Goal: Task Accomplishment & Management: Manage account settings

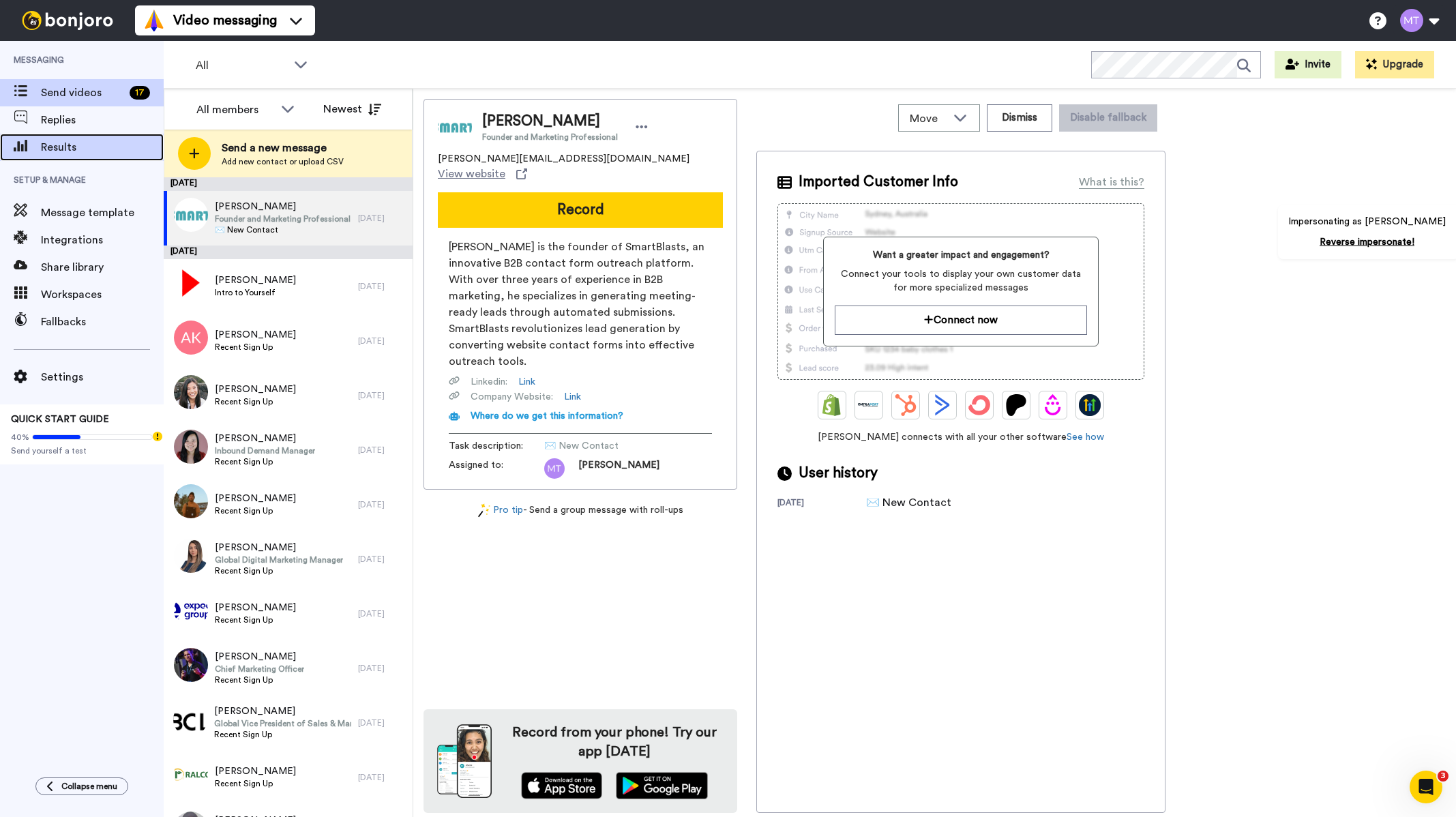
click at [83, 152] on span "Results" at bounding box center [103, 147] width 123 height 17
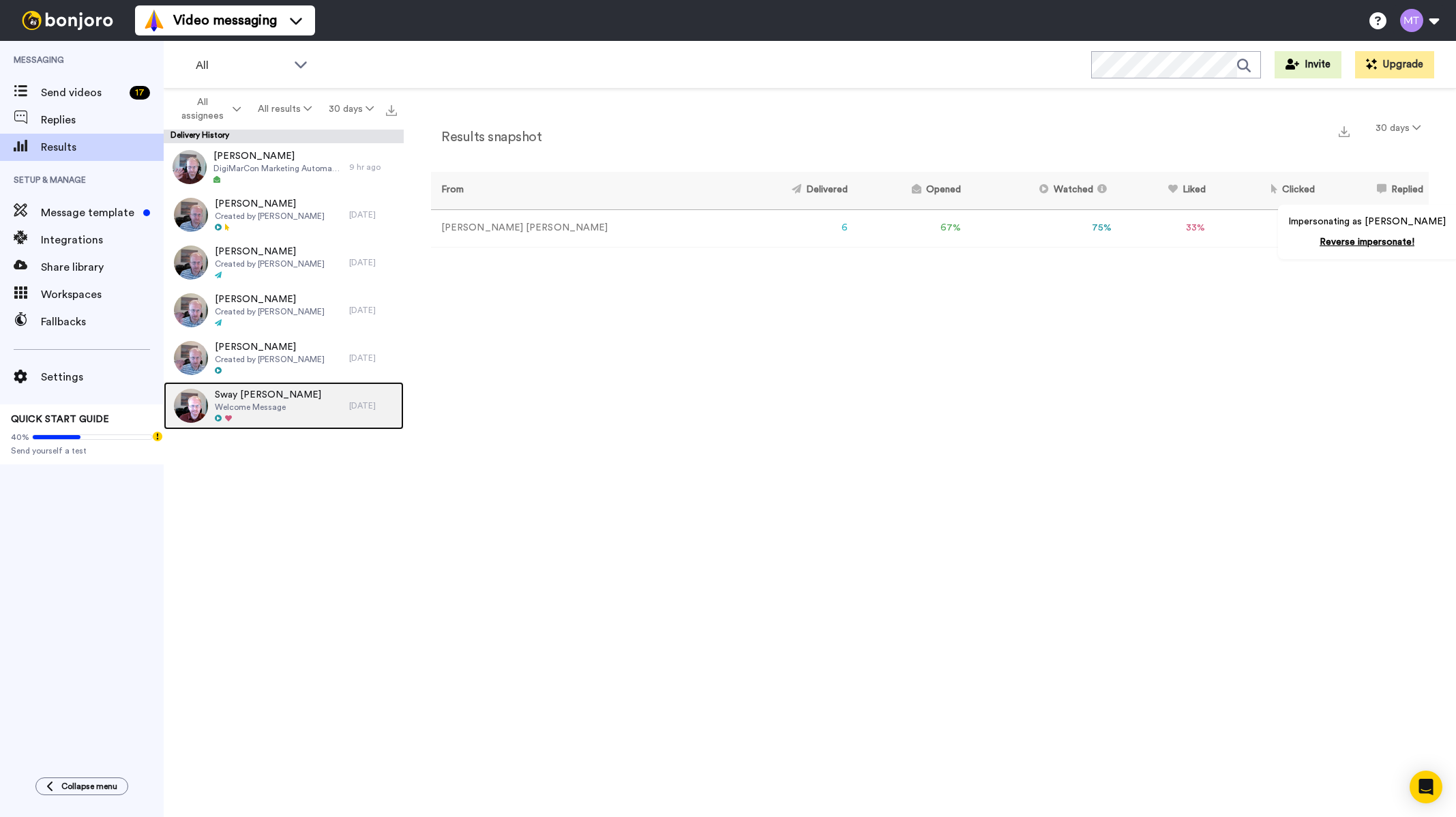
click at [252, 397] on span "Sway Tseng" at bounding box center [267, 394] width 106 height 14
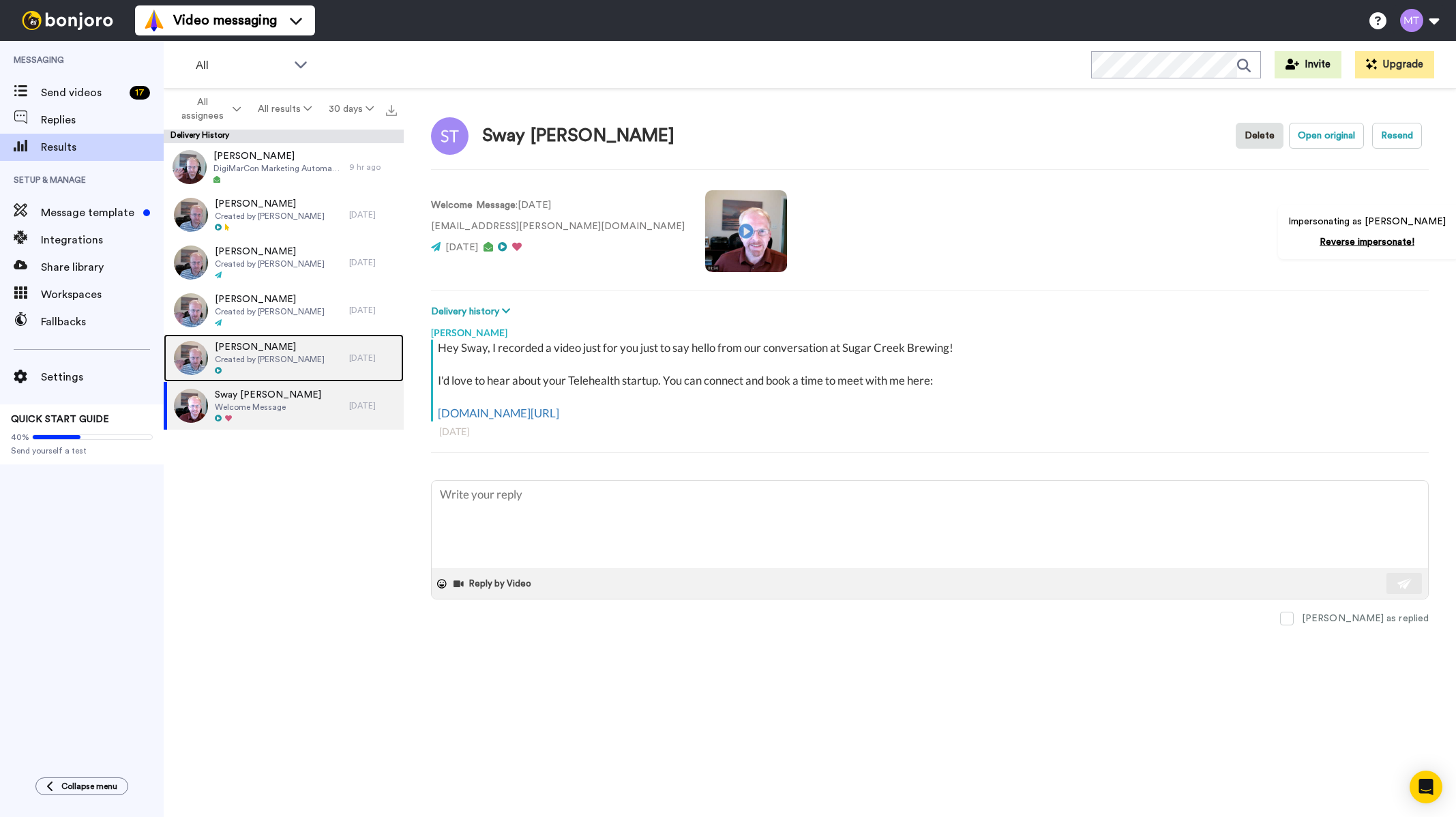
click at [256, 367] on div at bounding box center [269, 371] width 110 height 9
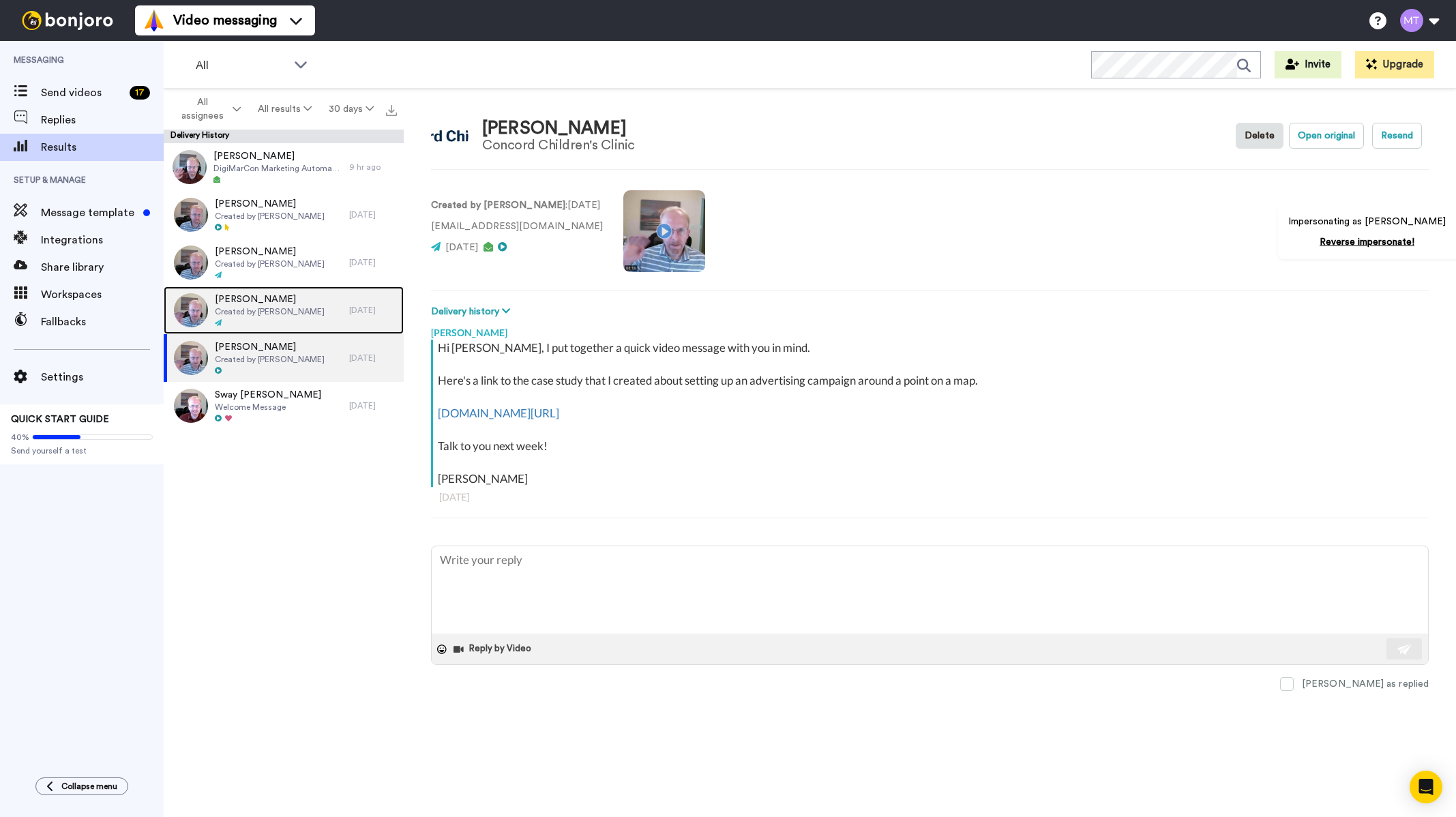
click at [258, 293] on span "Nick Ackerman" at bounding box center [269, 299] width 110 height 14
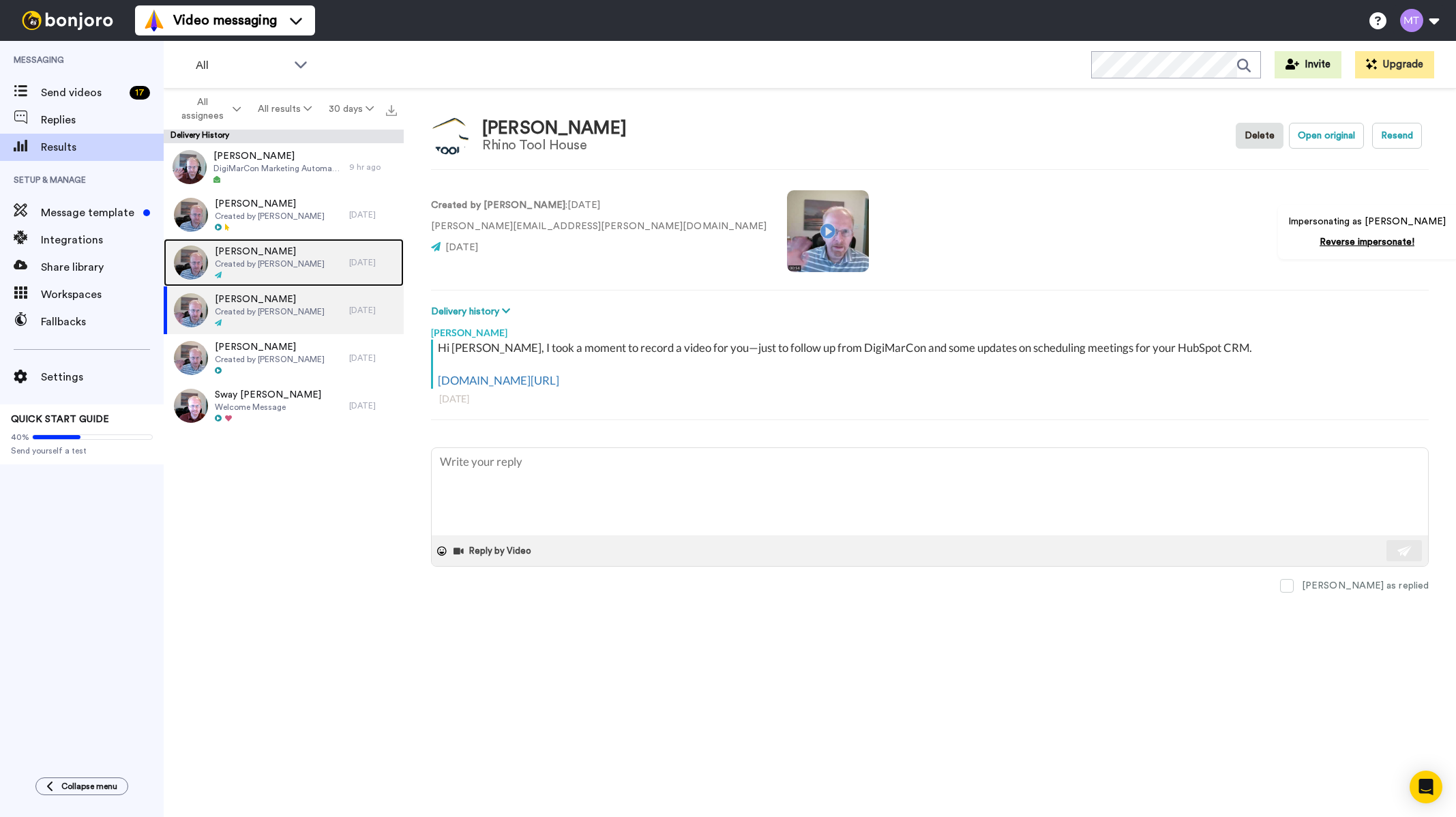
click at [256, 253] on span "Camara Randolph" at bounding box center [269, 251] width 110 height 14
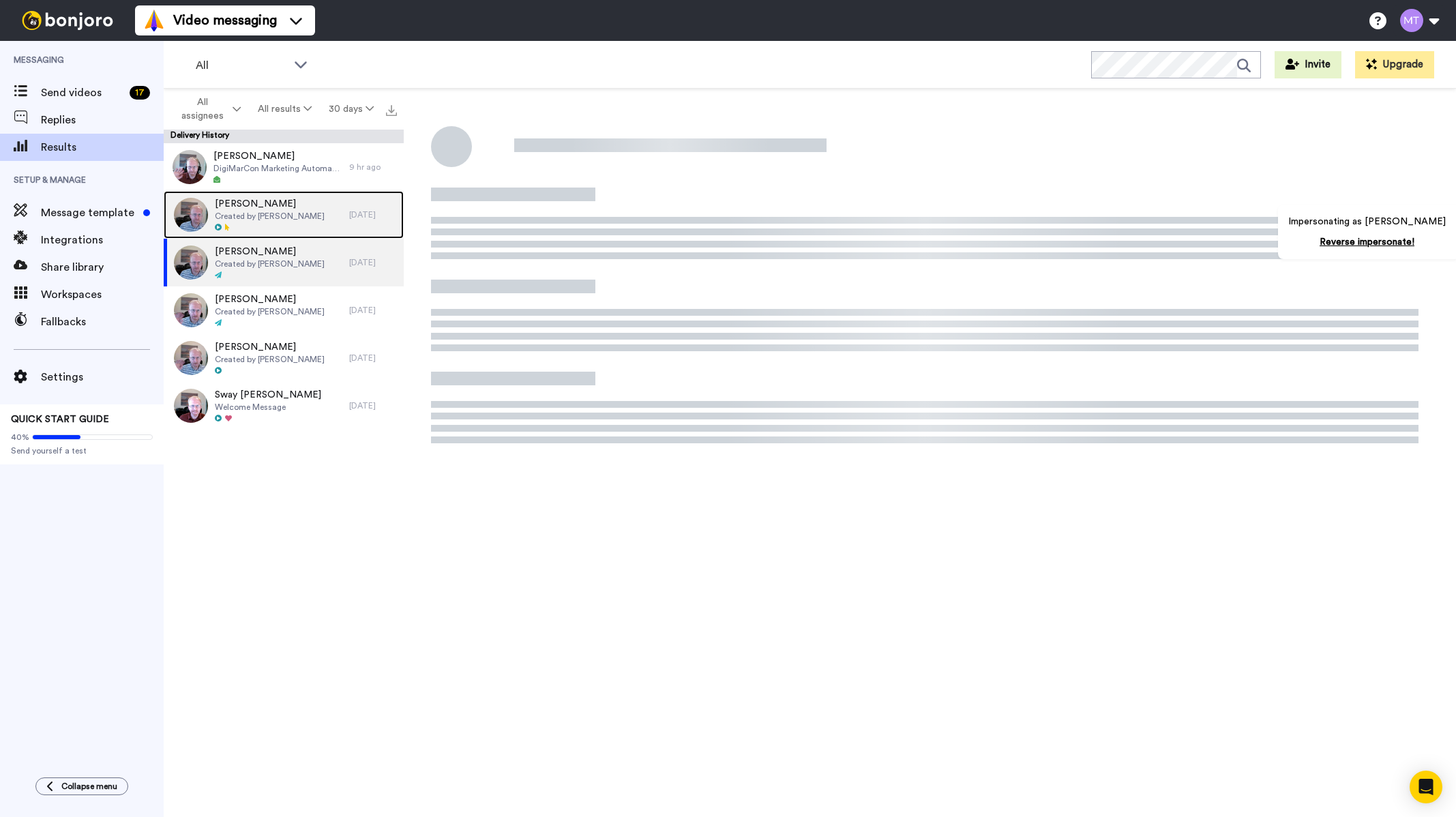
click at [255, 219] on span "Created by Michael Tucker" at bounding box center [269, 216] width 110 height 11
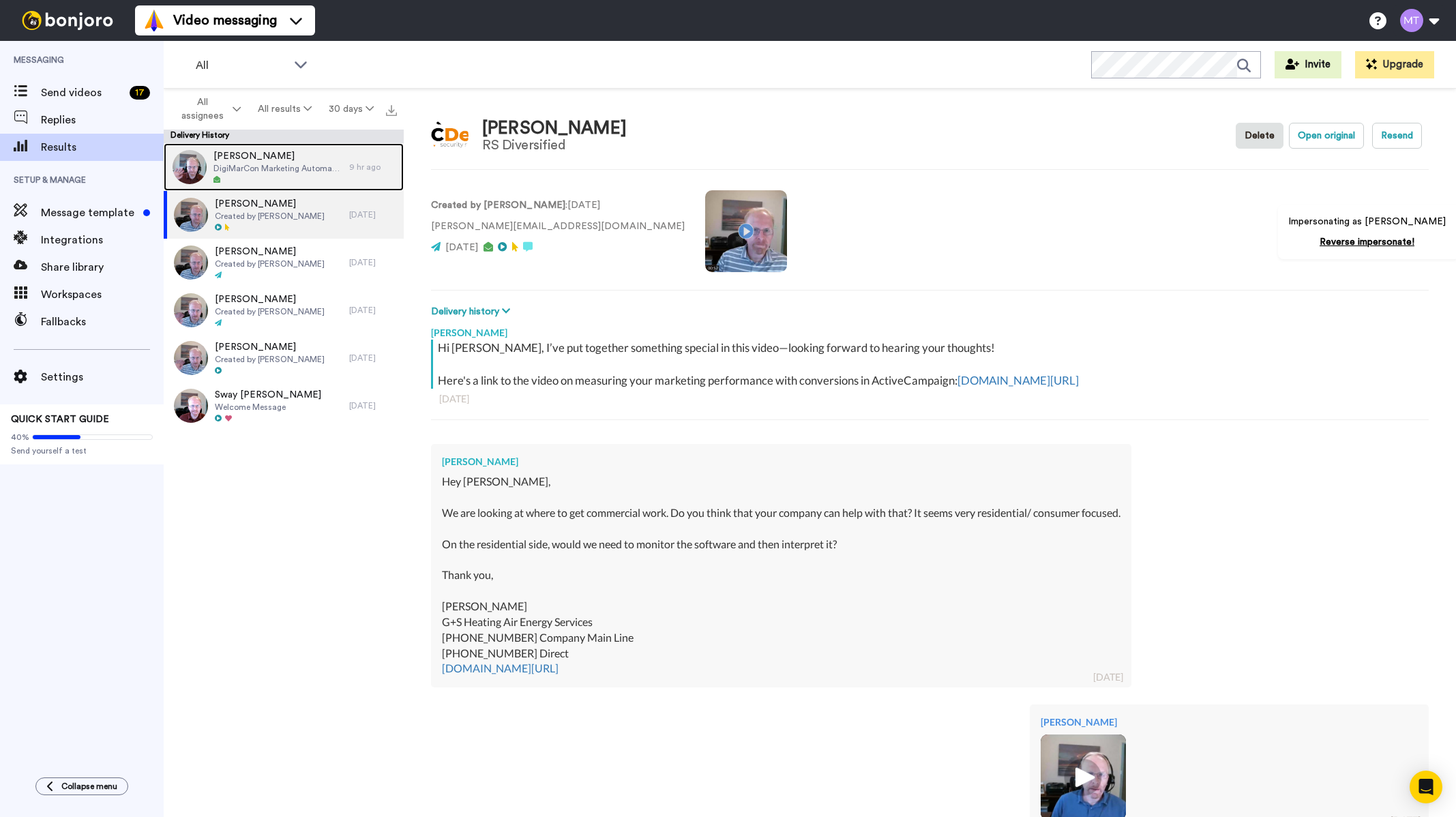
click at [303, 186] on div "Lauren Lorraine DigiMarCon Marketing Automation Training Session" at bounding box center [256, 167] width 186 height 48
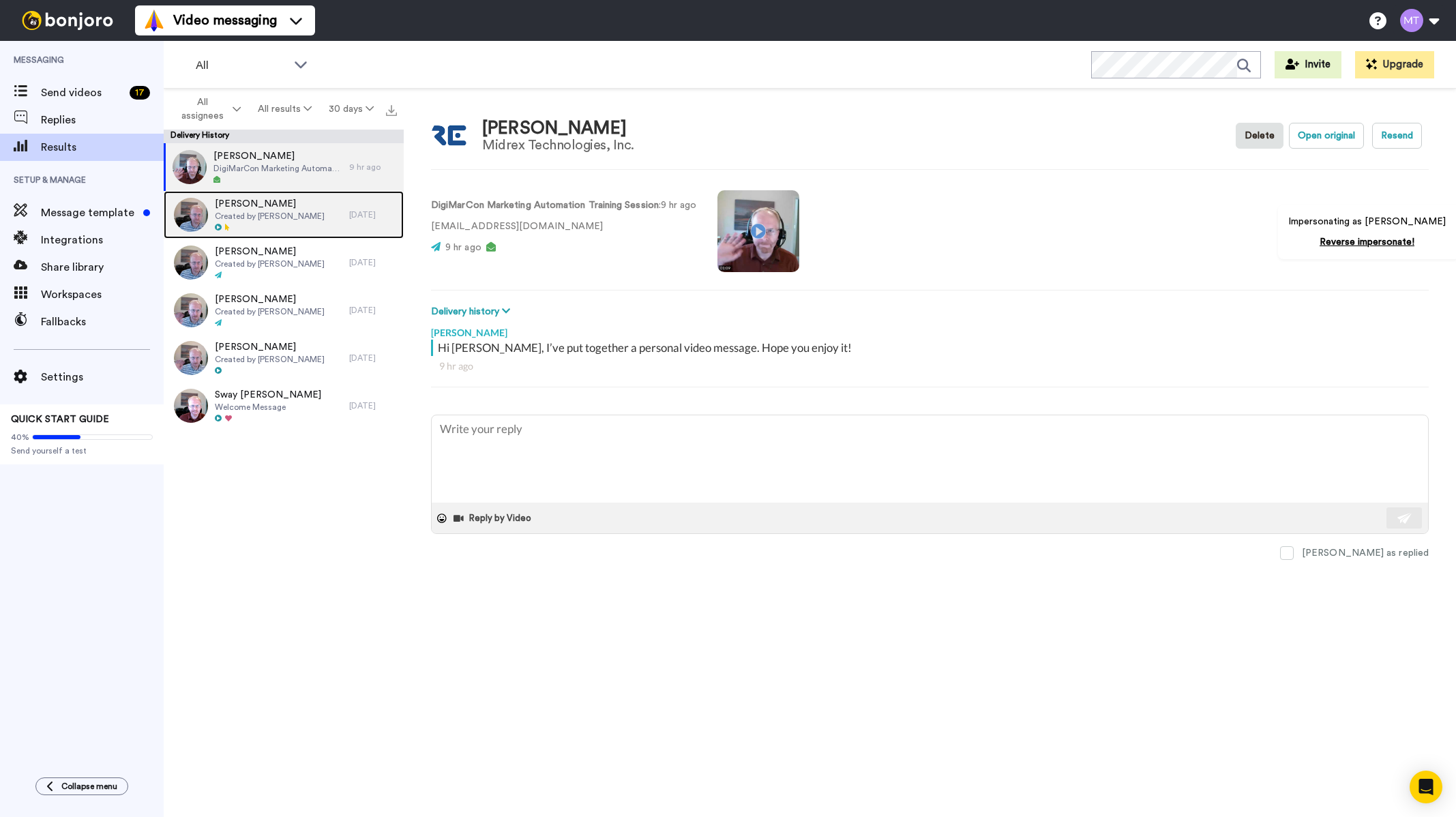
click at [240, 199] on span "Camille Kanofsky" at bounding box center [269, 204] width 110 height 14
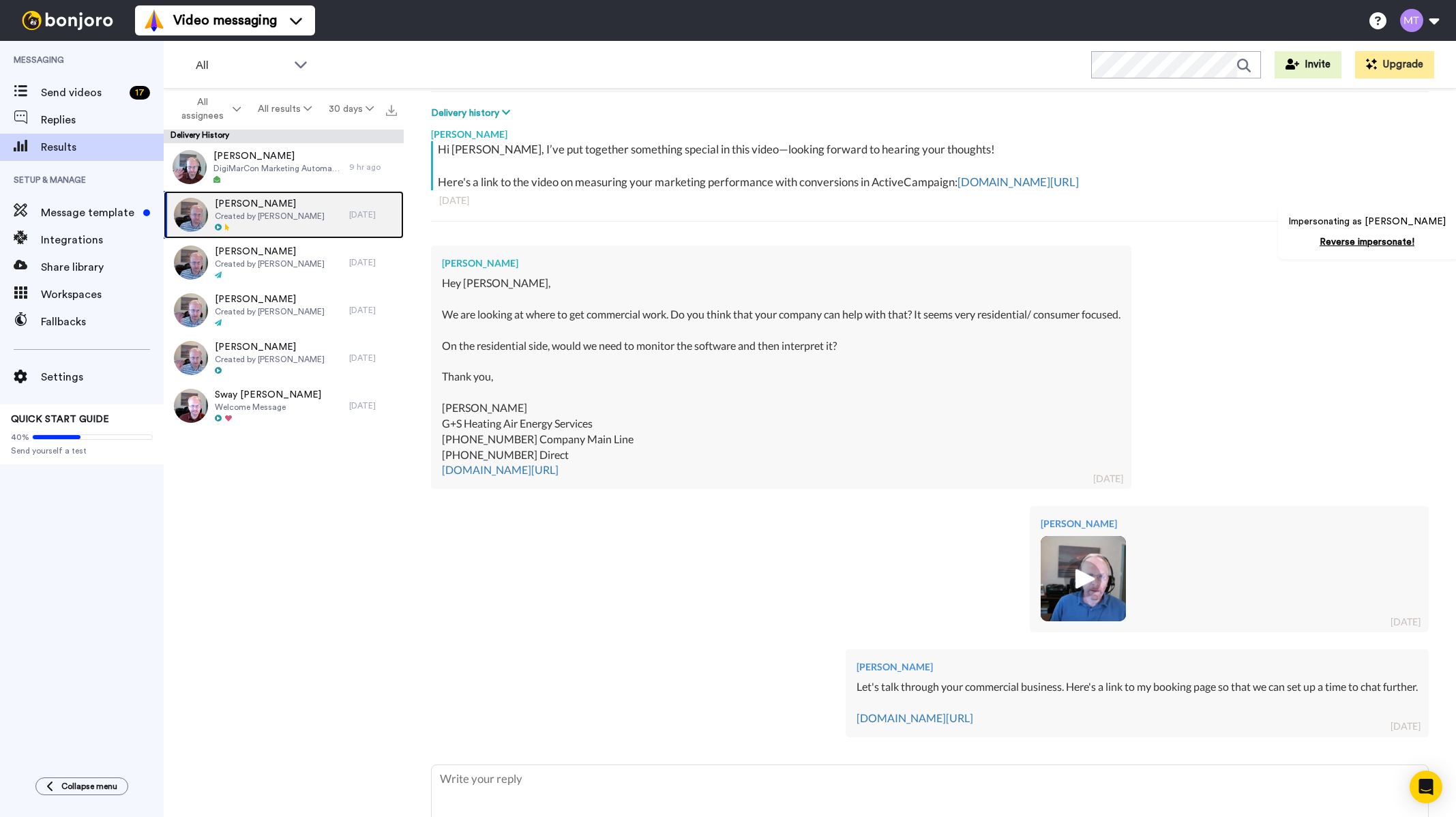
scroll to position [195, 0]
type textarea "x"
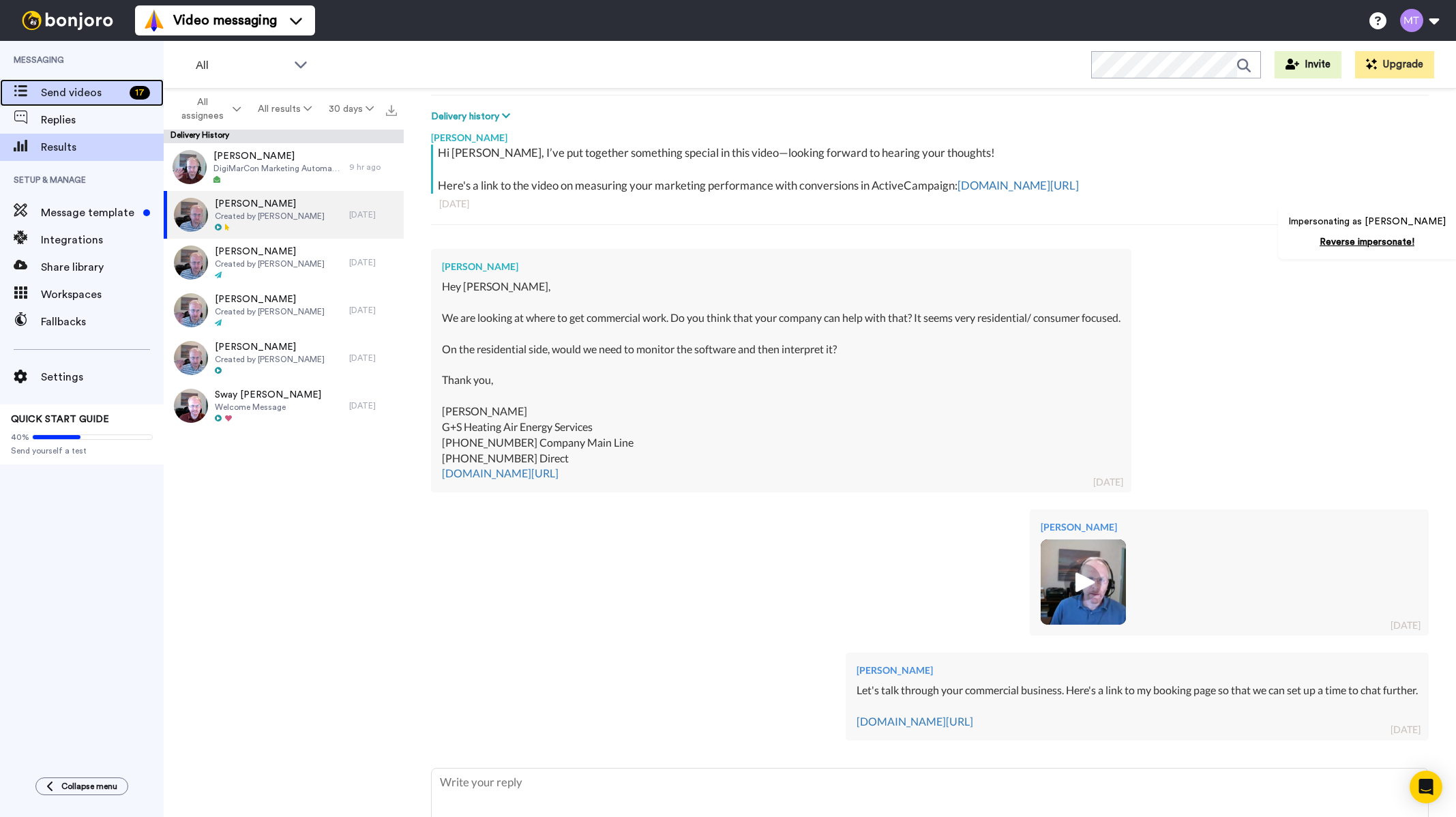
click at [72, 92] on span "Send videos" at bounding box center [82, 92] width 83 height 17
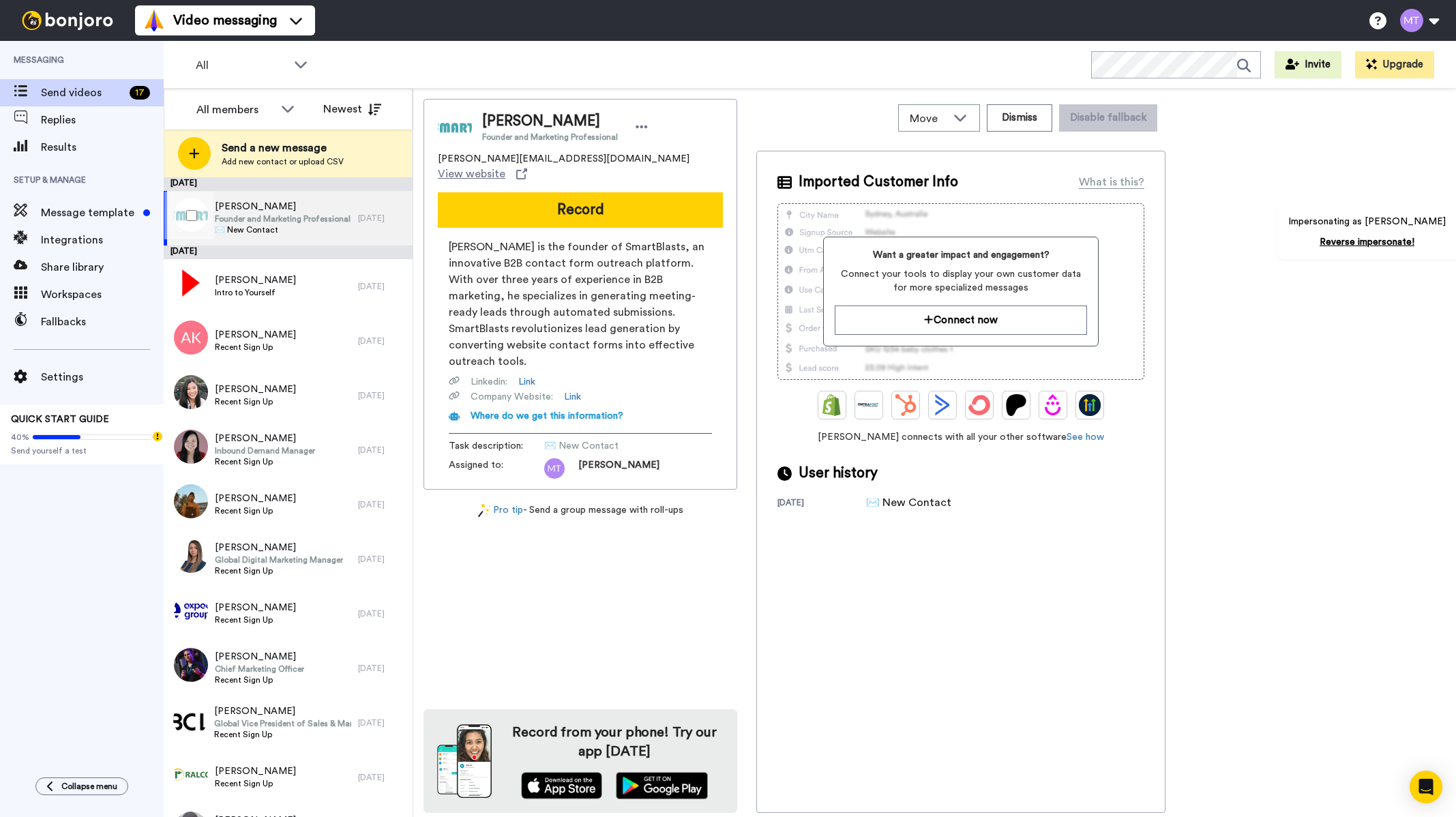
click at [287, 204] on span "Ian Mokua" at bounding box center [282, 207] width 136 height 14
click at [98, 243] on span "Integrations" at bounding box center [103, 240] width 123 height 17
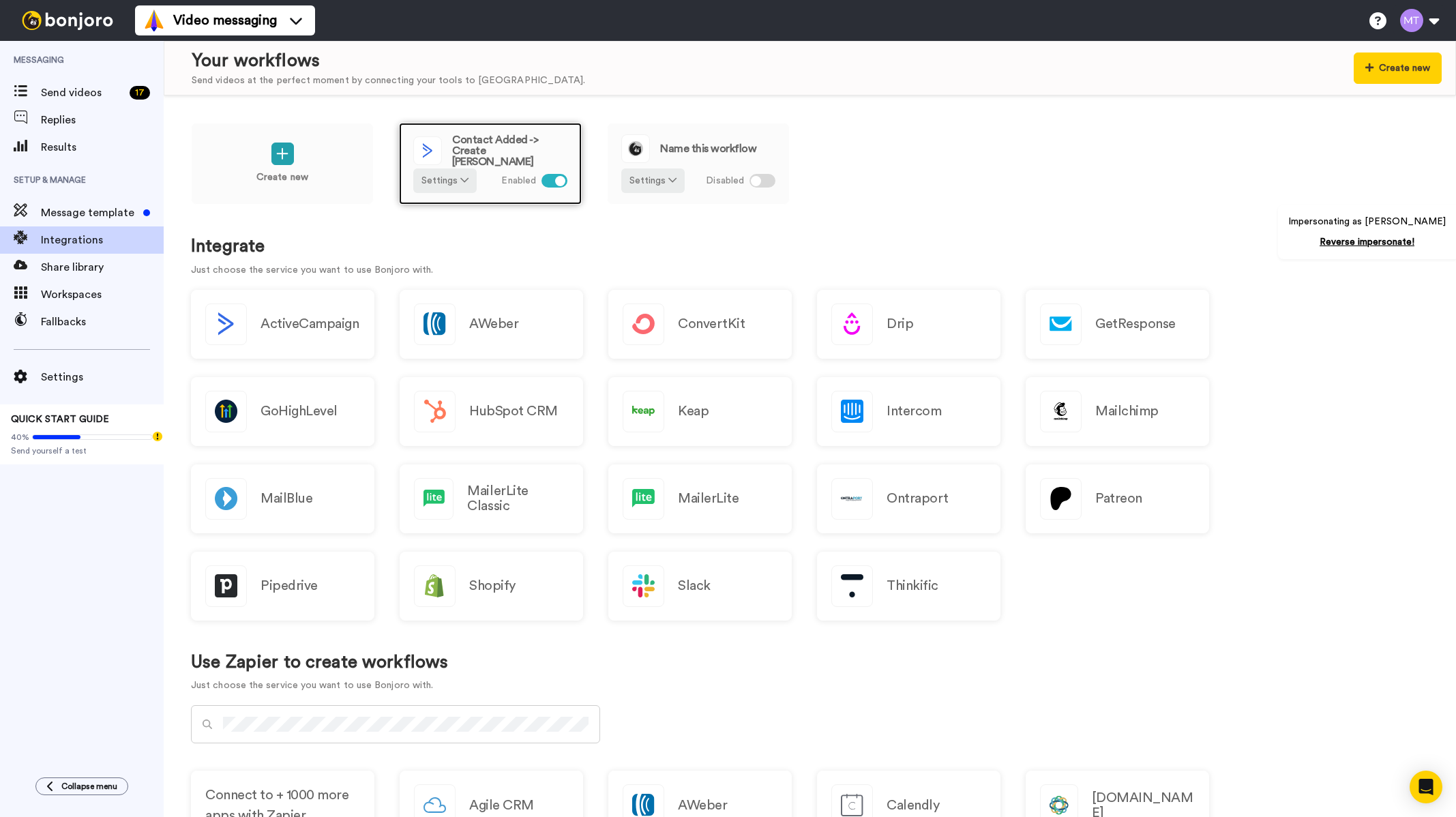
click at [503, 152] on span "Contact Added -> Create [PERSON_NAME]" at bounding box center [510, 150] width 116 height 33
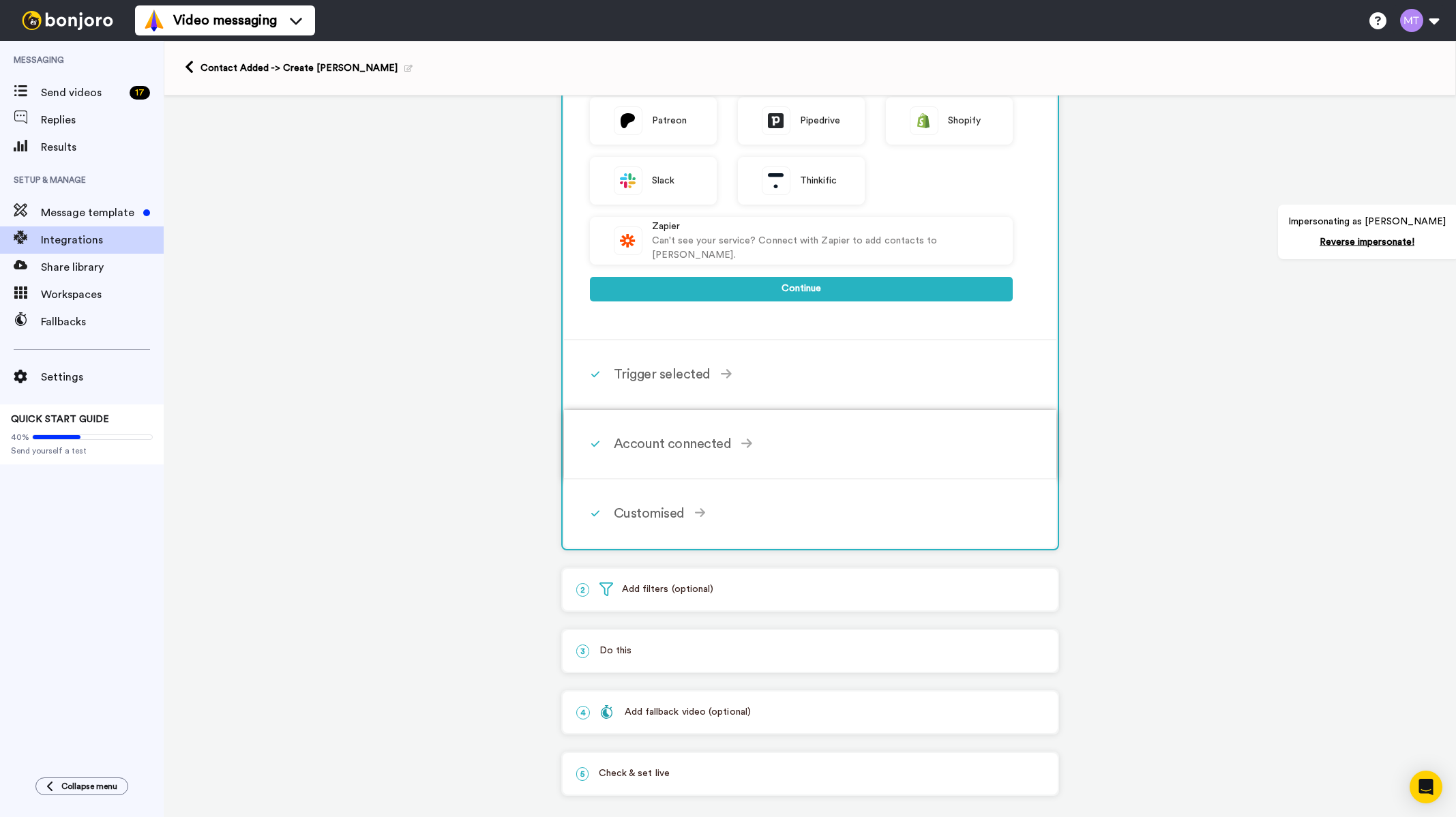
scroll to position [431, 0]
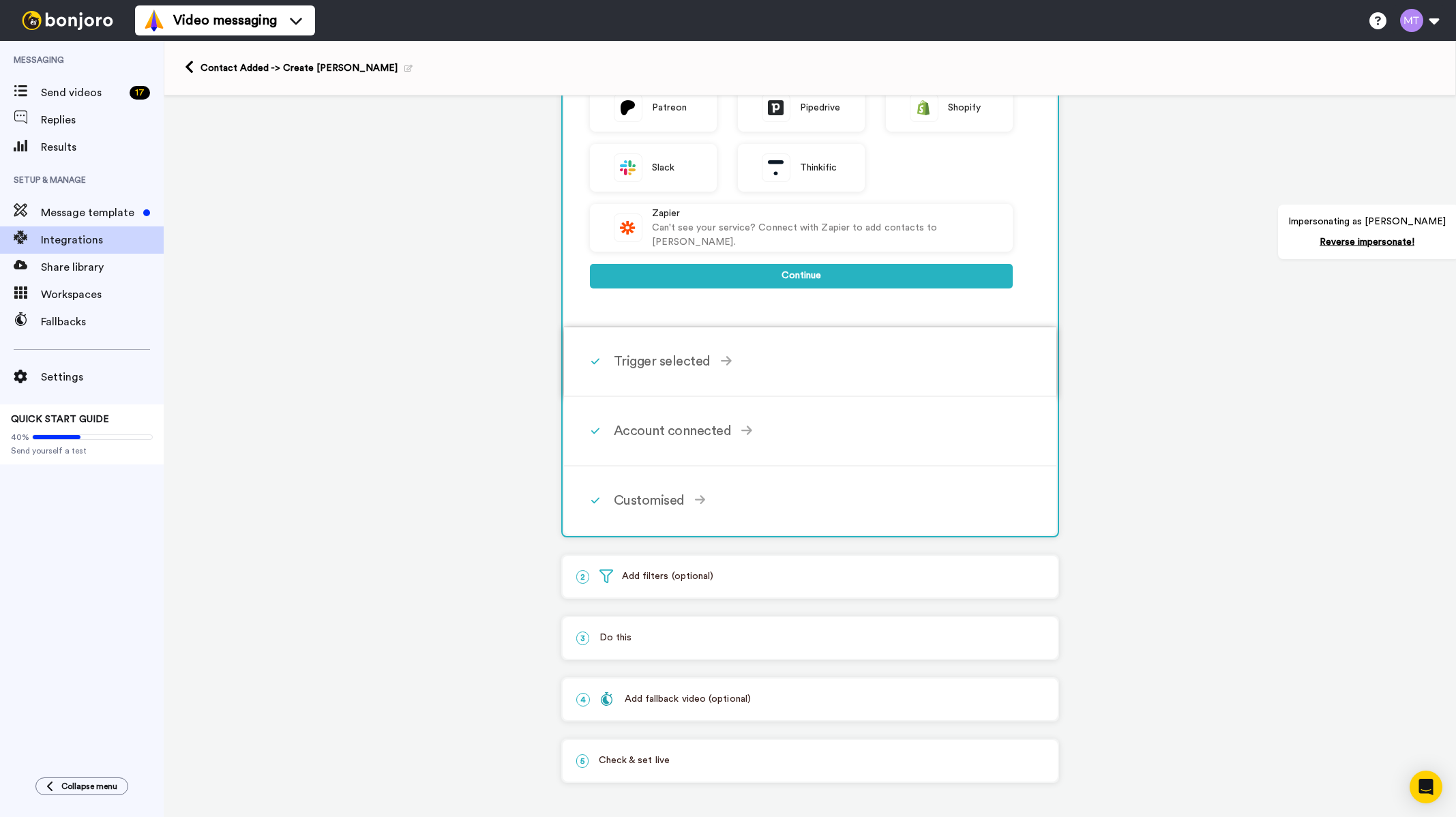
click at [653, 362] on div "Trigger selected" at bounding box center [813, 361] width 399 height 20
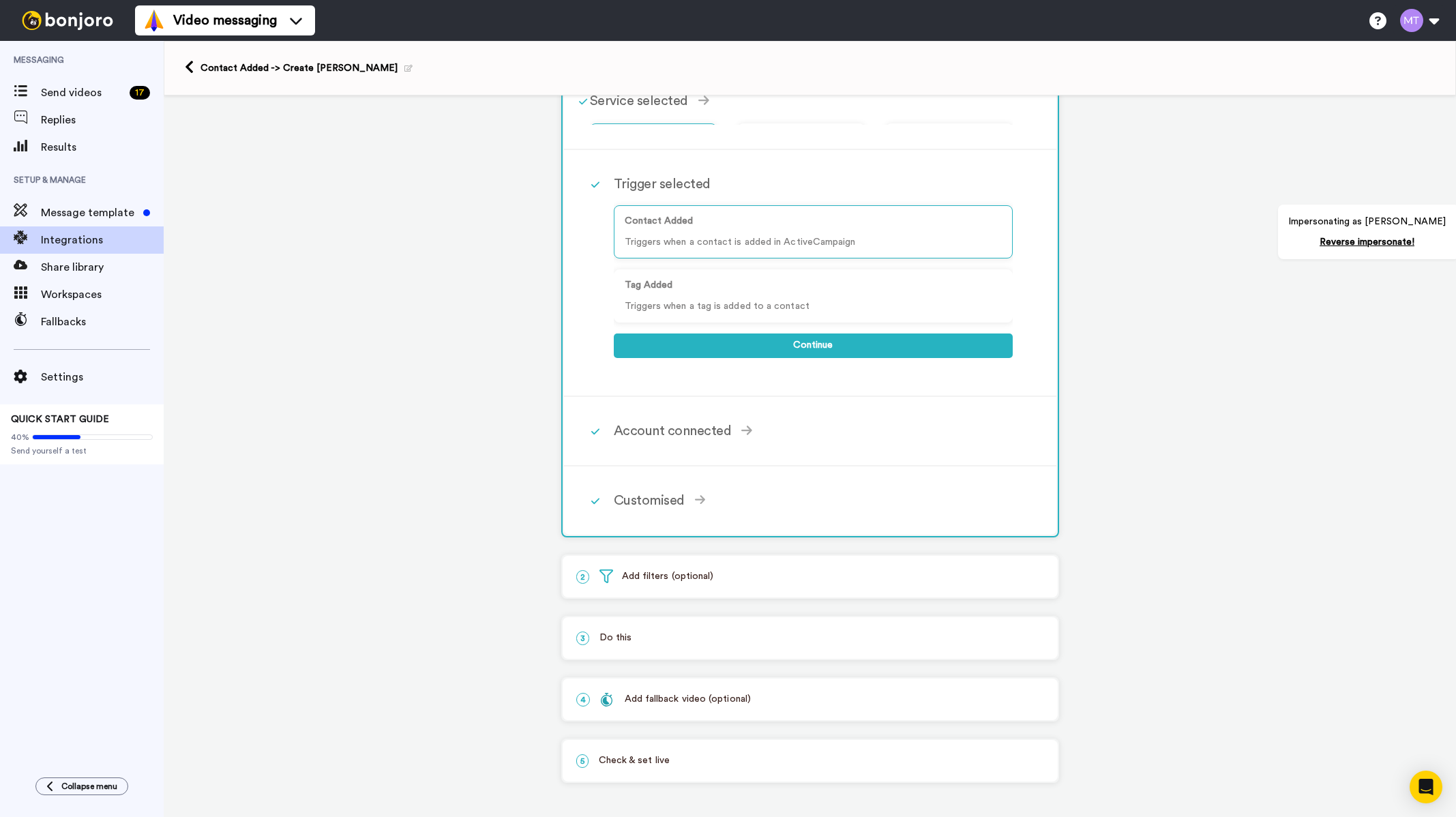
scroll to position [78, 0]
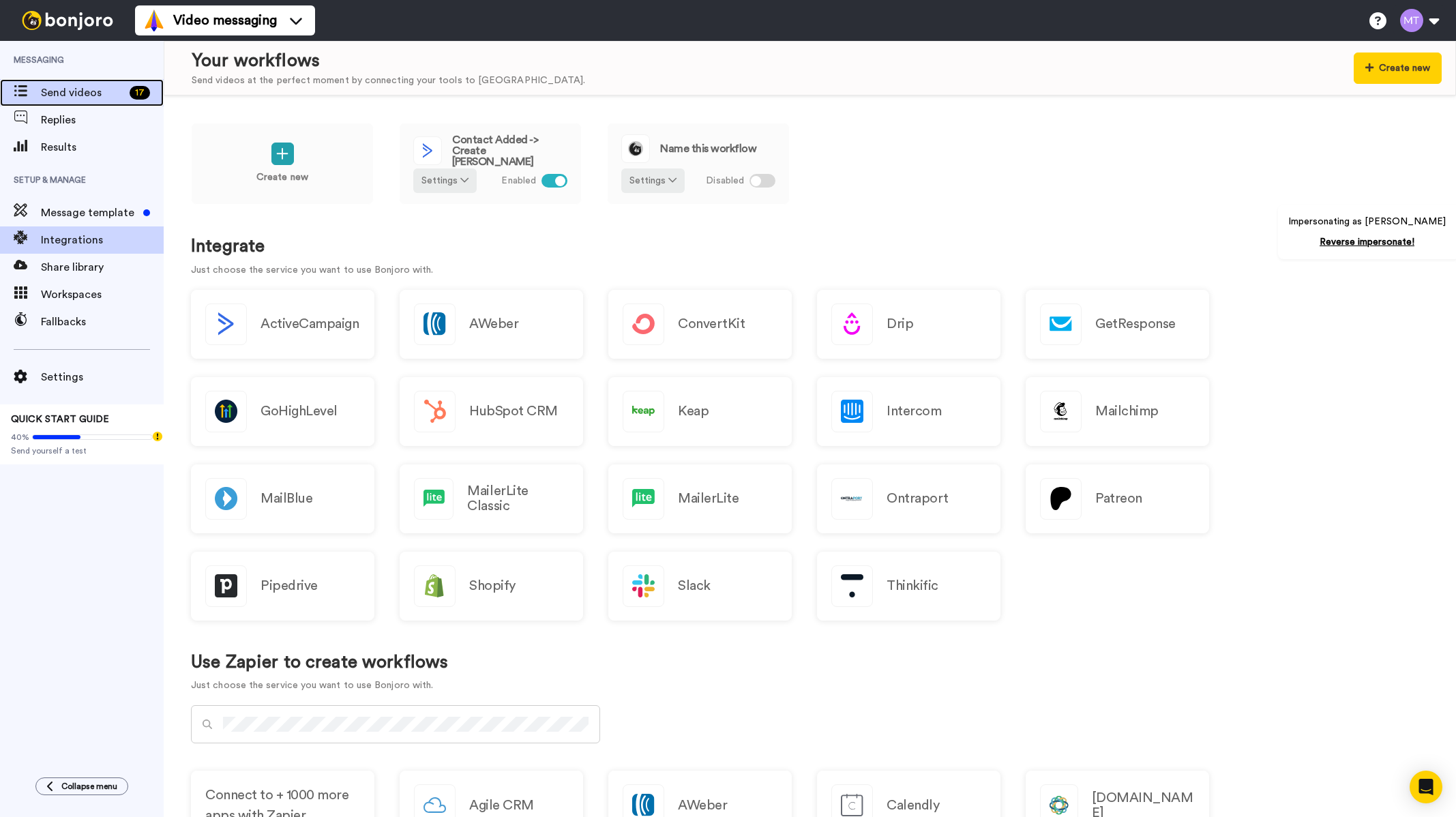
click at [88, 94] on span "Send videos" at bounding box center [82, 92] width 83 height 17
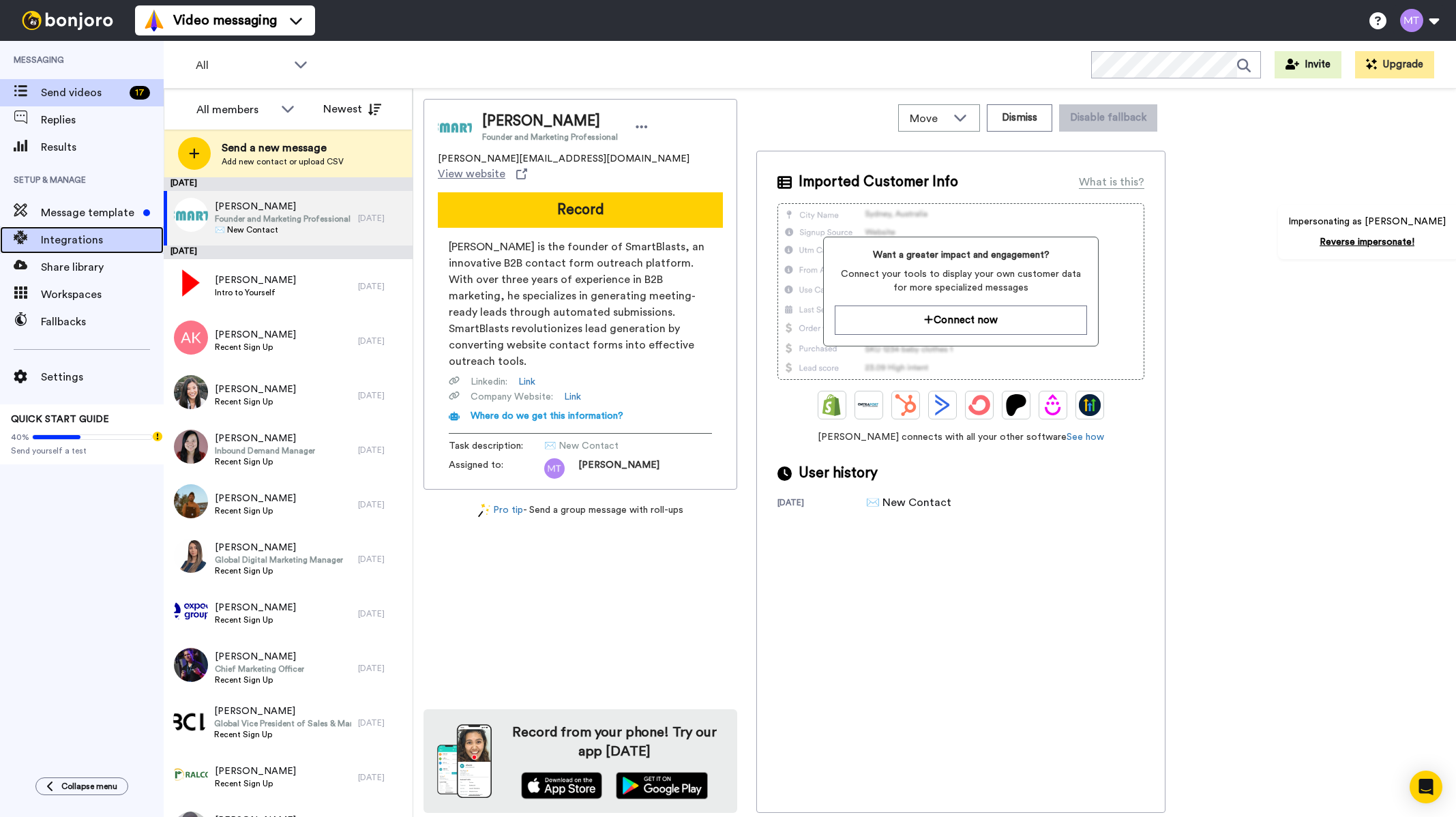
click at [71, 241] on span "Integrations" at bounding box center [103, 240] width 123 height 17
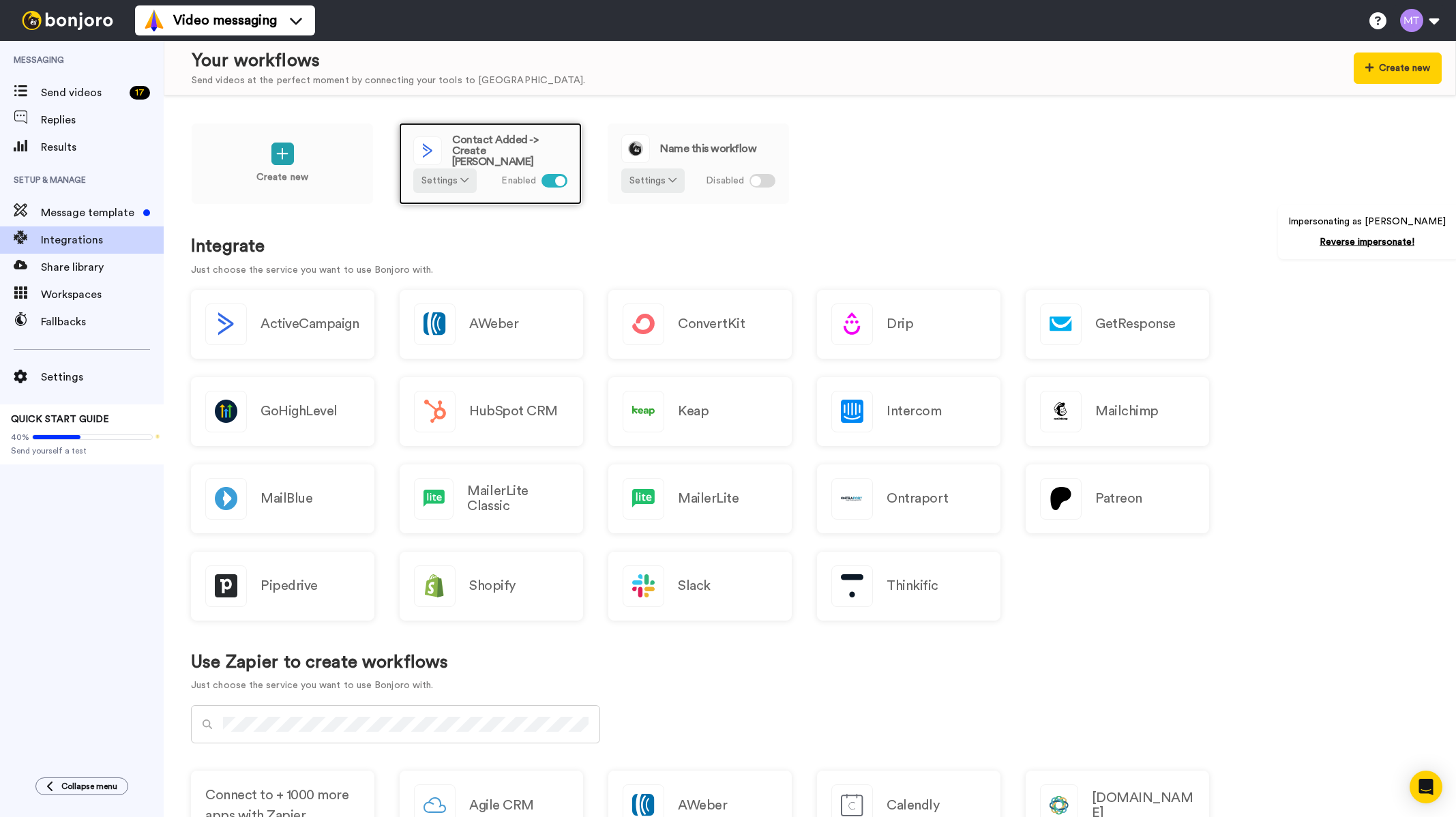
click at [509, 160] on div "Contact Added -> Create [PERSON_NAME]" at bounding box center [490, 150] width 154 height 33
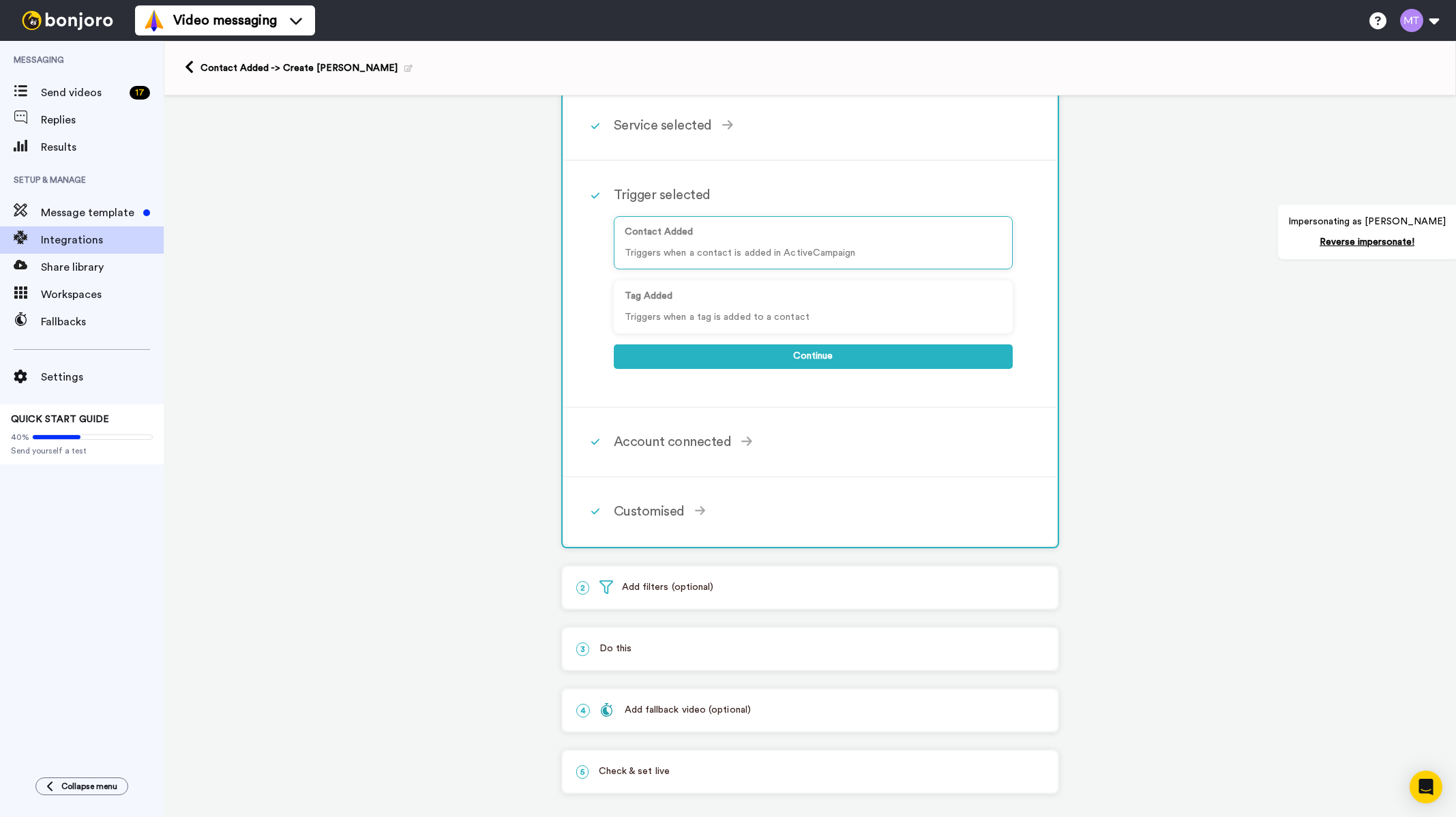
scroll to position [78, 0]
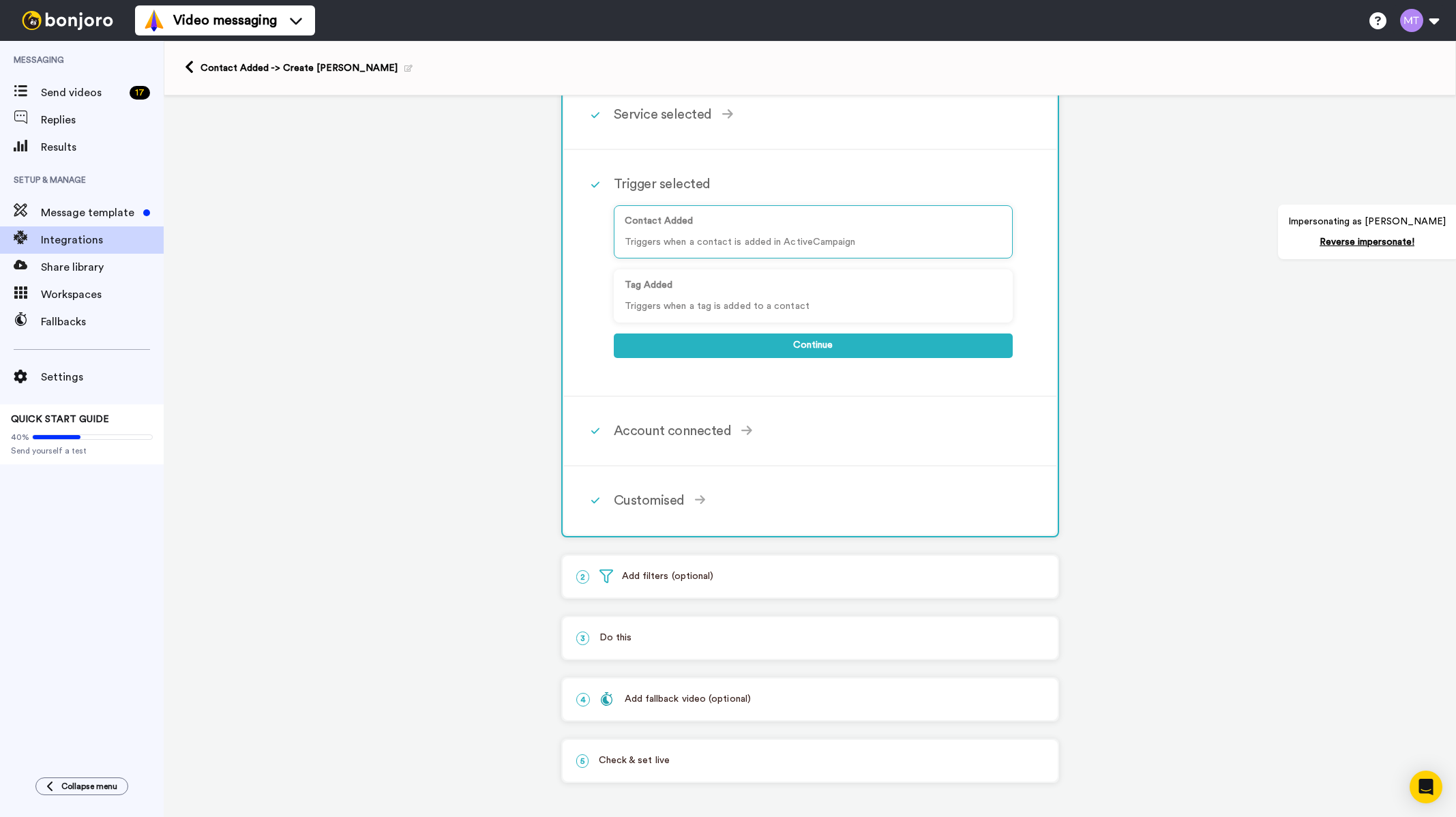
click at [655, 635] on p "3 Do this" at bounding box center [810, 638] width 468 height 14
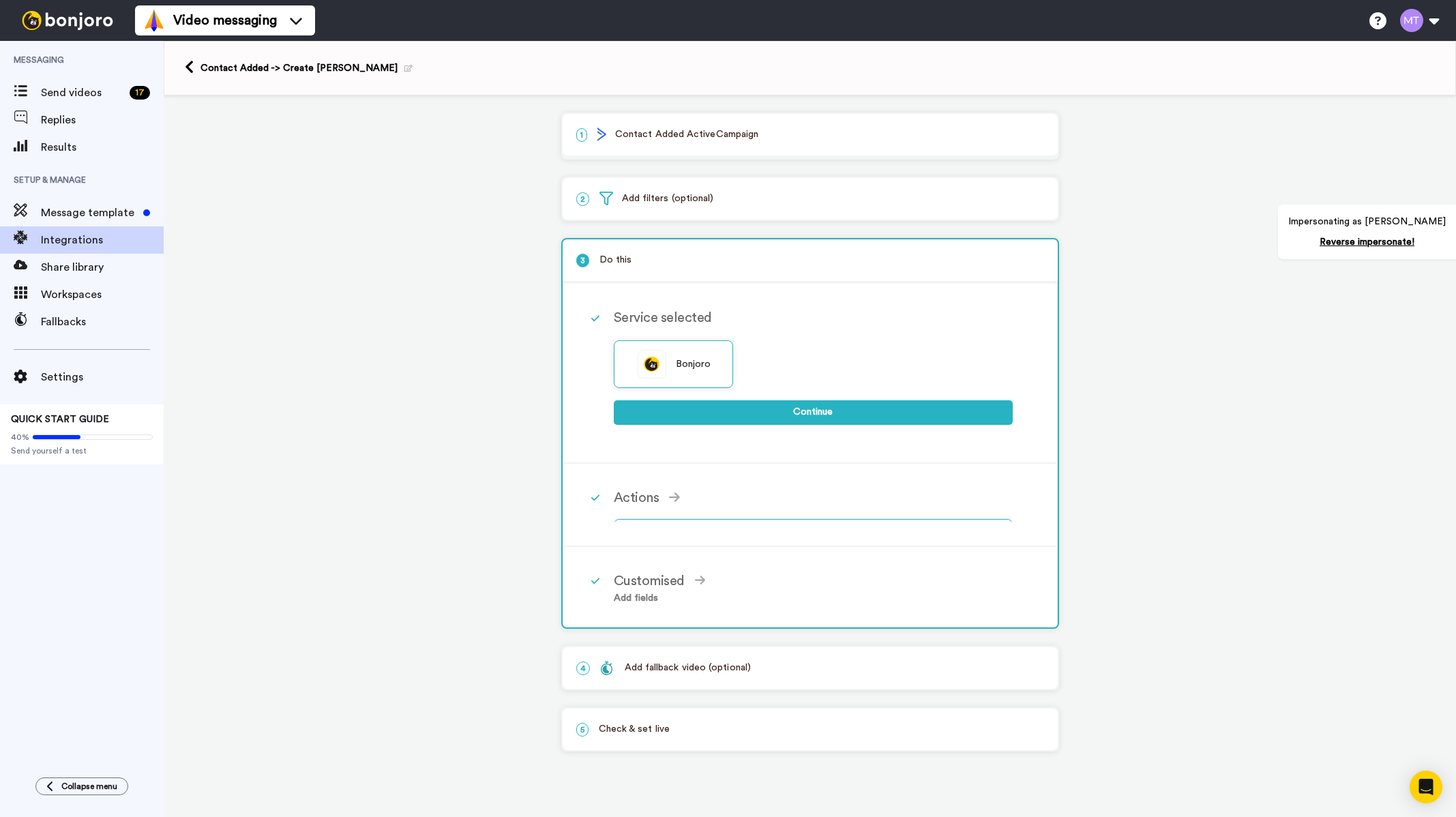
scroll to position [0, 0]
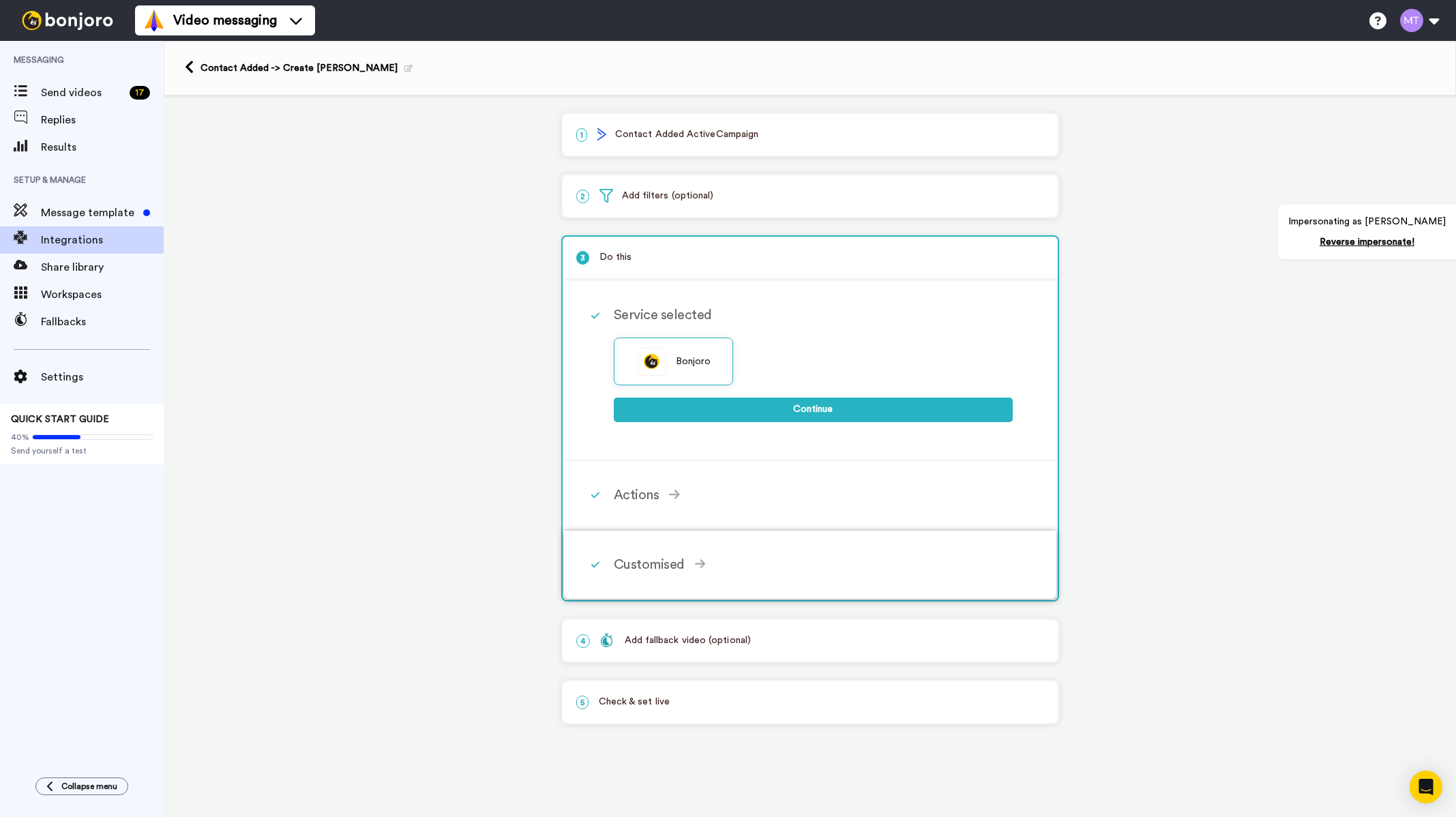
drag, startPoint x: 688, startPoint y: 558, endPoint x: 698, endPoint y: 550, distance: 12.8
click at [688, 556] on div "Customised" at bounding box center [813, 565] width 399 height 20
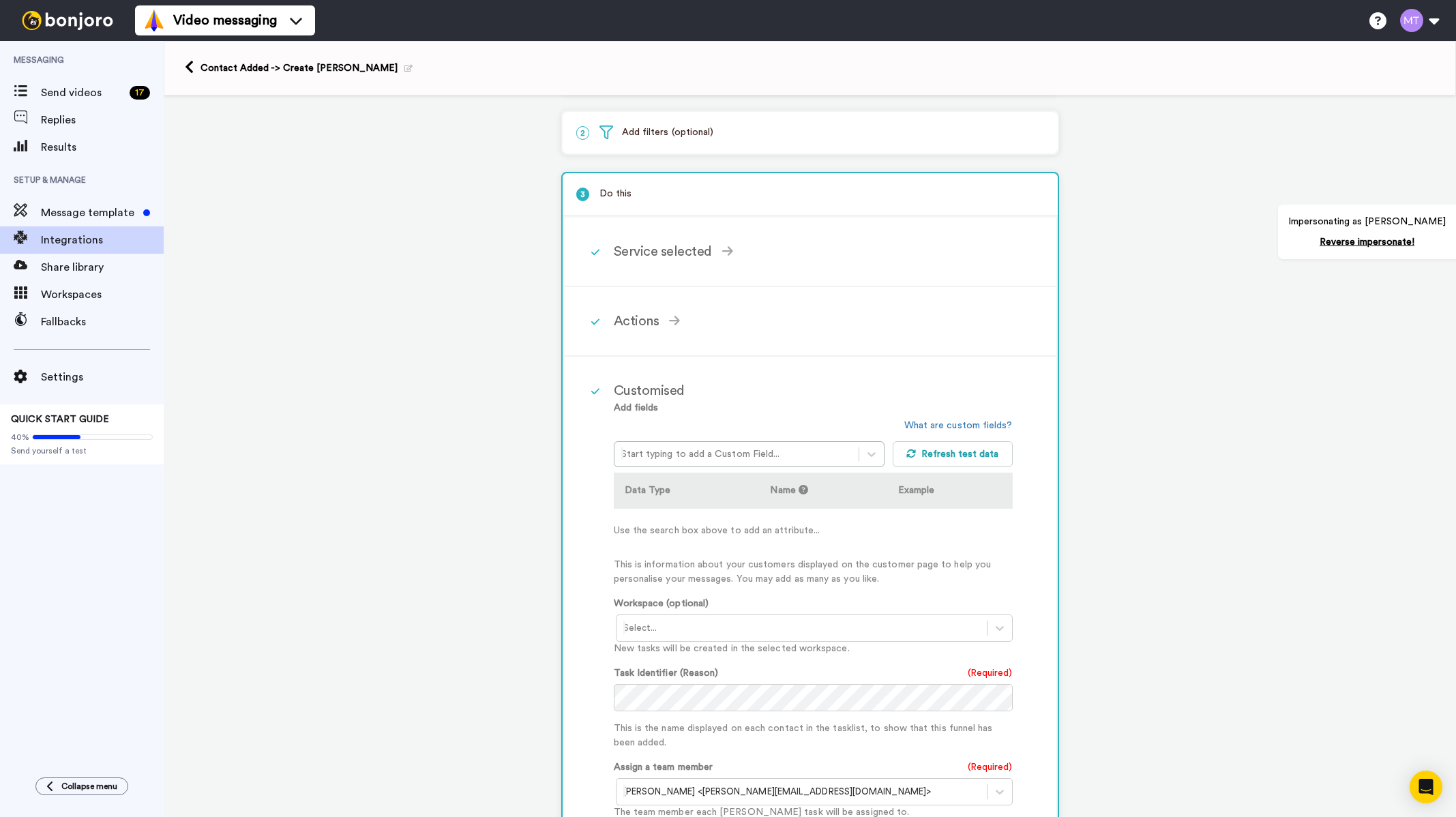
scroll to position [273, 0]
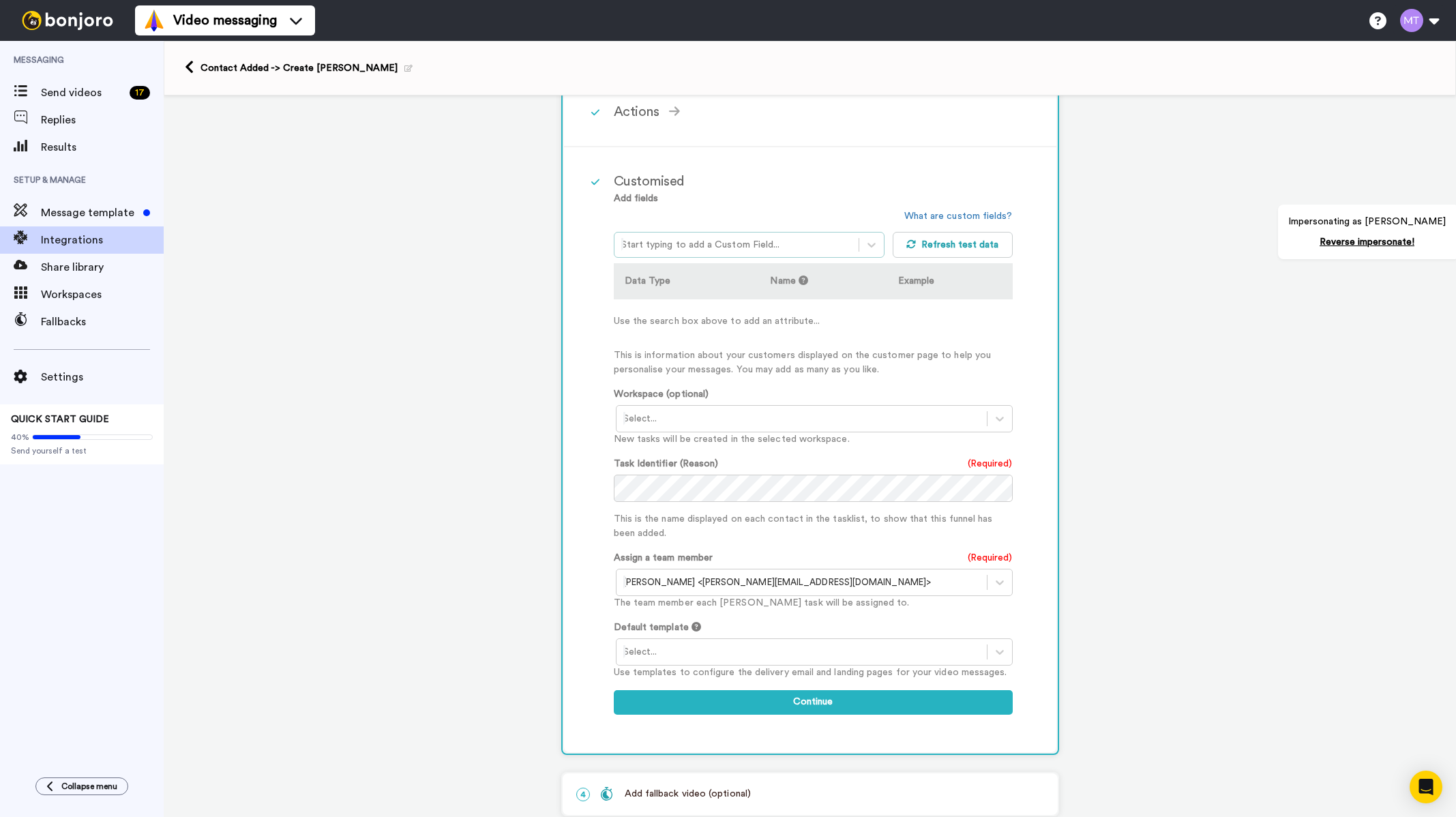
click at [685, 233] on div "Start typing to add a Custom Field..." at bounding box center [750, 245] width 272 height 26
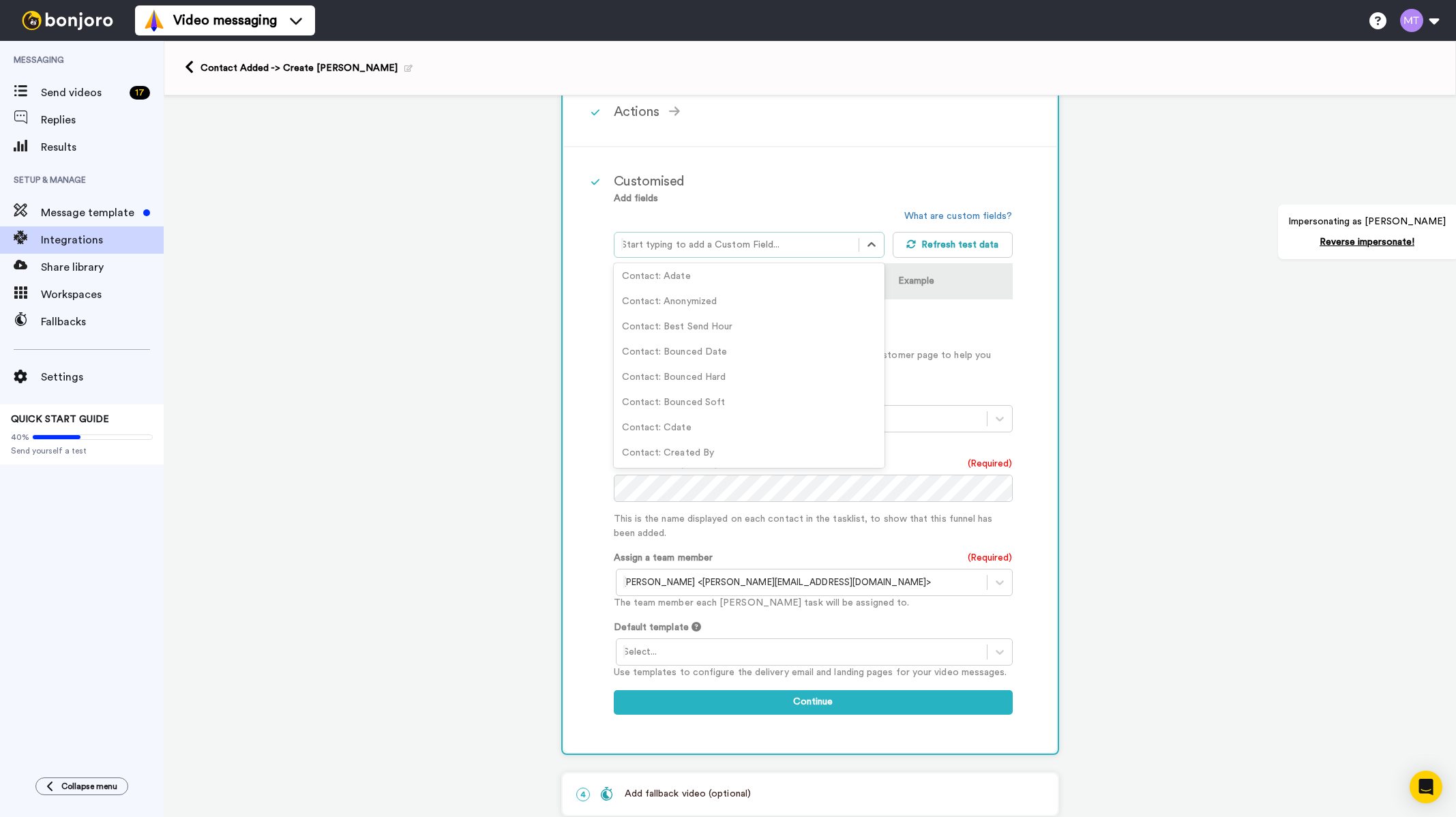
scroll to position [0, 0]
click at [51, 98] on span "Send videos" at bounding box center [82, 92] width 83 height 17
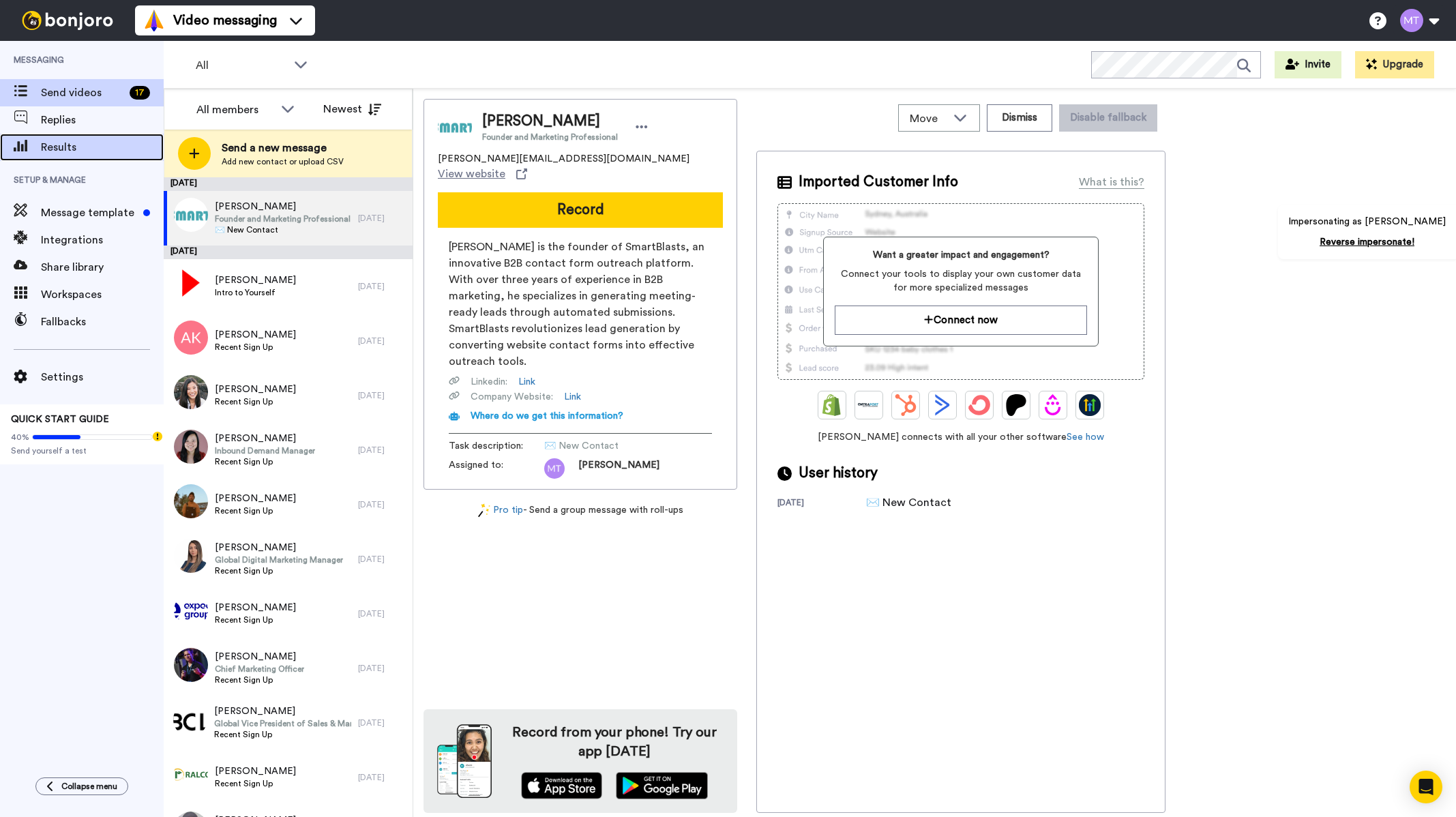
click at [90, 151] on span "Results" at bounding box center [103, 147] width 123 height 17
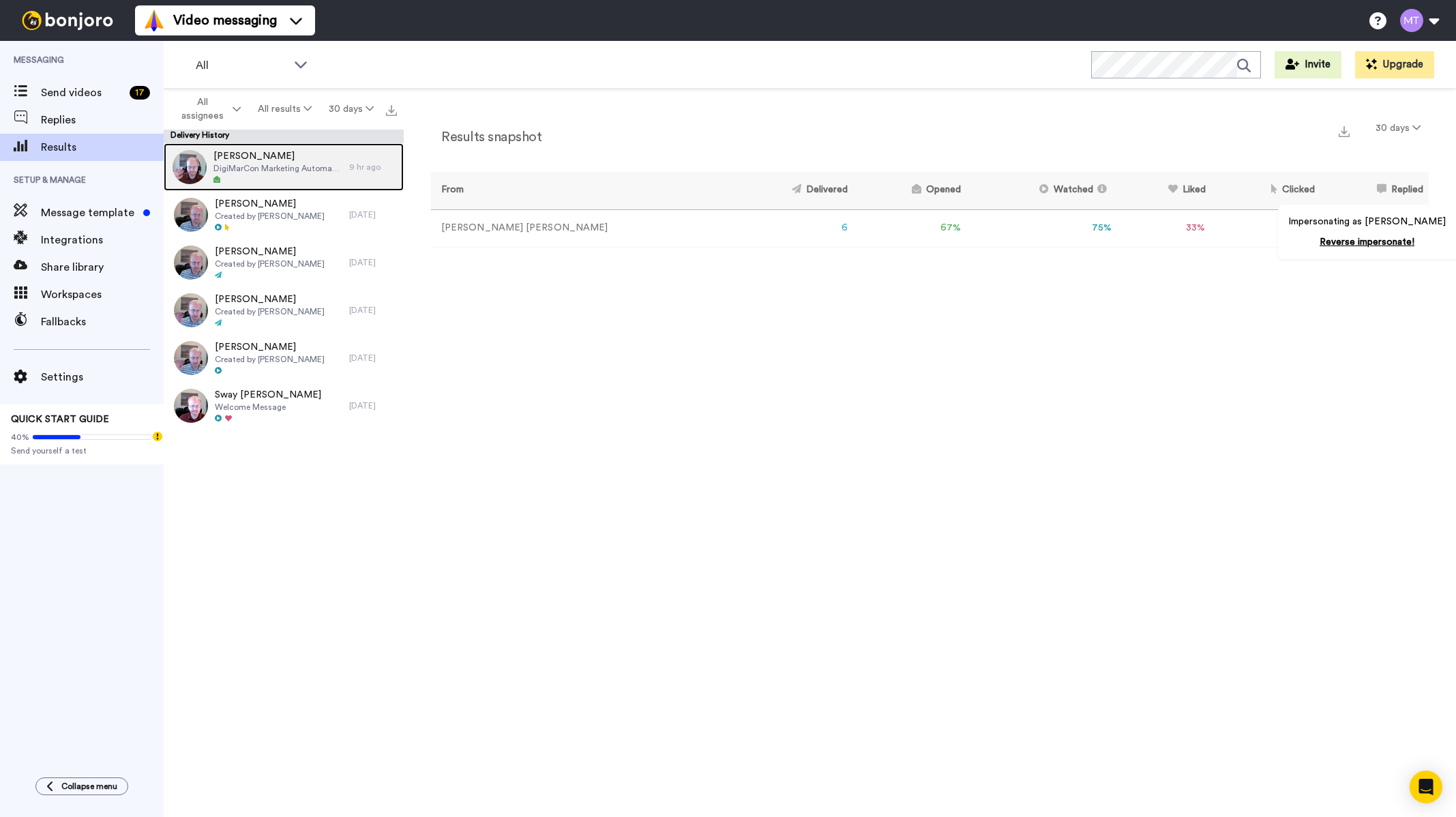
click at [253, 157] on span "[PERSON_NAME]" at bounding box center [278, 156] width 129 height 14
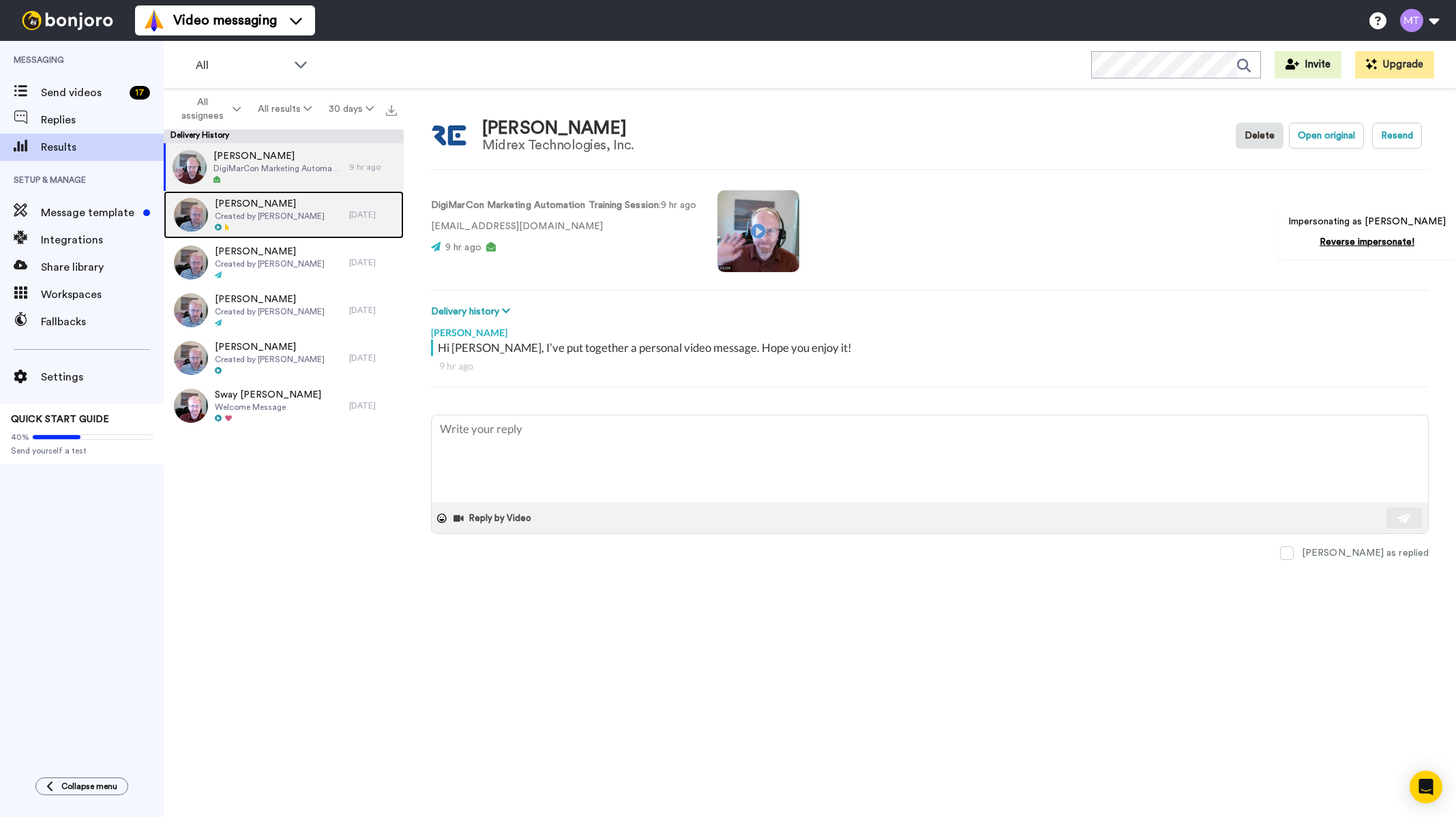
click at [243, 202] on span "[PERSON_NAME]" at bounding box center [269, 204] width 110 height 14
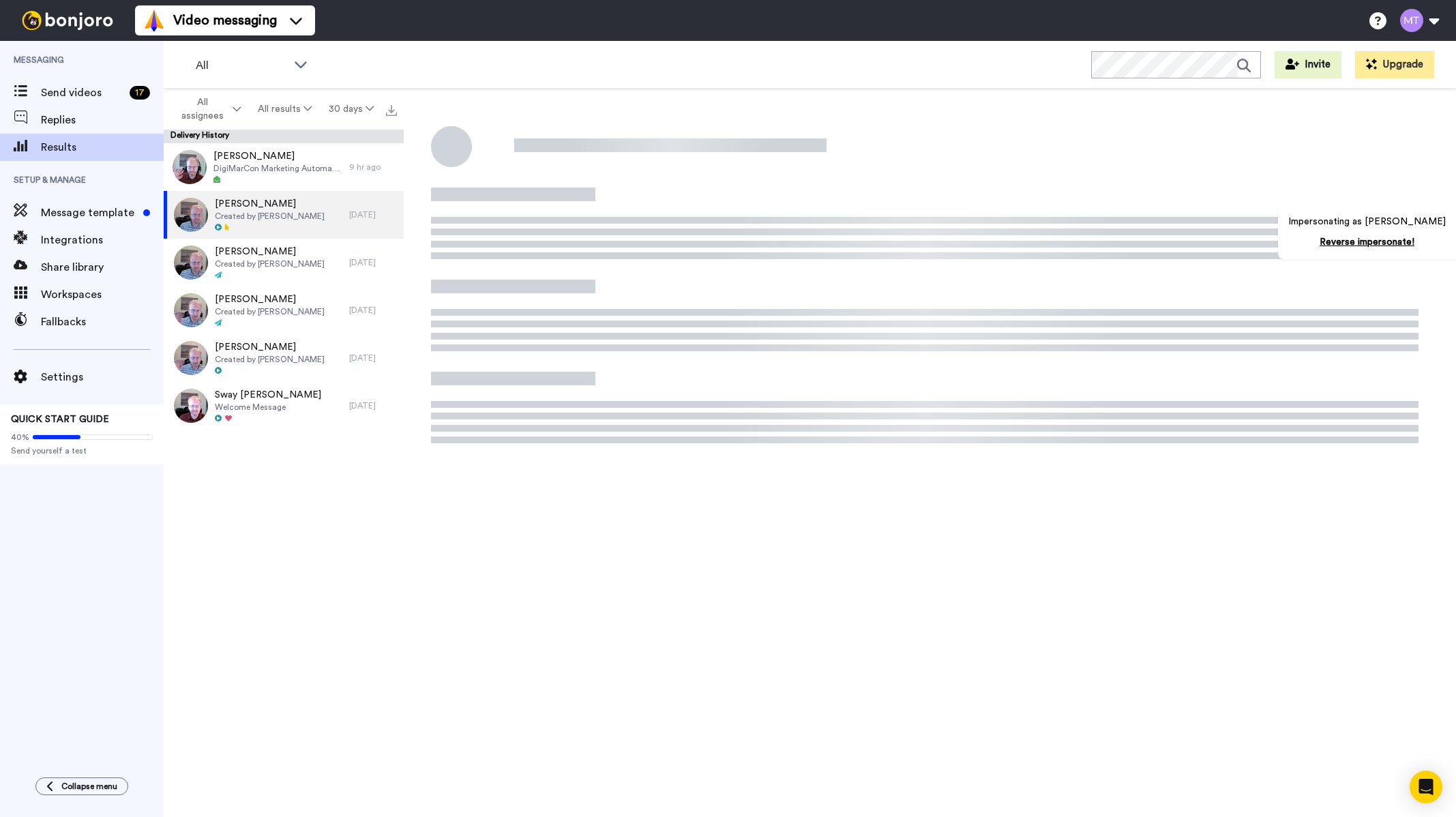
type textarea "x"
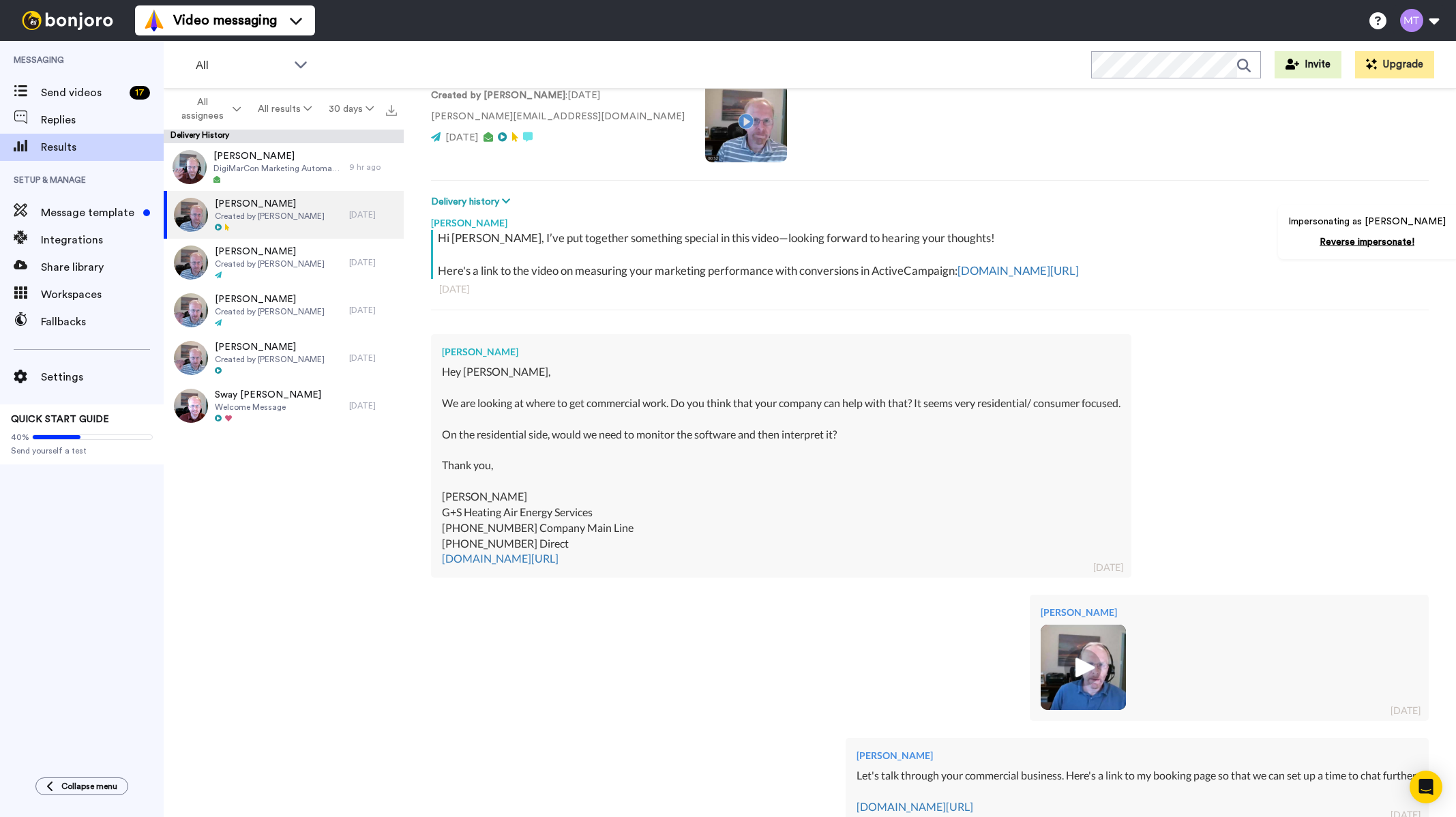
scroll to position [332, 0]
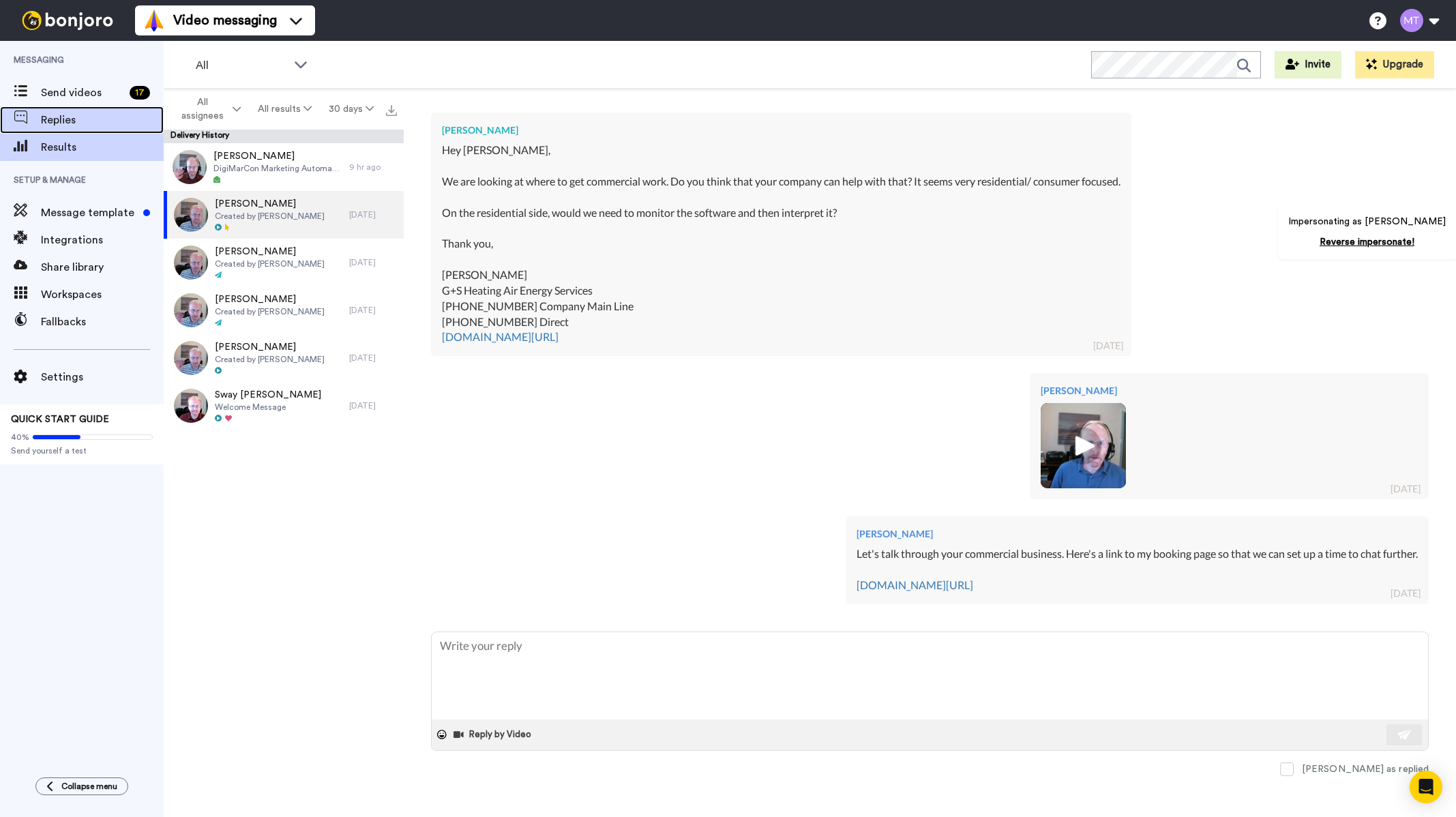
click at [62, 116] on span "Replies" at bounding box center [103, 120] width 123 height 17
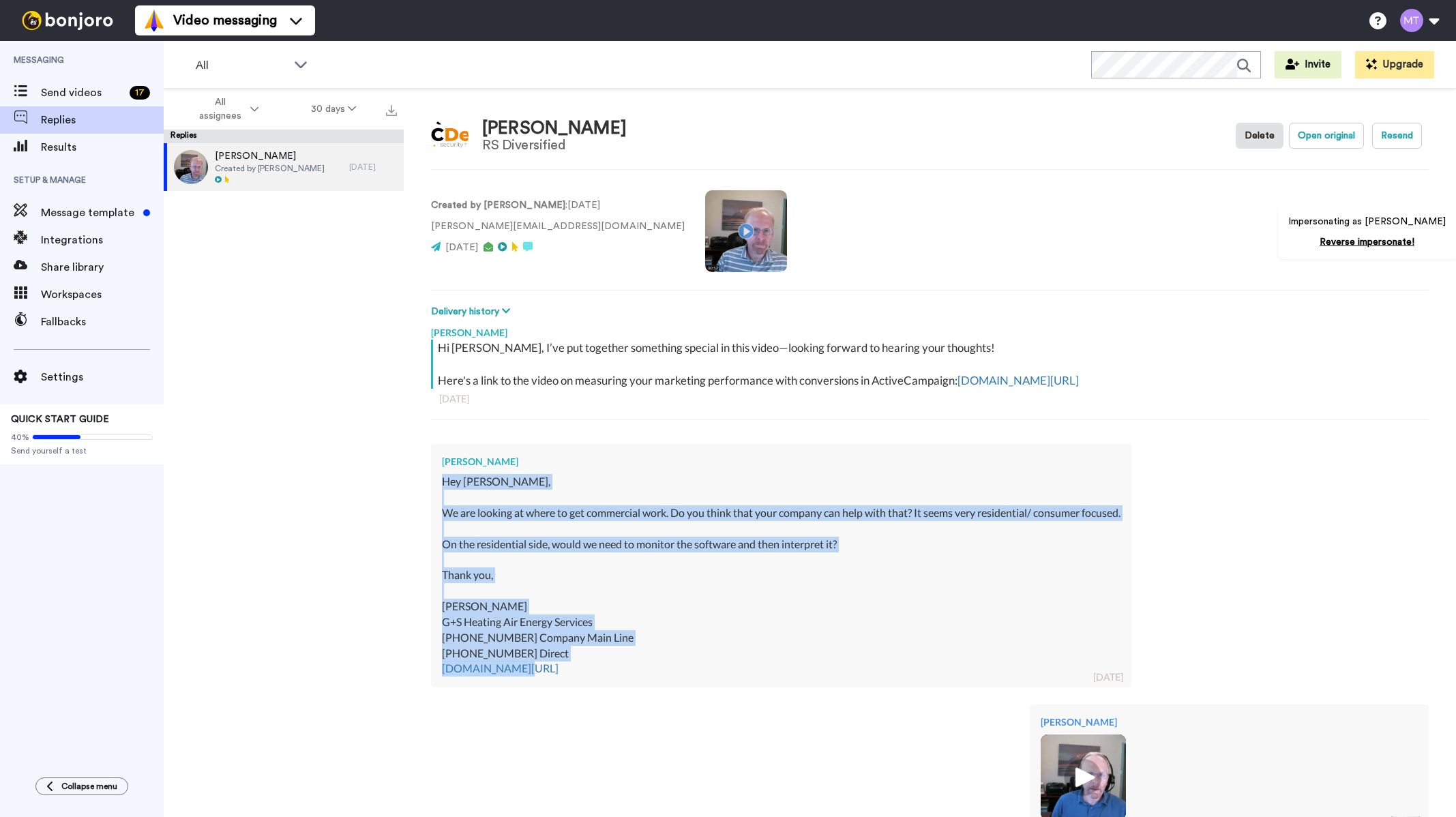
drag, startPoint x: 441, startPoint y: 479, endPoint x: 630, endPoint y: 601, distance: 225.0
click at [682, 668] on div "Camille Kanofsky Hey Michael, We are looking at where to get commercial work. D…" at bounding box center [781, 566] width 701 height 243
click at [66, 88] on span "Send videos" at bounding box center [82, 92] width 83 height 17
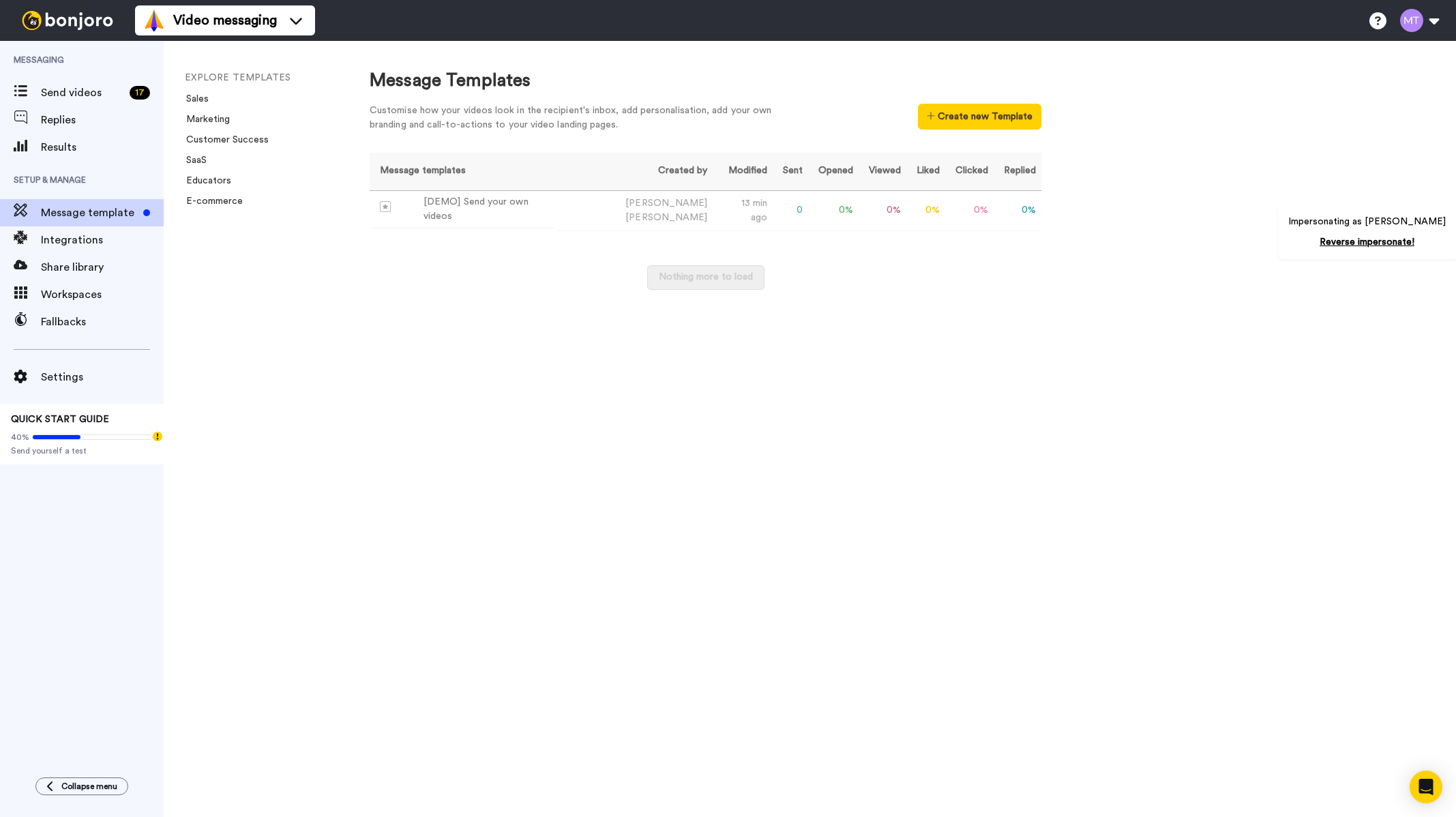
click at [974, 91] on div "Message Templates" at bounding box center [706, 80] width 672 height 25
click at [974, 123] on button "Create new Template" at bounding box center [979, 117] width 124 height 26
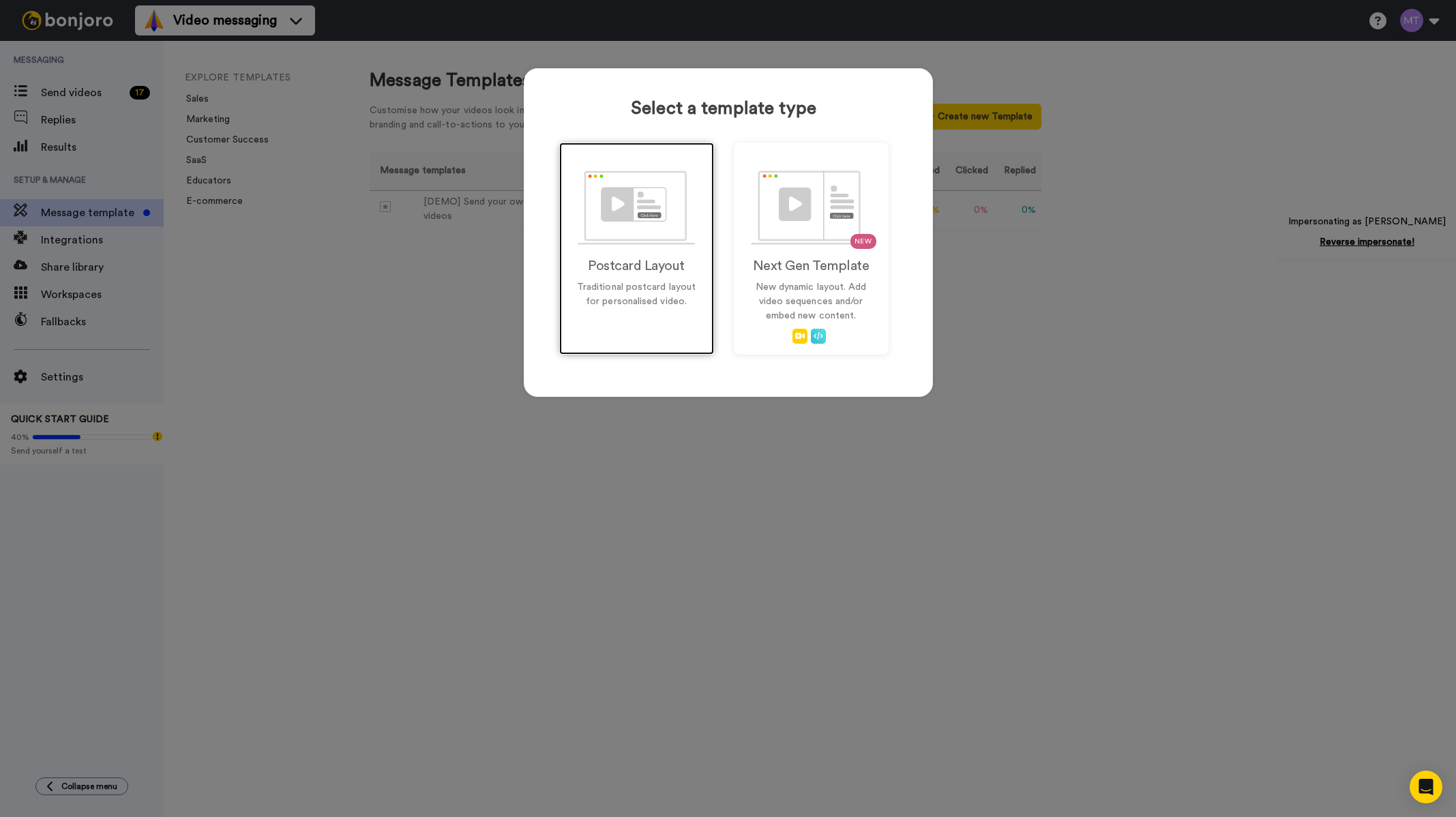
click at [637, 238] on img at bounding box center [636, 207] width 117 height 74
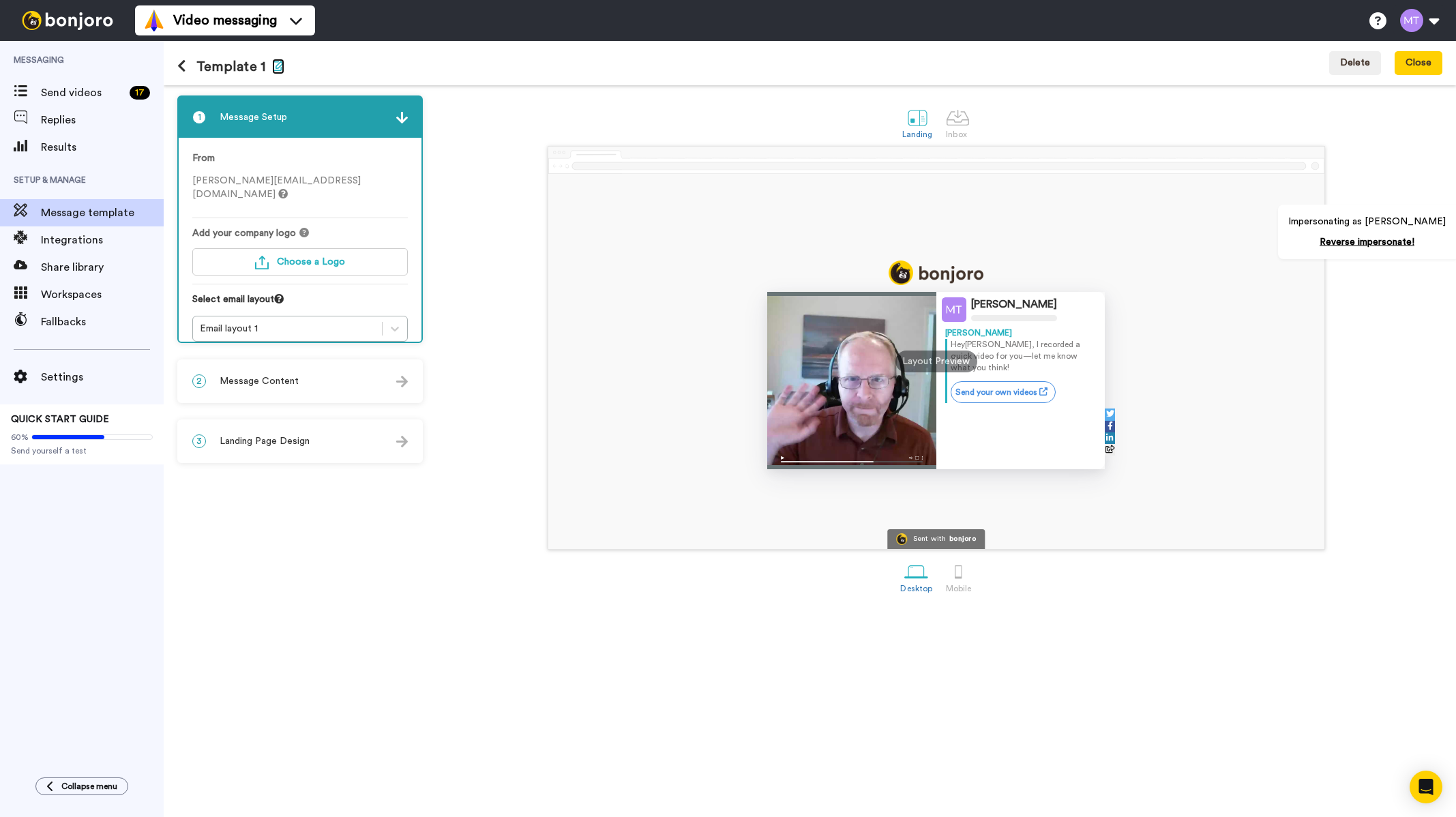
click at [275, 64] on icon "button" at bounding box center [278, 65] width 12 height 11
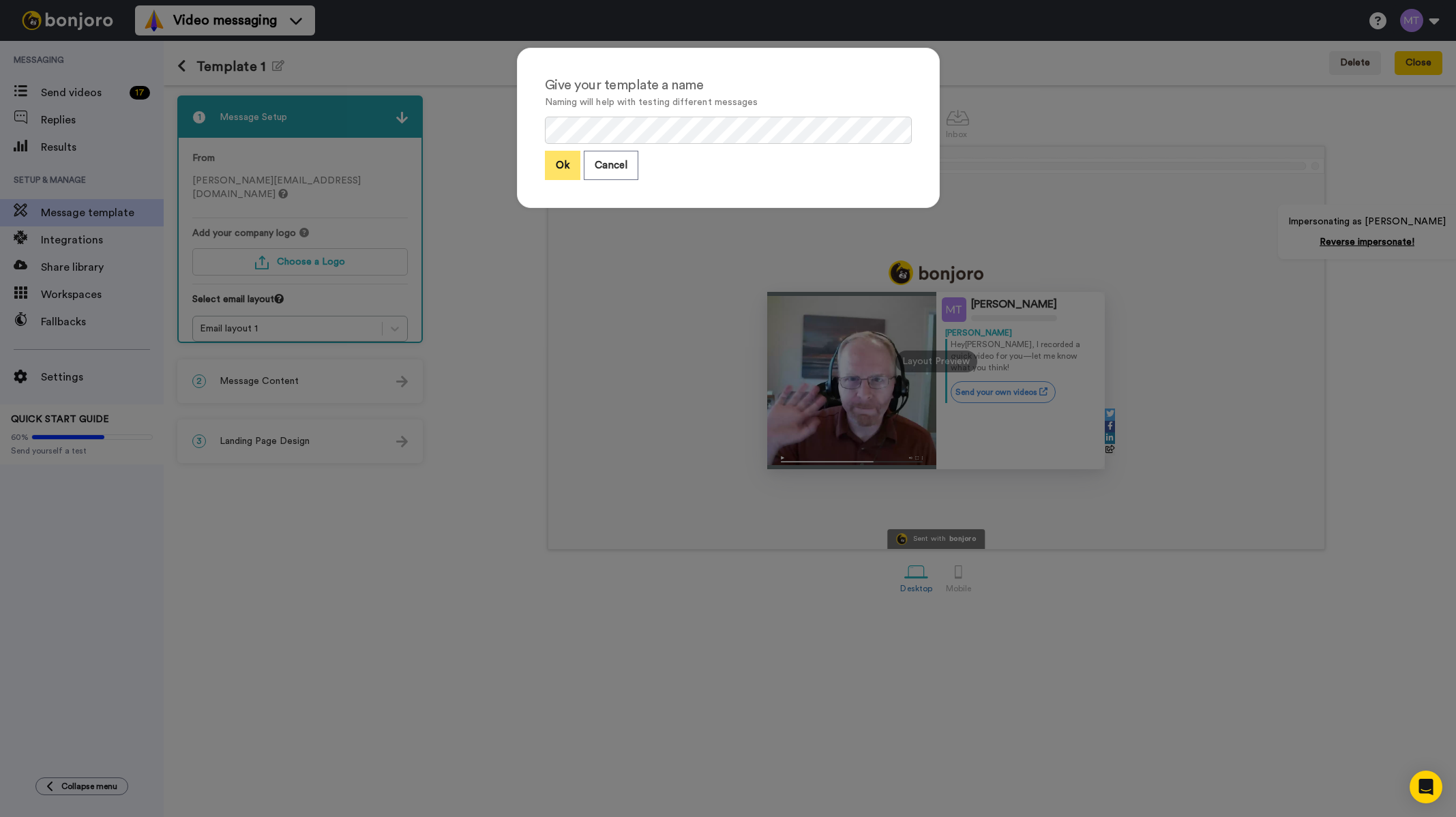
click at [549, 170] on button "Ok" at bounding box center [562, 165] width 35 height 30
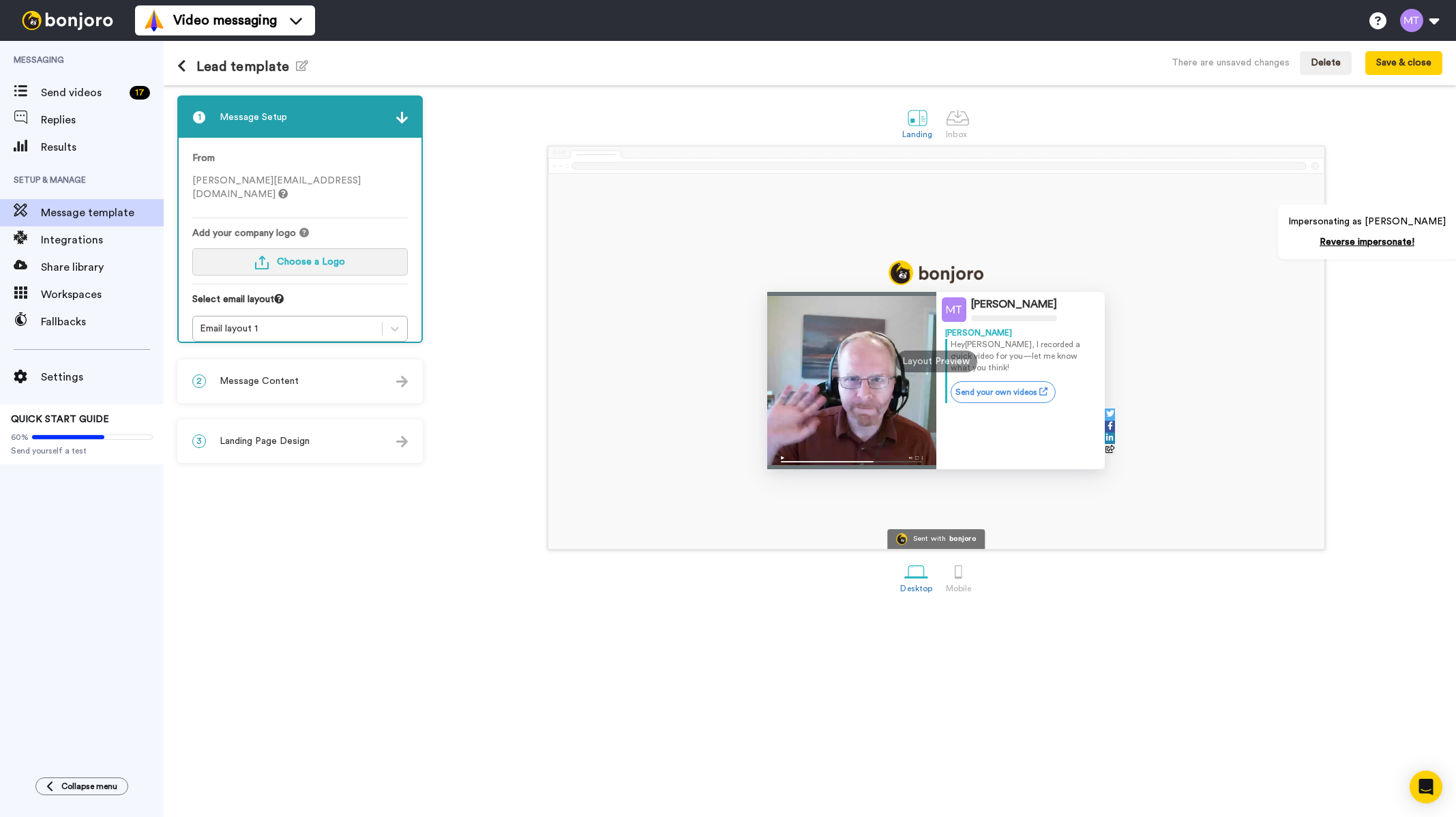
click at [350, 248] on button "Choose a Logo" at bounding box center [300, 262] width 215 height 27
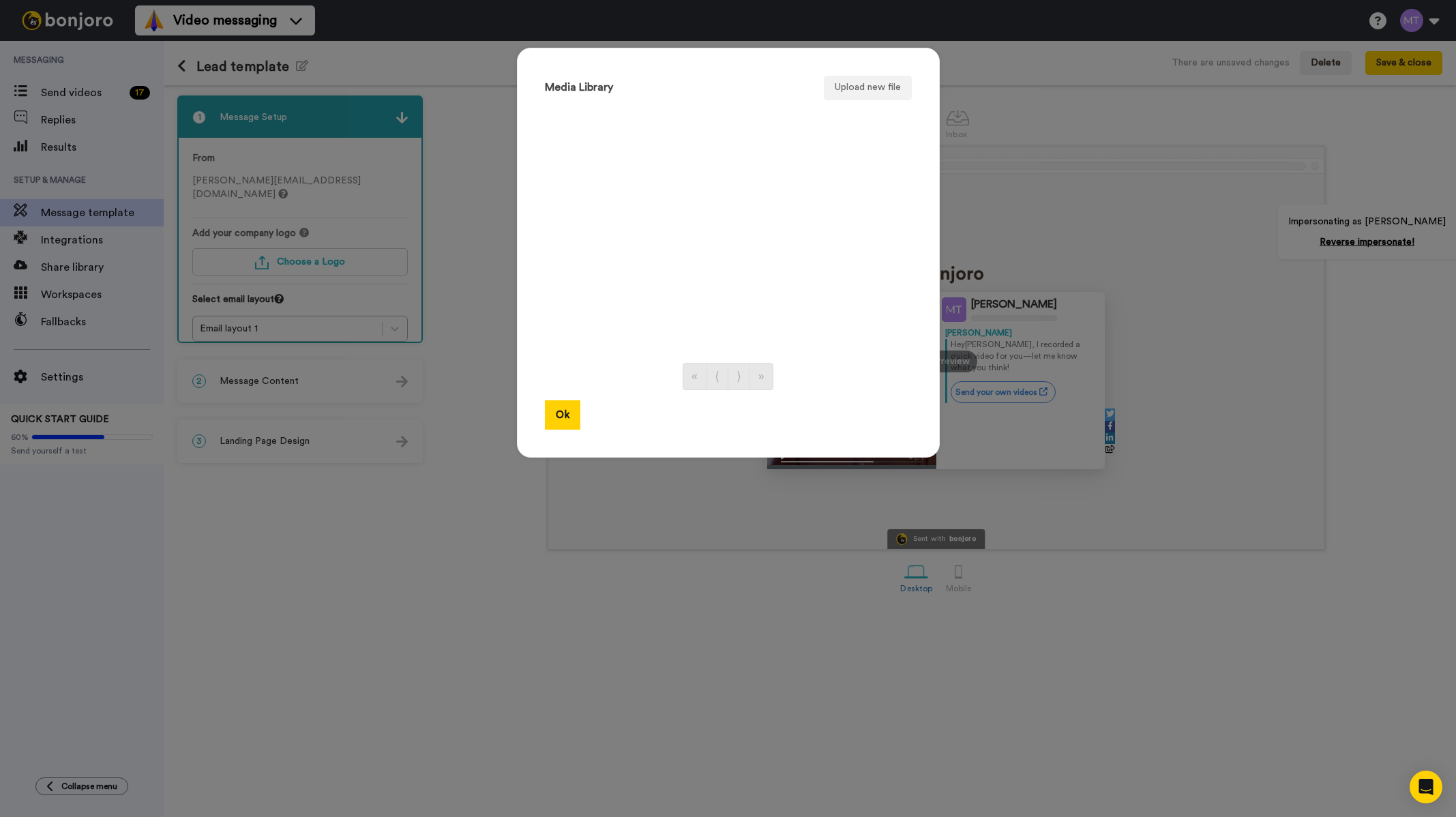
click at [548, 395] on div "Media Library Upload new file « ⟨ ⟩ » Ok" at bounding box center [728, 252] width 422 height 410
click at [1047, 254] on div "Media Library Upload new file « ⟨ ⟩ » Ok" at bounding box center [728, 408] width 1456 height 817
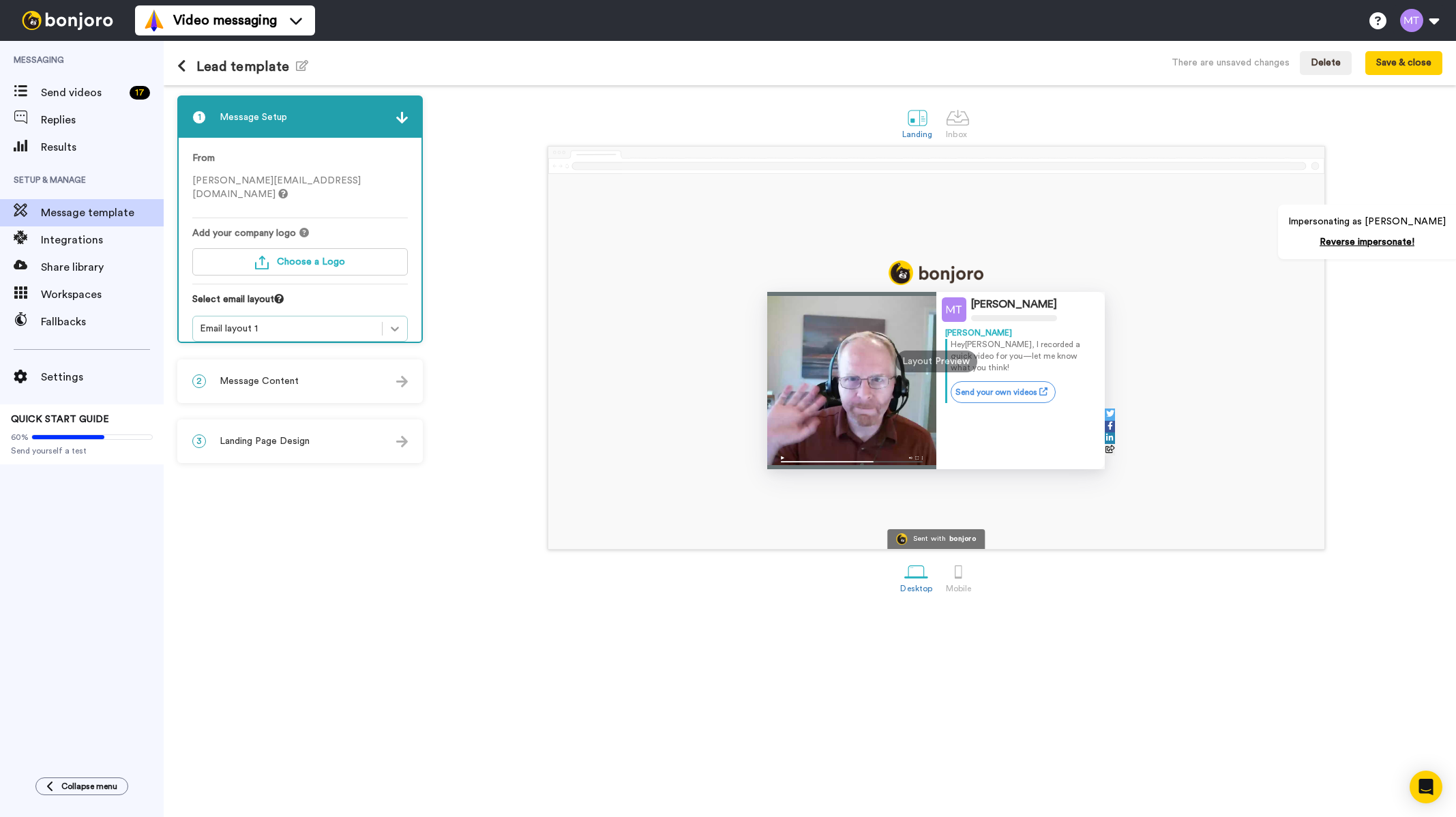
click at [393, 316] on div at bounding box center [395, 329] width 25 height 25
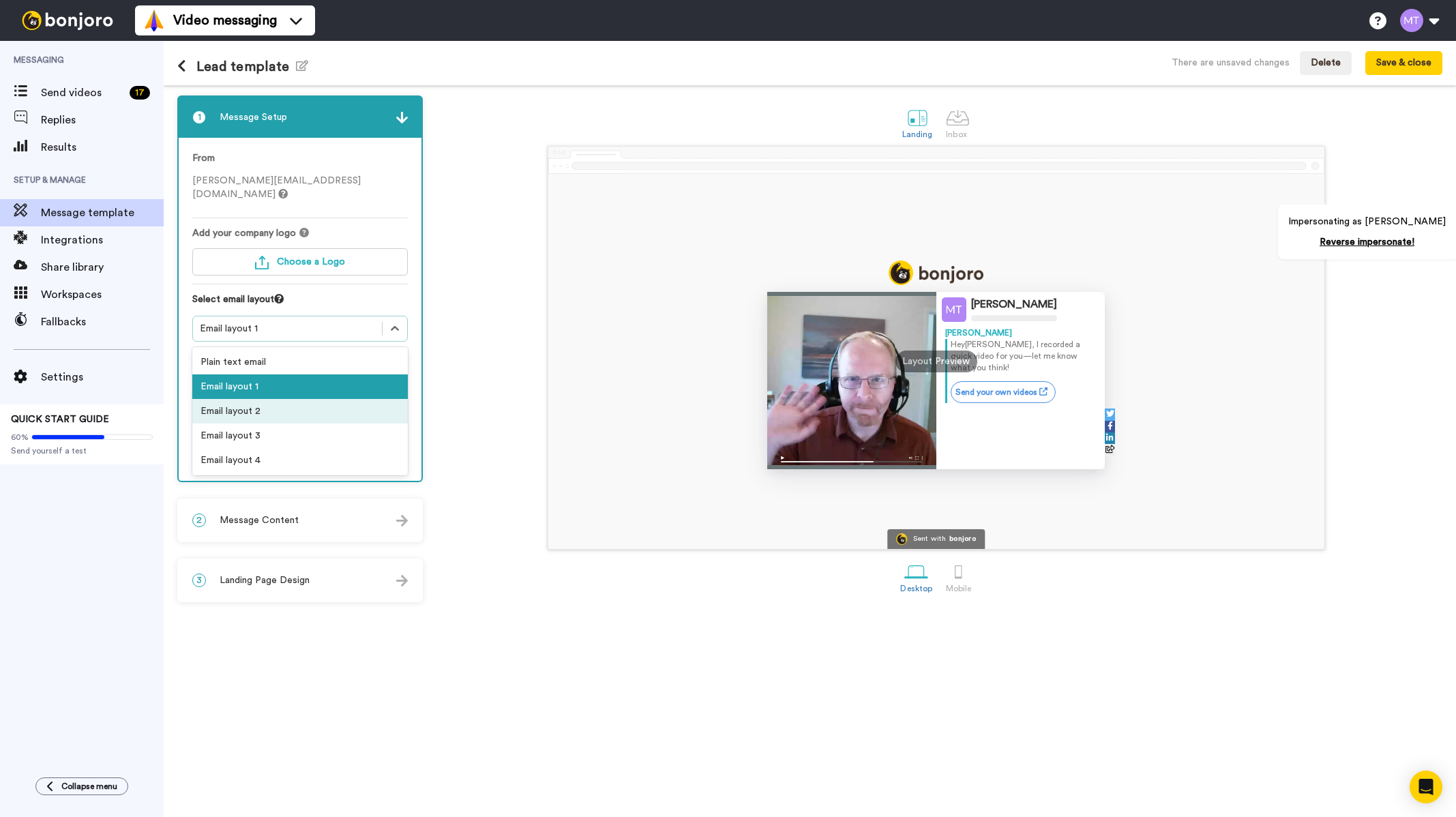
click at [324, 402] on div "Email layout 2" at bounding box center [300, 411] width 215 height 25
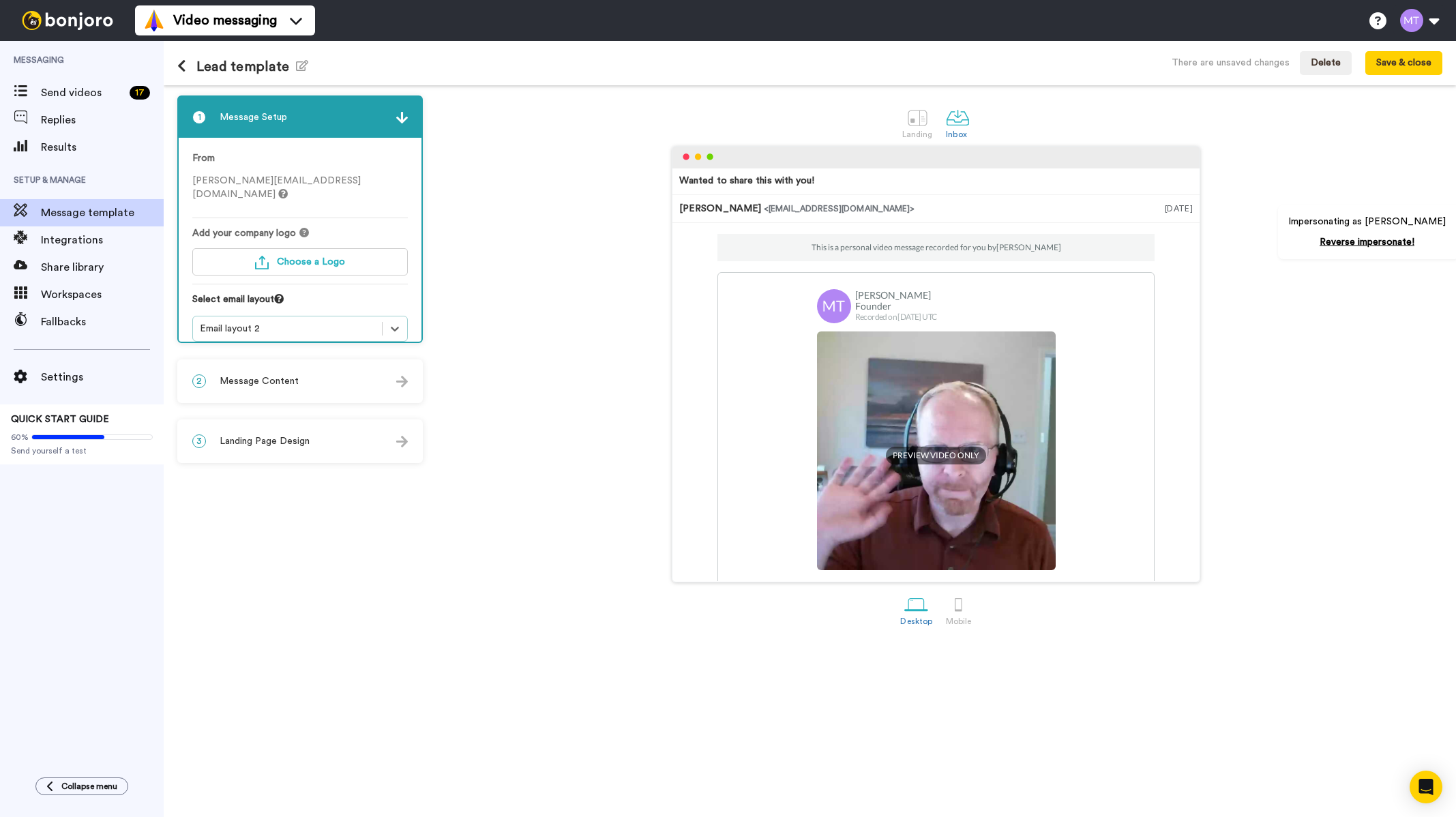
click at [326, 322] on div "Email layout 2" at bounding box center [287, 329] width 176 height 14
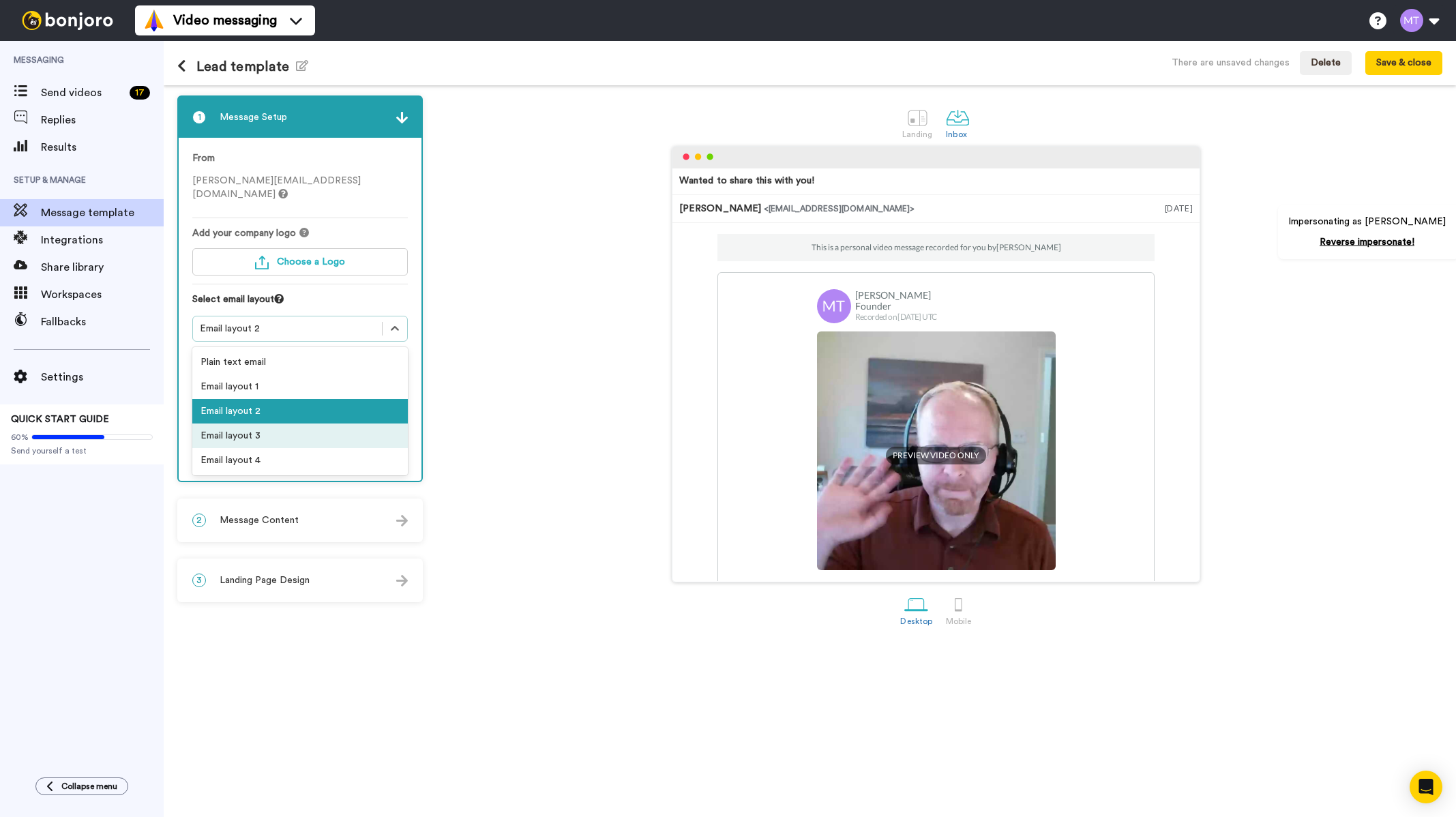
click at [300, 423] on div "Email layout 3" at bounding box center [300, 436] width 215 height 25
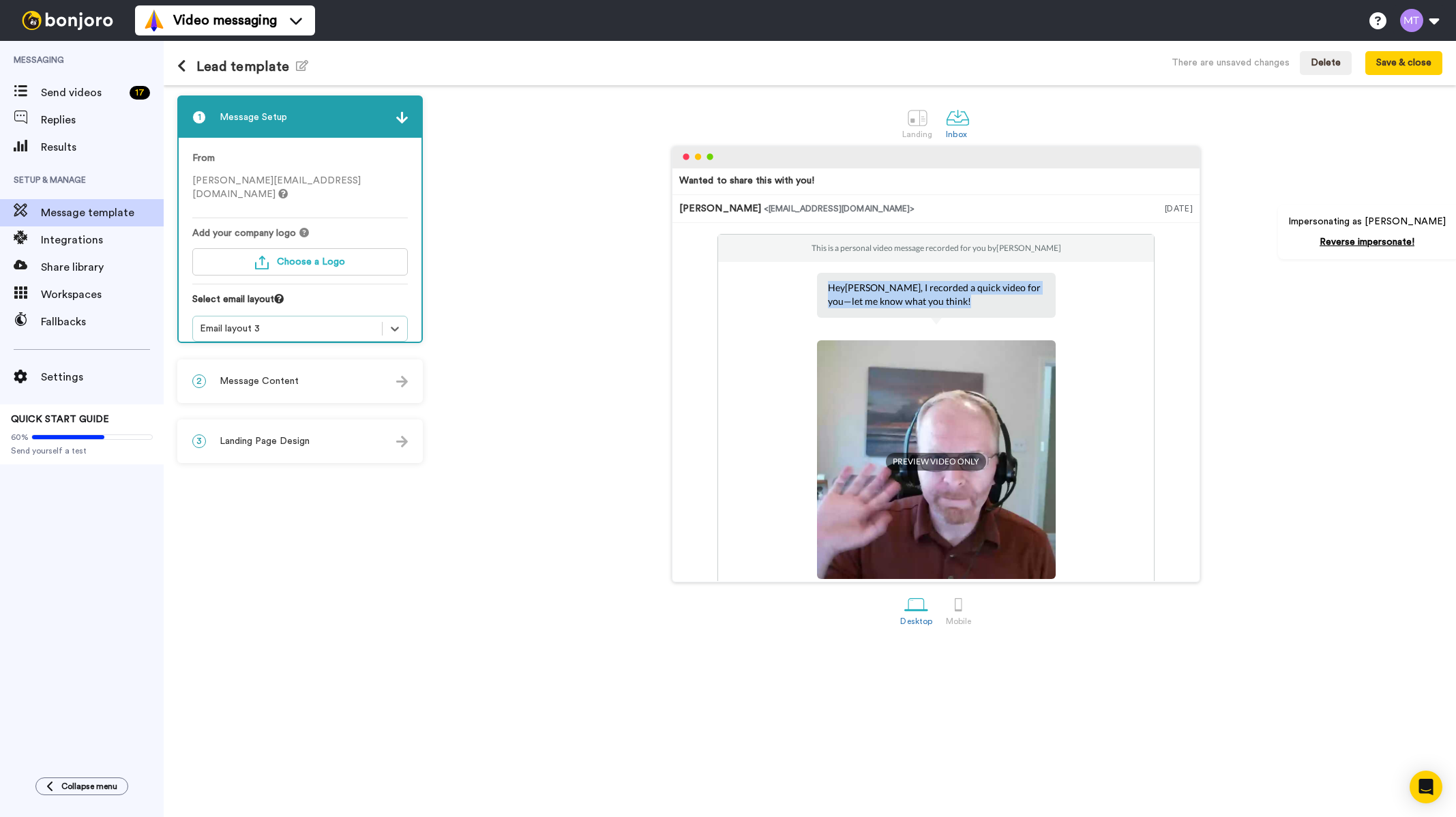
drag, startPoint x: 940, startPoint y: 304, endPoint x: 815, endPoint y: 285, distance: 126.4
click at [817, 285] on div "Hey Tom , I recorded a quick video for you—let me know what you think!" at bounding box center [936, 295] width 238 height 45
click at [320, 384] on div "2 Message Content" at bounding box center [300, 381] width 243 height 41
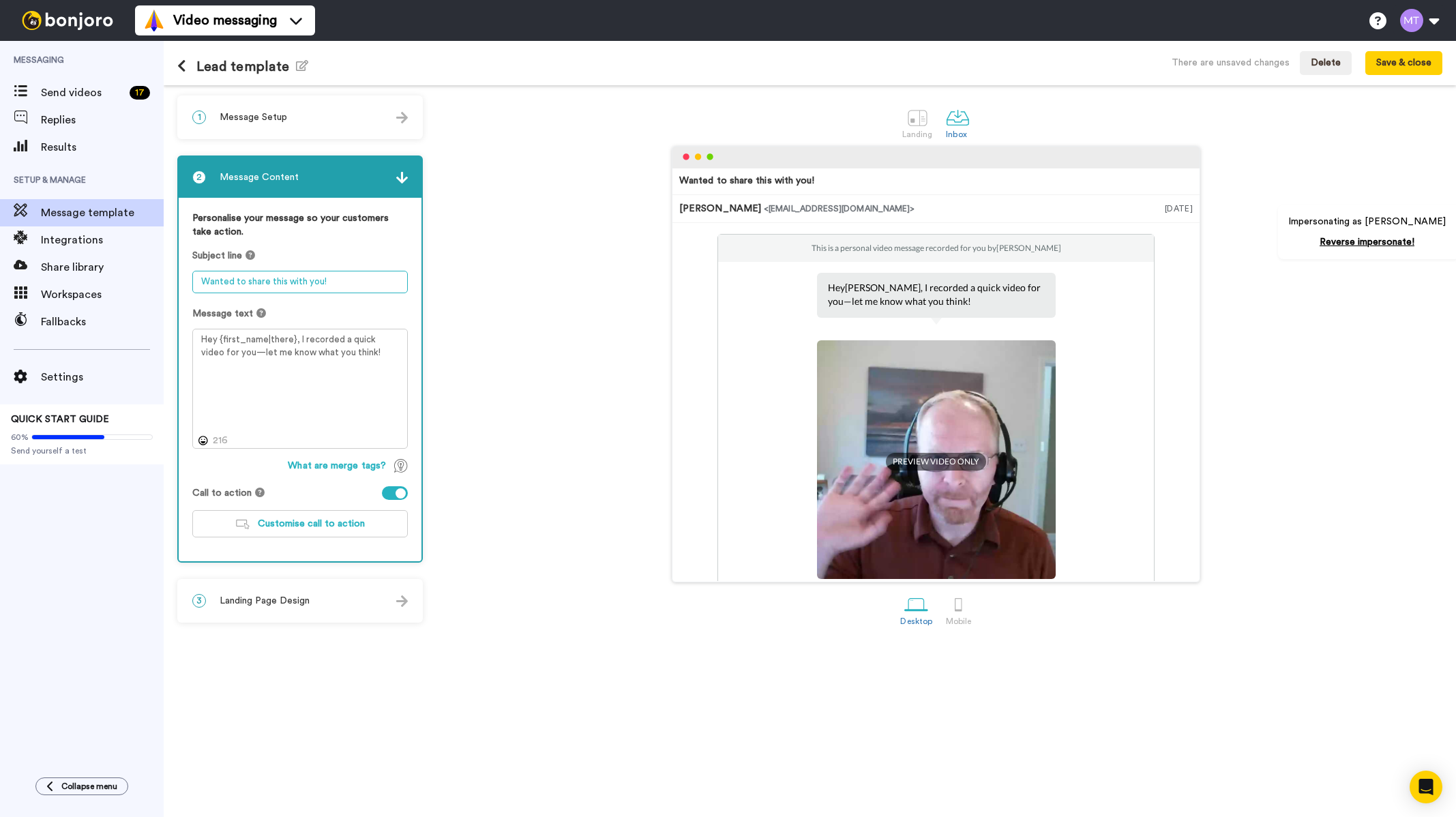
click at [322, 286] on textarea "Wanted to share this with you!" at bounding box center [300, 282] width 215 height 22
drag, startPoint x: 284, startPoint y: 285, endPoint x: 185, endPoint y: 282, distance: 99.0
click at [185, 282] on div "Personalise your message so your customers take action. Subject line Wanted to …" at bounding box center [300, 379] width 243 height 363
drag, startPoint x: 370, startPoint y: 353, endPoint x: 193, endPoint y: 338, distance: 177.6
click at [193, 338] on textarea "Hey {first_name|there}, I recorded a quick video for you—let me know what you t…" at bounding box center [300, 389] width 215 height 120
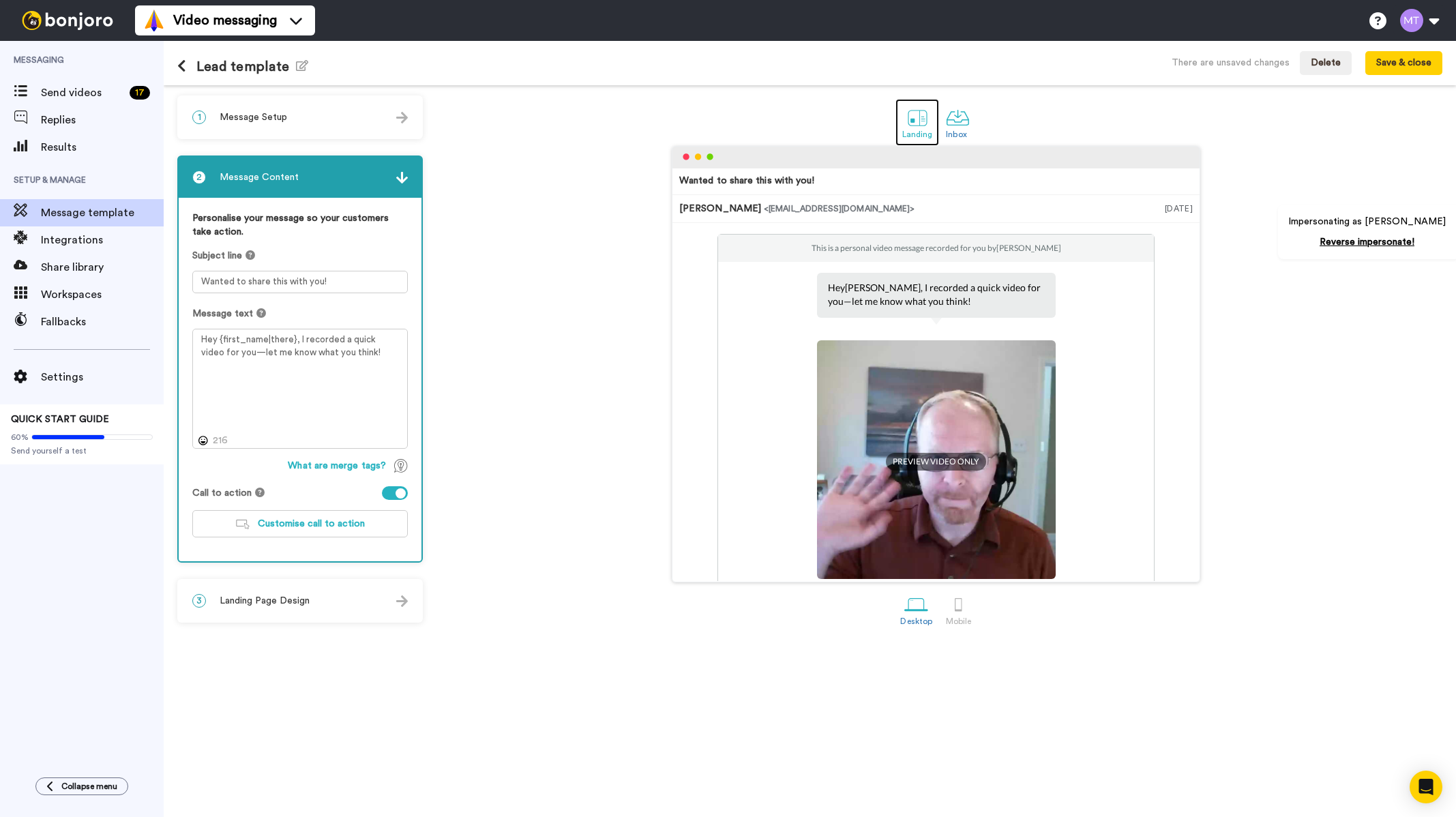
click at [918, 124] on div at bounding box center [917, 117] width 24 height 24
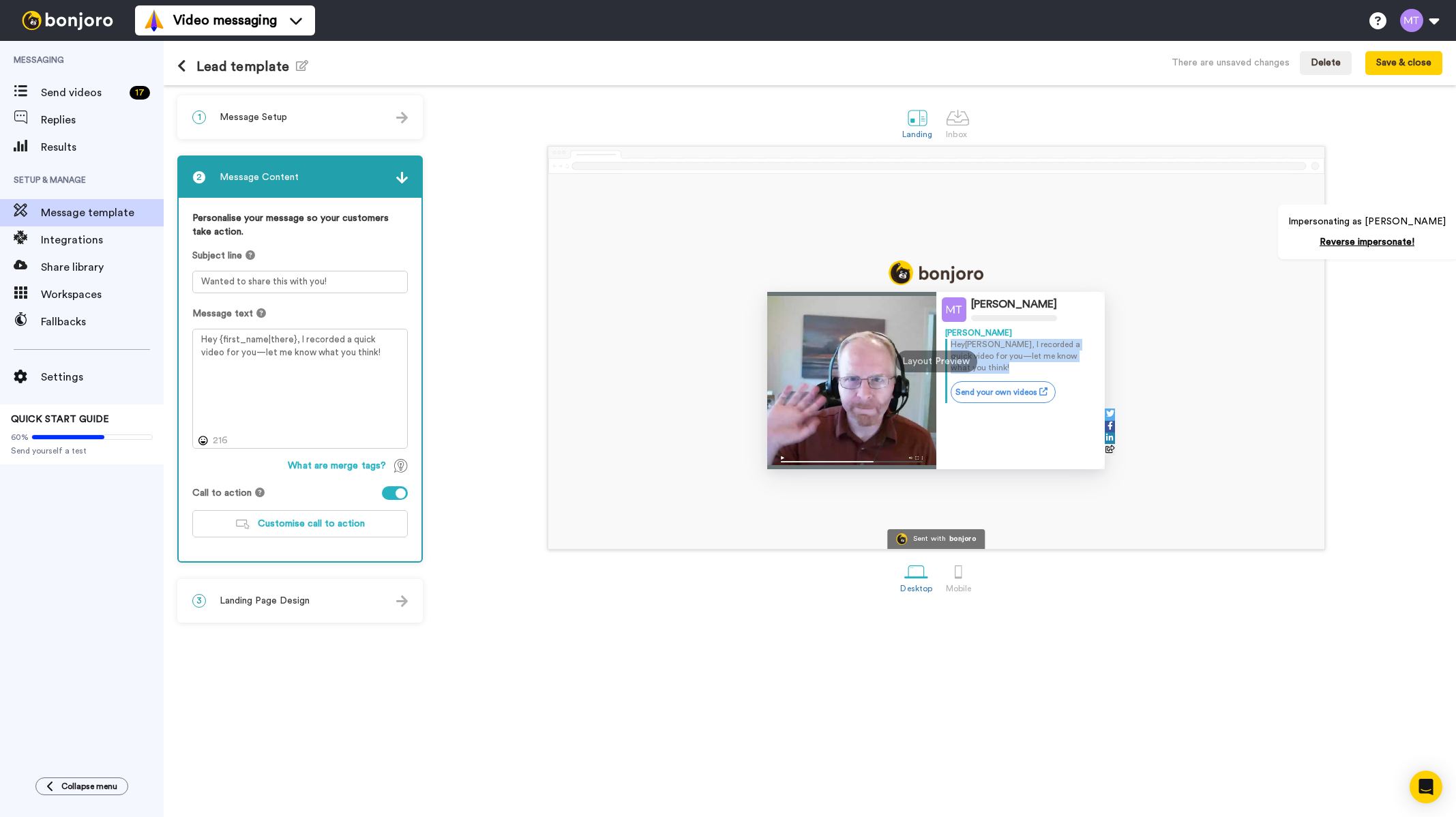
drag, startPoint x: 1075, startPoint y: 357, endPoint x: 938, endPoint y: 345, distance: 137.5
click at [938, 345] on div "Michael Tucker Michael Hey Tom , I recorded a quick video for you—let me know w…" at bounding box center [1020, 380] width 169 height 177
click at [280, 277] on textarea "Wanted to share this with you!" at bounding box center [300, 282] width 215 height 22
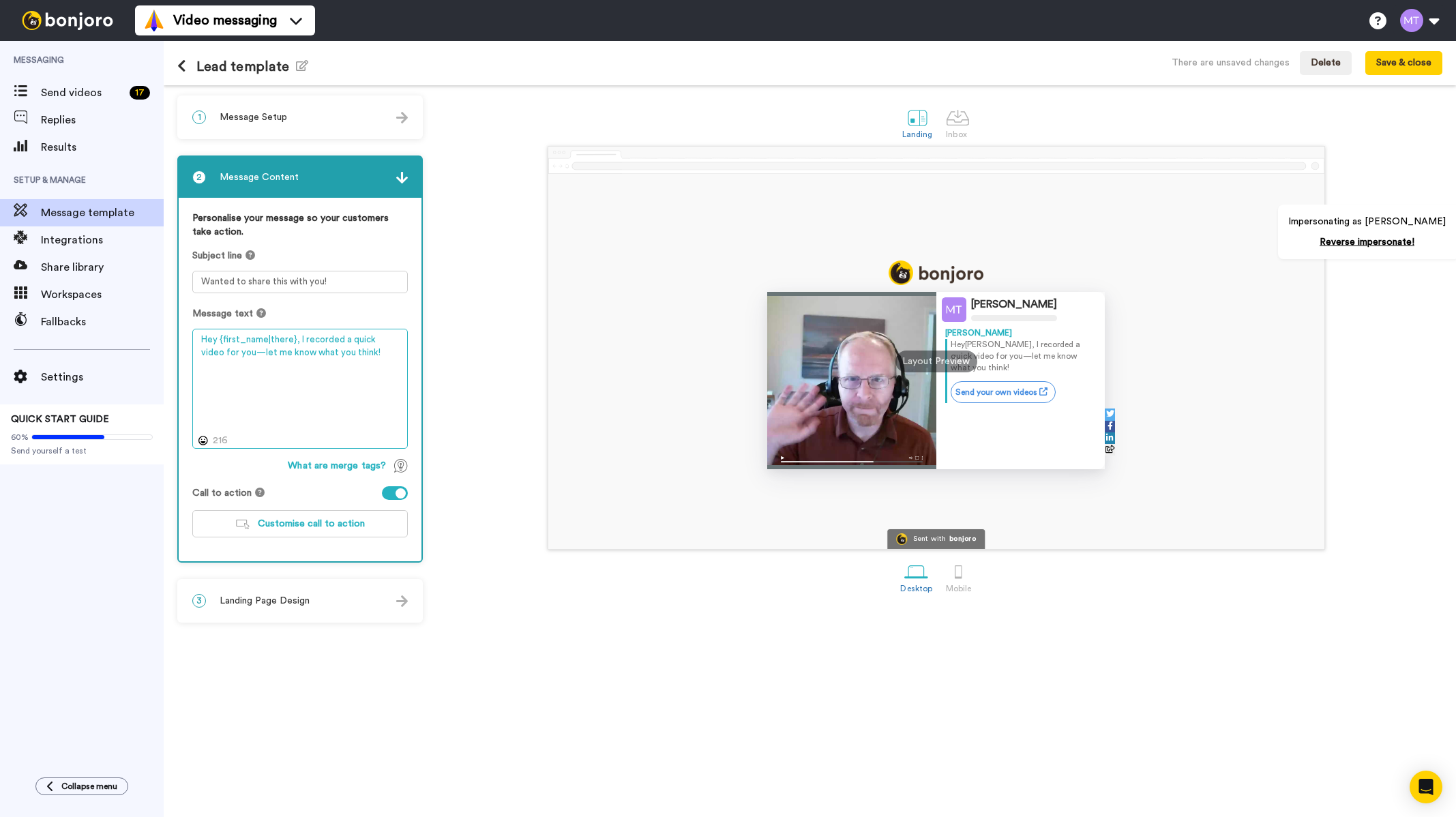
click at [394, 366] on textarea "Hey {first_name|there}, I recorded a quick video for you—let me know what you t…" at bounding box center [300, 389] width 215 height 120
drag, startPoint x: 385, startPoint y: 360, endPoint x: 193, endPoint y: 342, distance: 192.8
click at [193, 342] on textarea "Hey {first_name|there}, I recorded a quick video for you—let me know what you t…" at bounding box center [300, 389] width 215 height 120
click at [963, 124] on div at bounding box center [958, 117] width 24 height 24
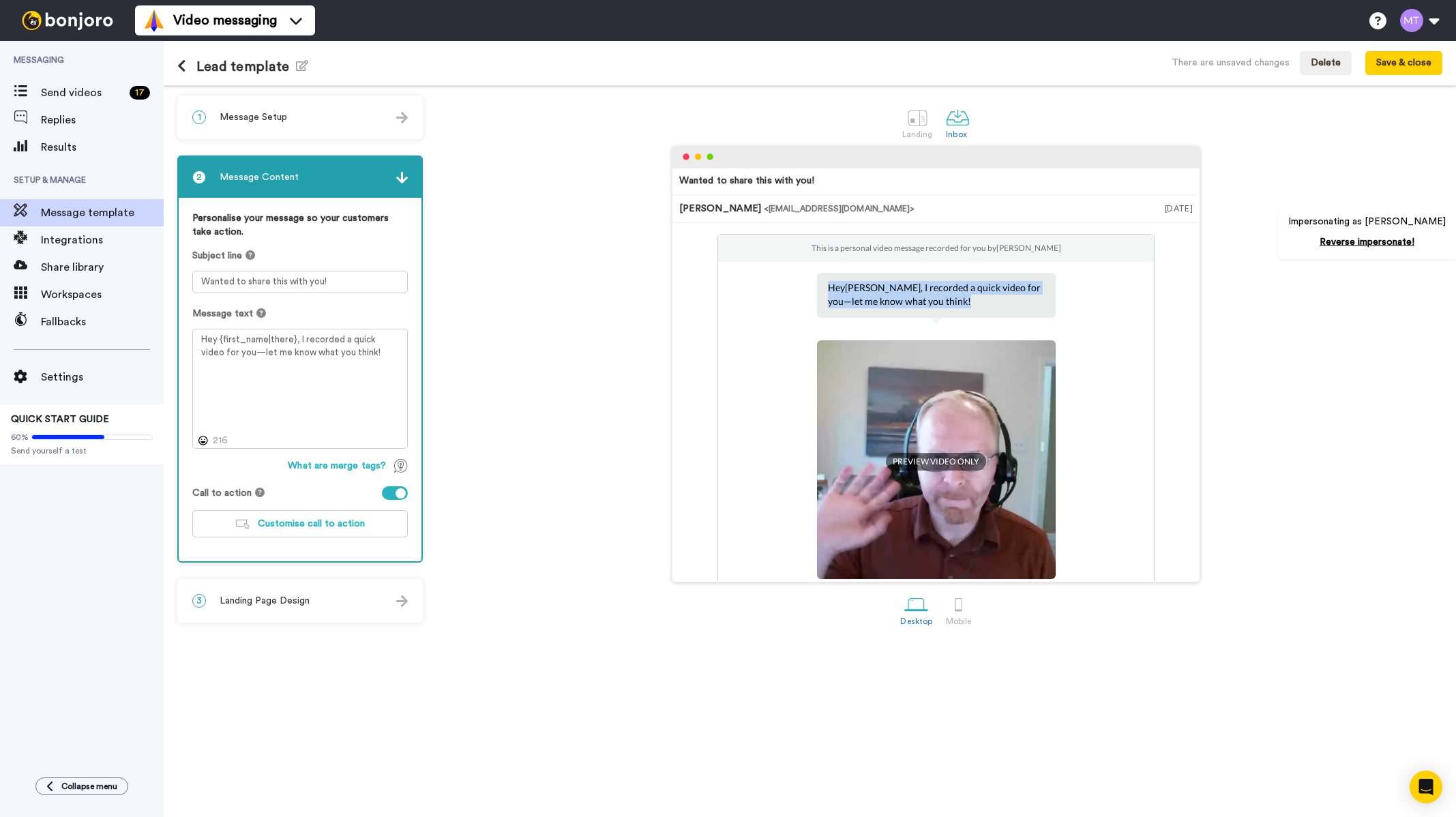
drag, startPoint x: 922, startPoint y: 303, endPoint x: 818, endPoint y: 288, distance: 105.1
click at [818, 288] on div "Hey Tom , I recorded a quick video for you—let me know what you think!" at bounding box center [936, 295] width 238 height 45
click at [926, 295] on p "Hey Tom , I recorded a quick video for you—let me know what you think!" at bounding box center [936, 295] width 217 height 27
drag, startPoint x: 928, startPoint y: 303, endPoint x: 818, endPoint y: 290, distance: 110.8
click at [818, 290] on div "Hey Tom , I recorded a quick video for you—let me know what you think!" at bounding box center [936, 295] width 238 height 45
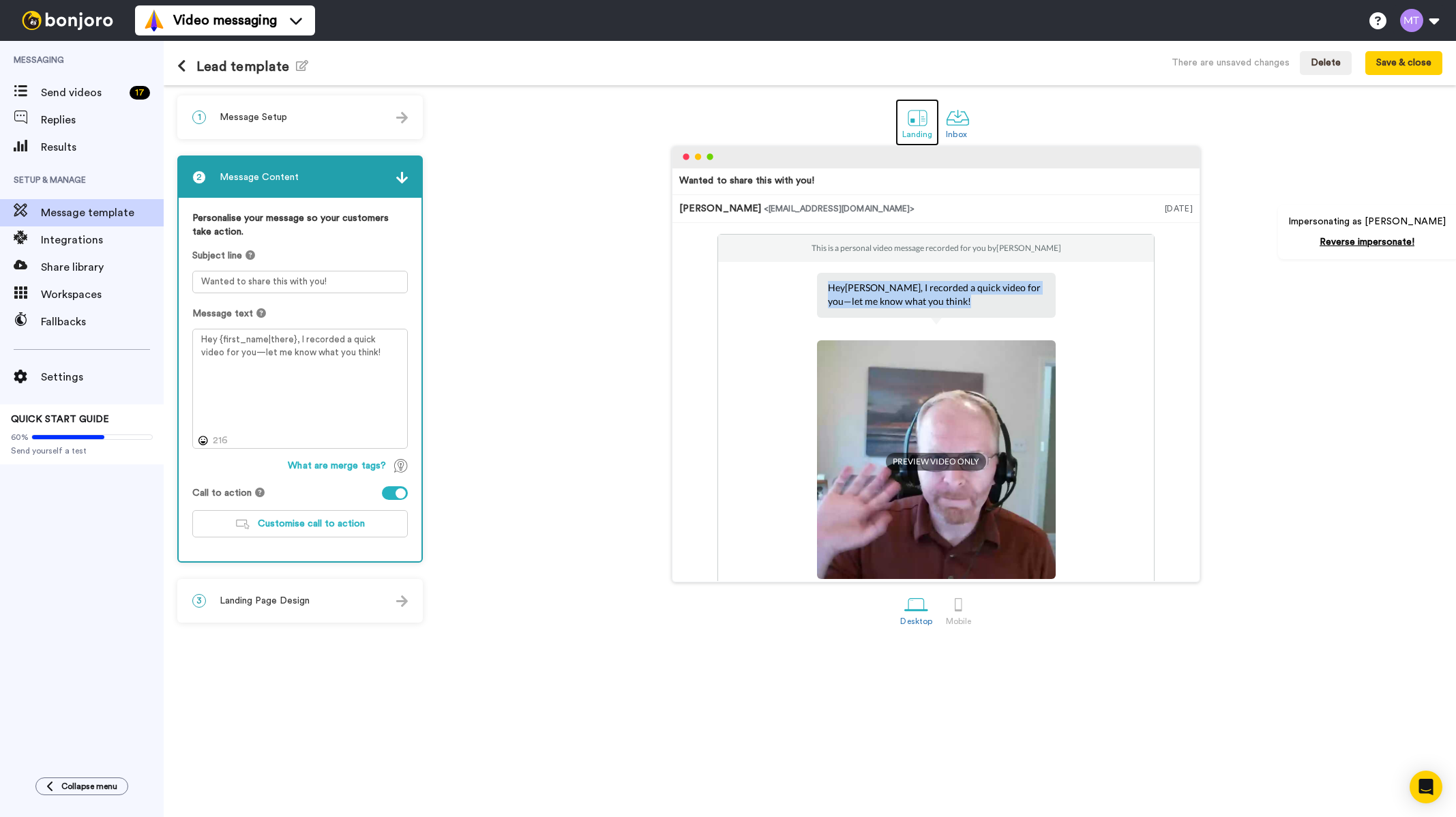
click at [922, 113] on div at bounding box center [917, 117] width 24 height 24
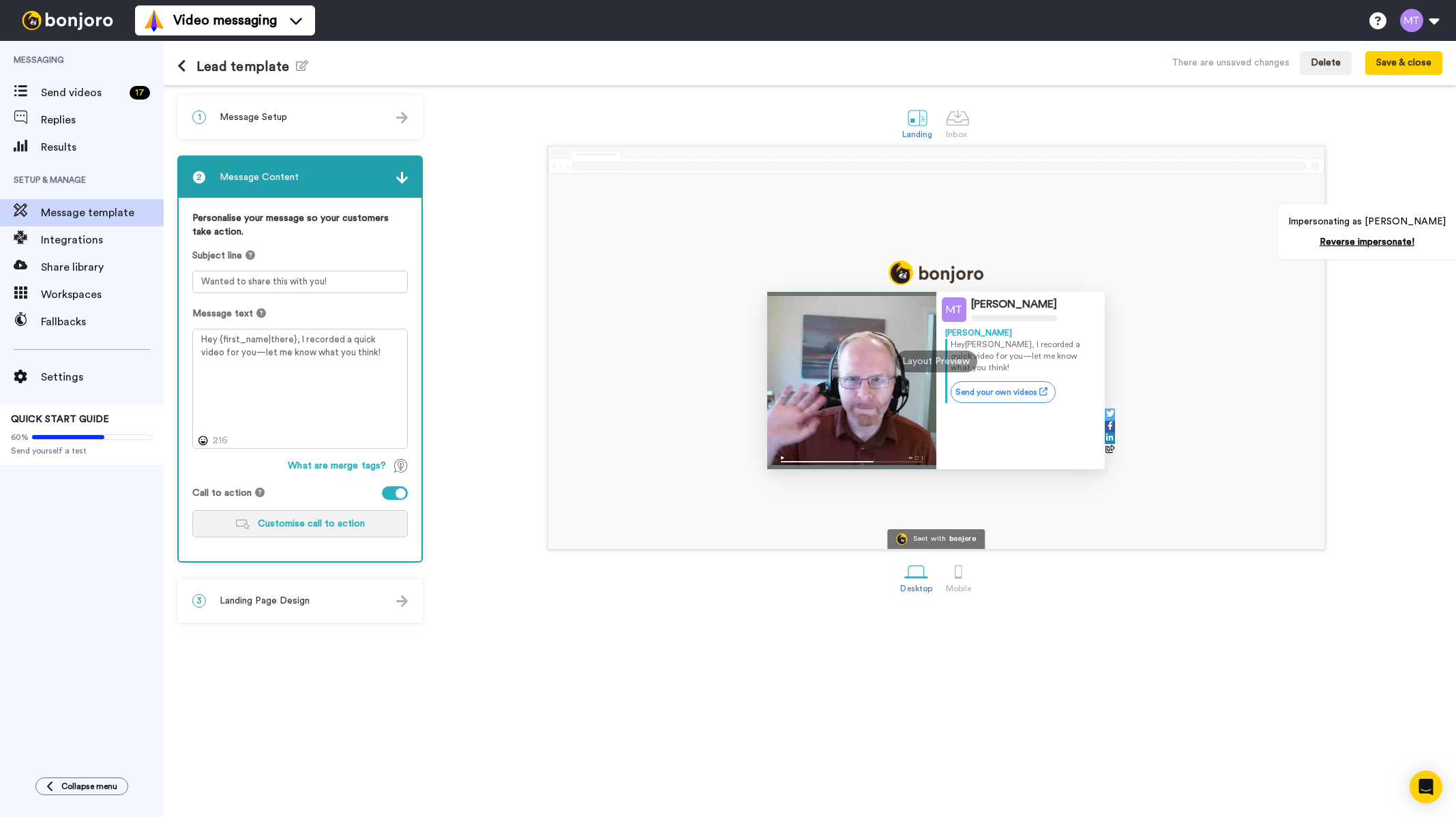
click at [270, 527] on span "Customise call to action" at bounding box center [311, 524] width 107 height 9
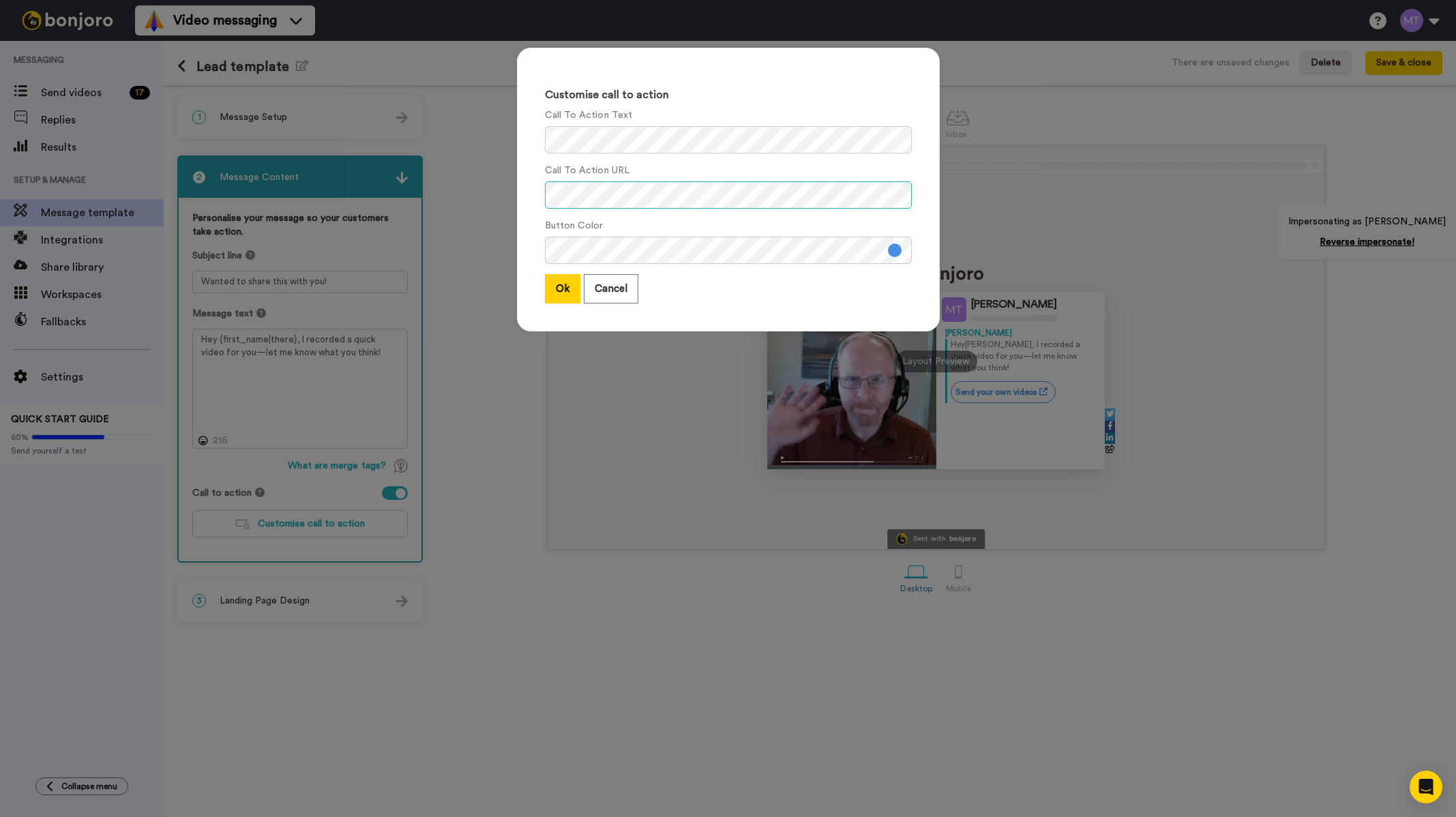
click at [508, 191] on div "Customise call to action Call To Action Text Call To Action URL Button Color Ok…" at bounding box center [728, 196] width 450 height 324
click at [487, 129] on div "Customise call to action Call To Action Text Call To Action URL Button Color Ok…" at bounding box center [728, 408] width 1456 height 817
click at [559, 303] on button "Ok" at bounding box center [562, 289] width 35 height 30
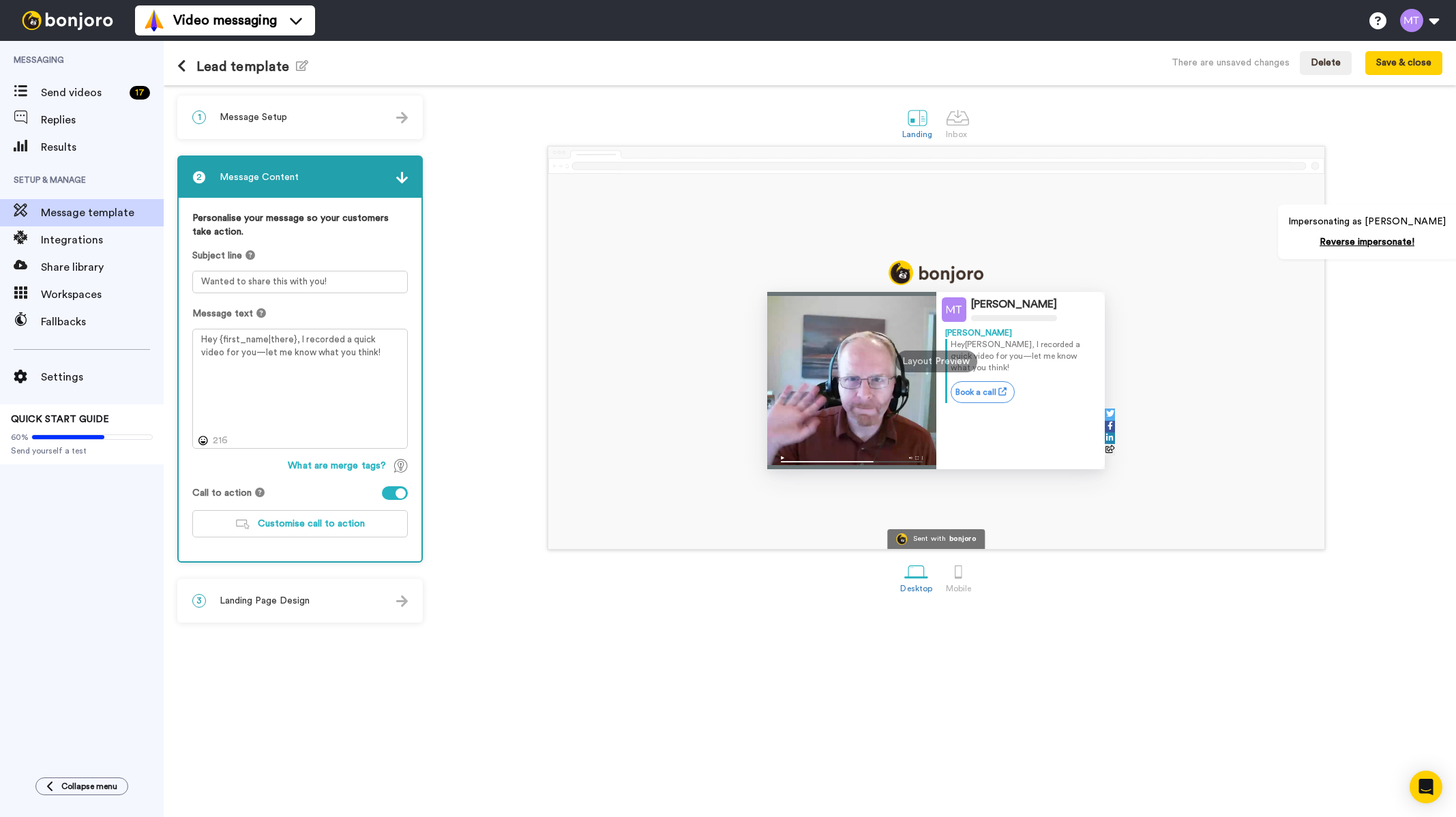
click at [282, 592] on div "3 Landing Page Design" at bounding box center [300, 601] width 243 height 41
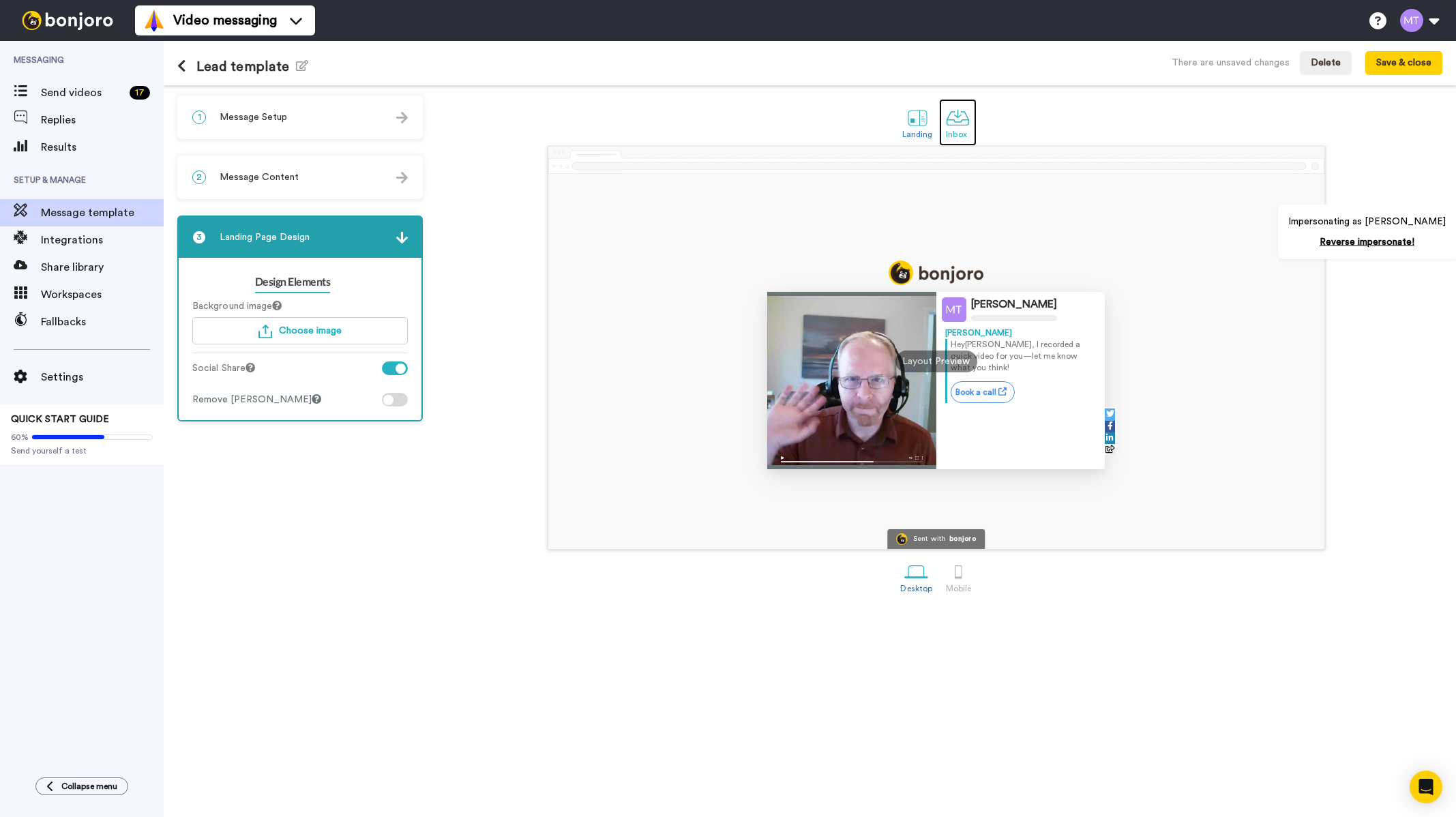
click at [953, 112] on div at bounding box center [958, 117] width 24 height 24
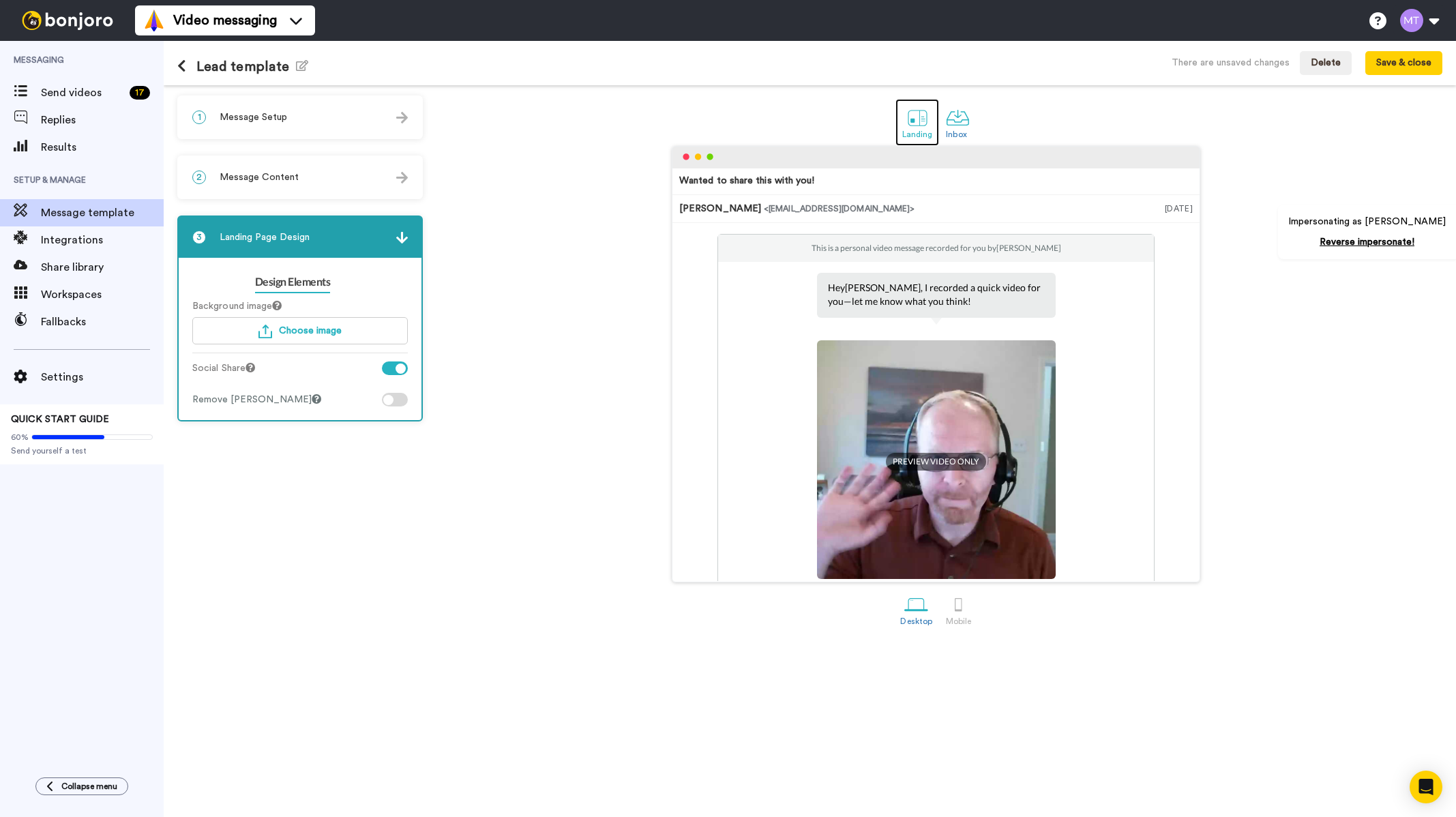
click at [918, 111] on div at bounding box center [917, 117] width 24 height 24
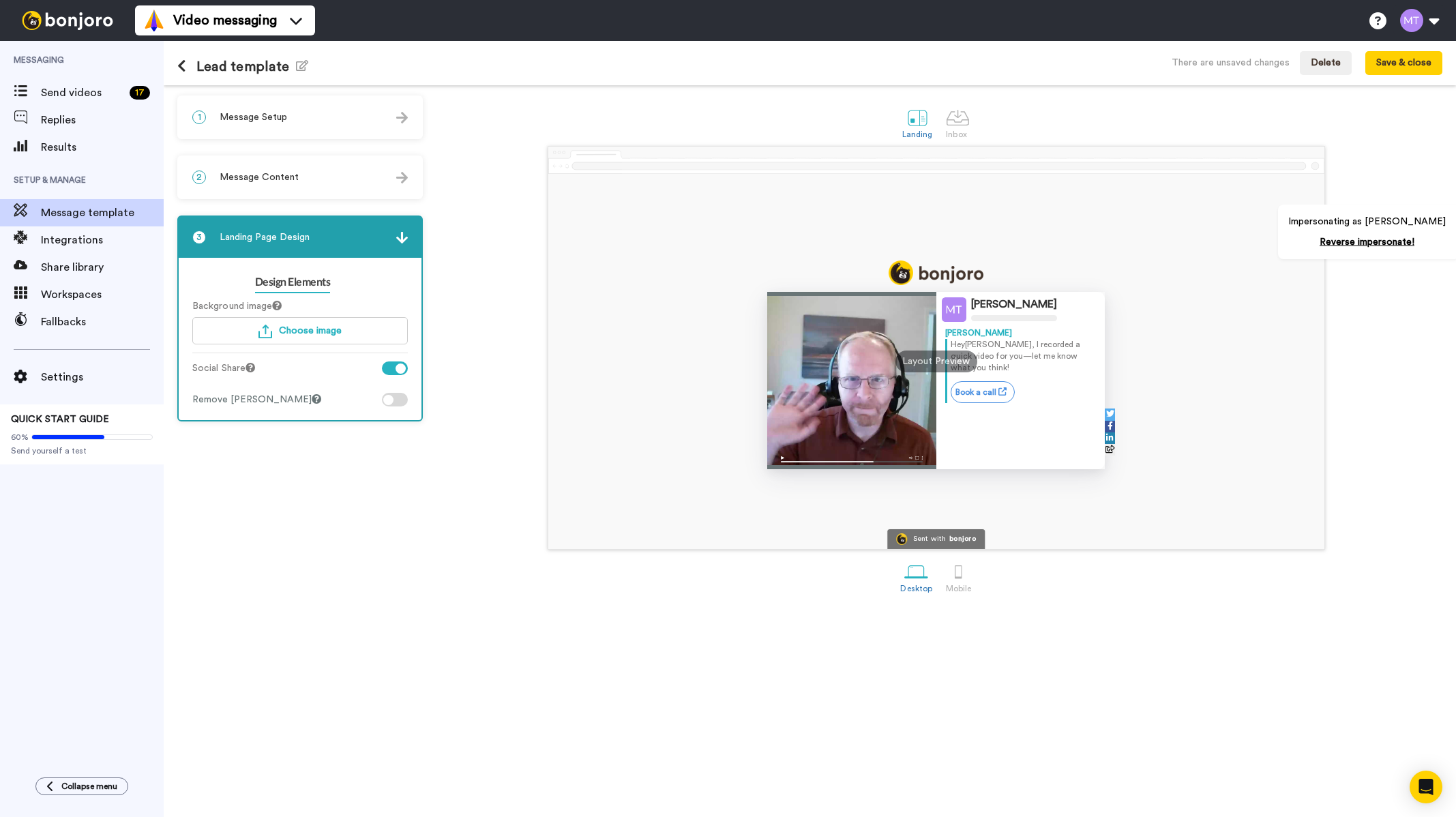
click at [399, 378] on div "Social Share" at bounding box center [300, 370] width 215 height 18
click at [394, 370] on div at bounding box center [395, 368] width 26 height 14
click at [347, 333] on button "Choose image" at bounding box center [300, 331] width 215 height 27
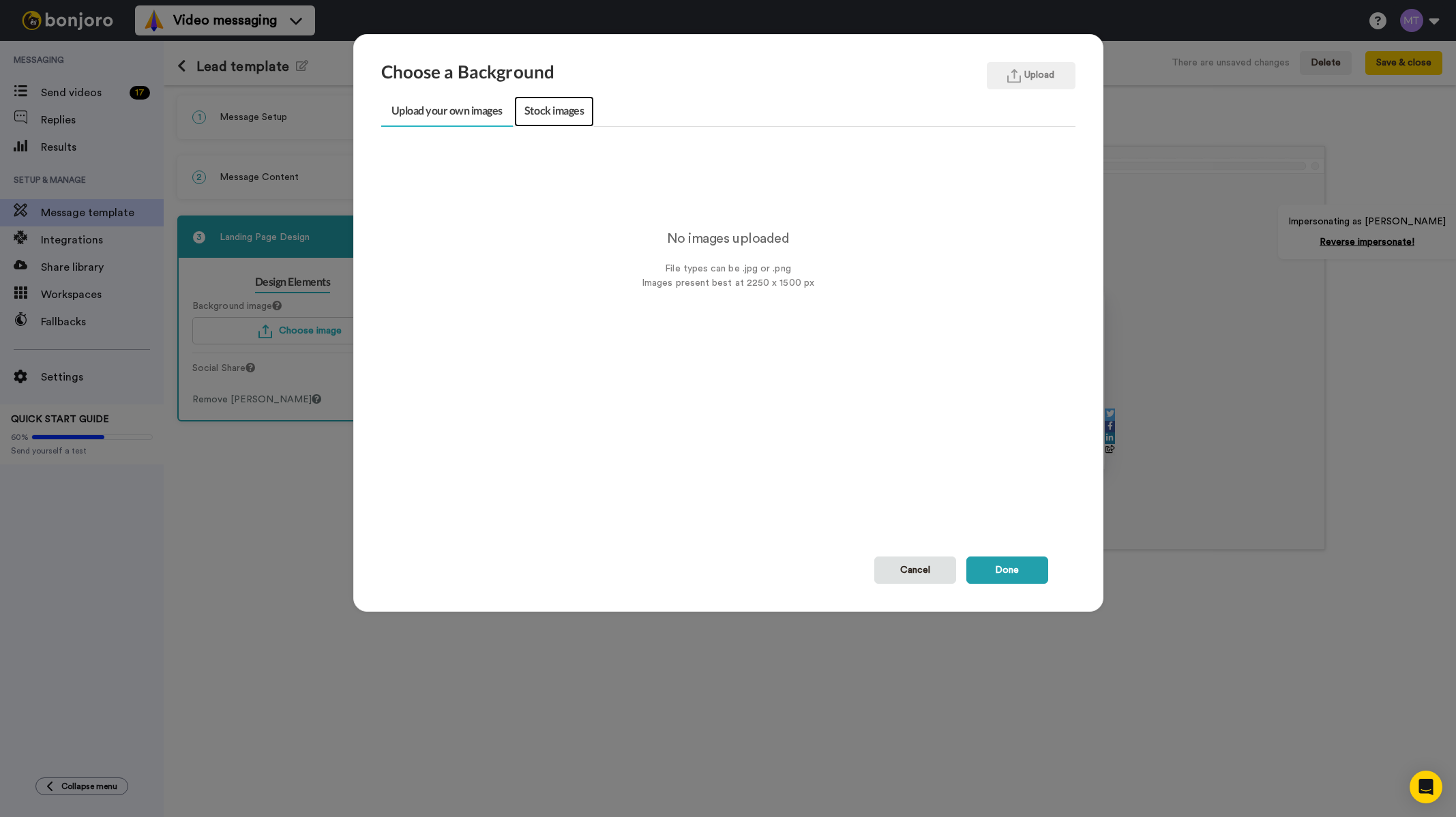
click at [525, 119] on link "Stock images" at bounding box center [554, 111] width 79 height 30
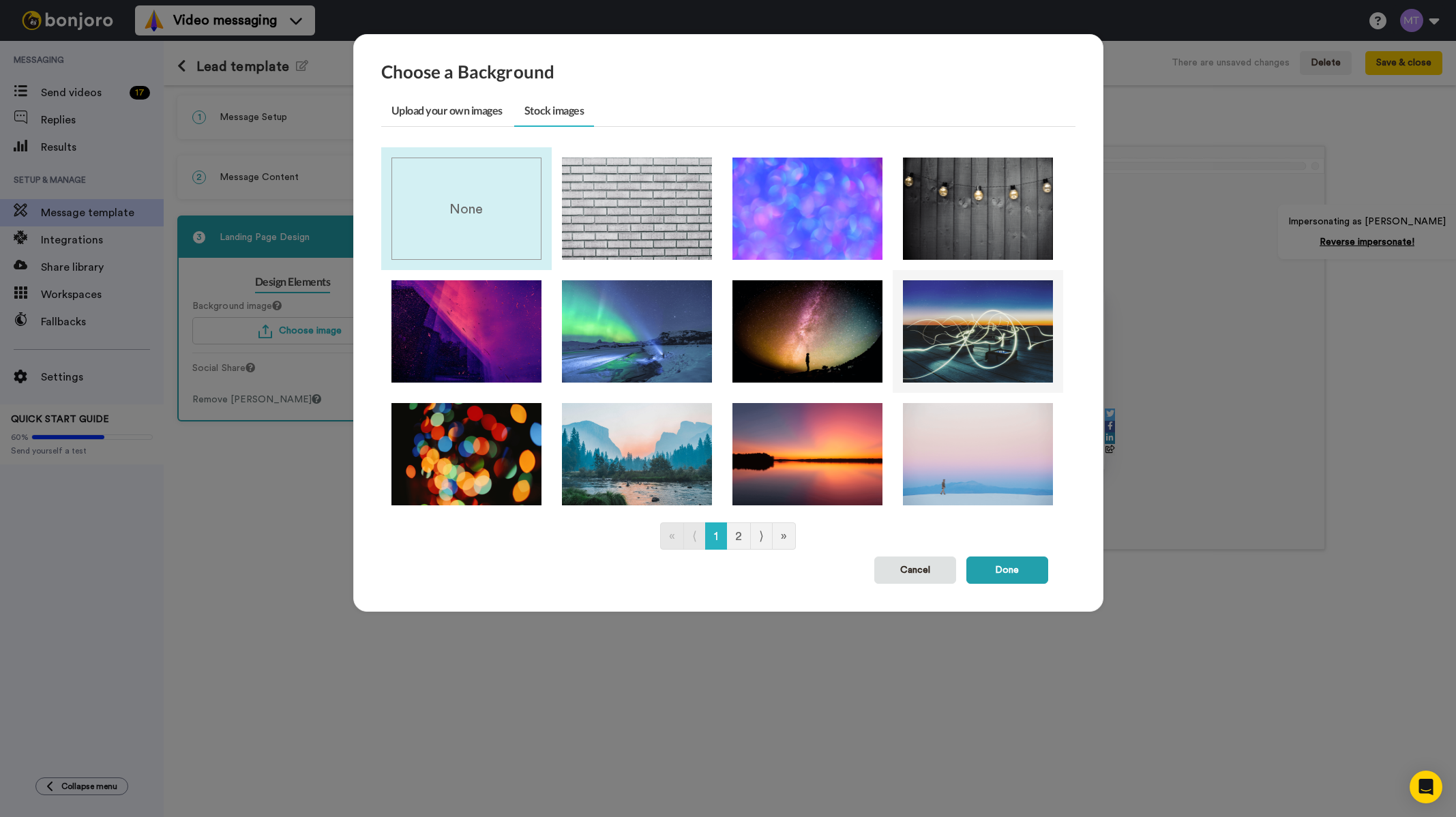
click at [994, 304] on img at bounding box center [978, 332] width 150 height 103
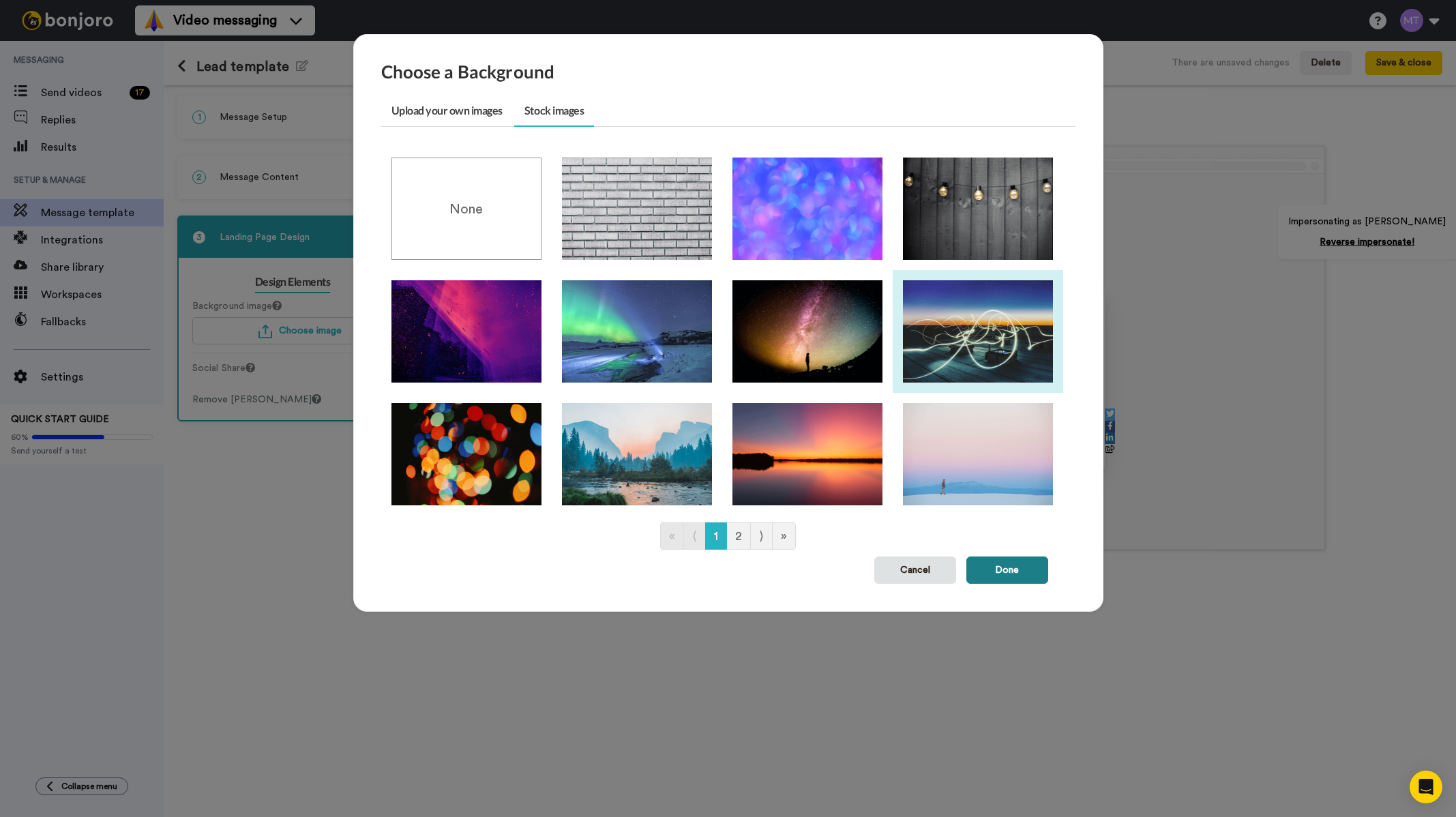
click at [1000, 582] on button "Done" at bounding box center [1007, 570] width 82 height 27
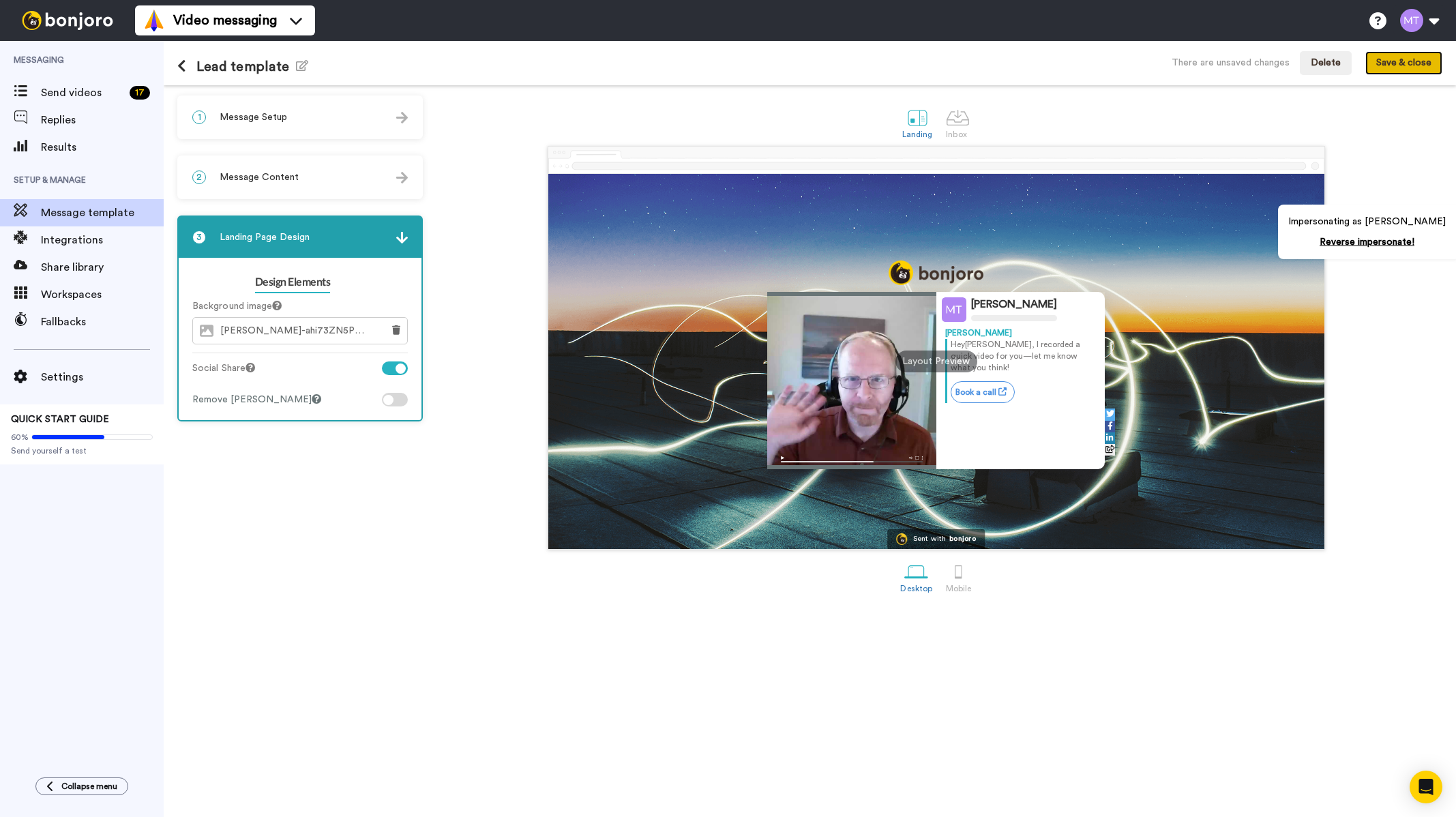
click at [1392, 62] on button "Save & close" at bounding box center [1403, 64] width 77 height 25
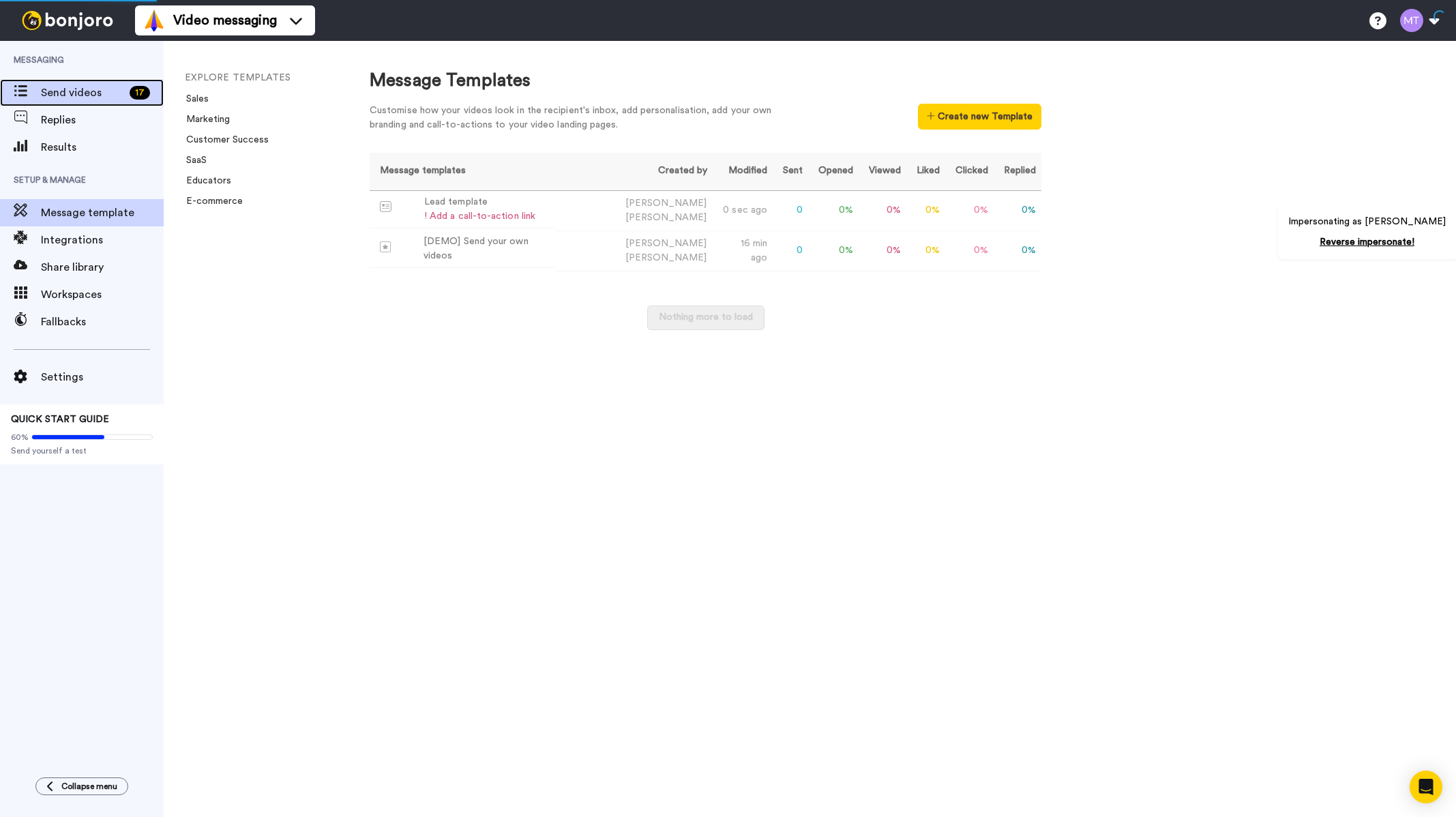
click at [104, 87] on span "Send videos" at bounding box center [82, 92] width 83 height 17
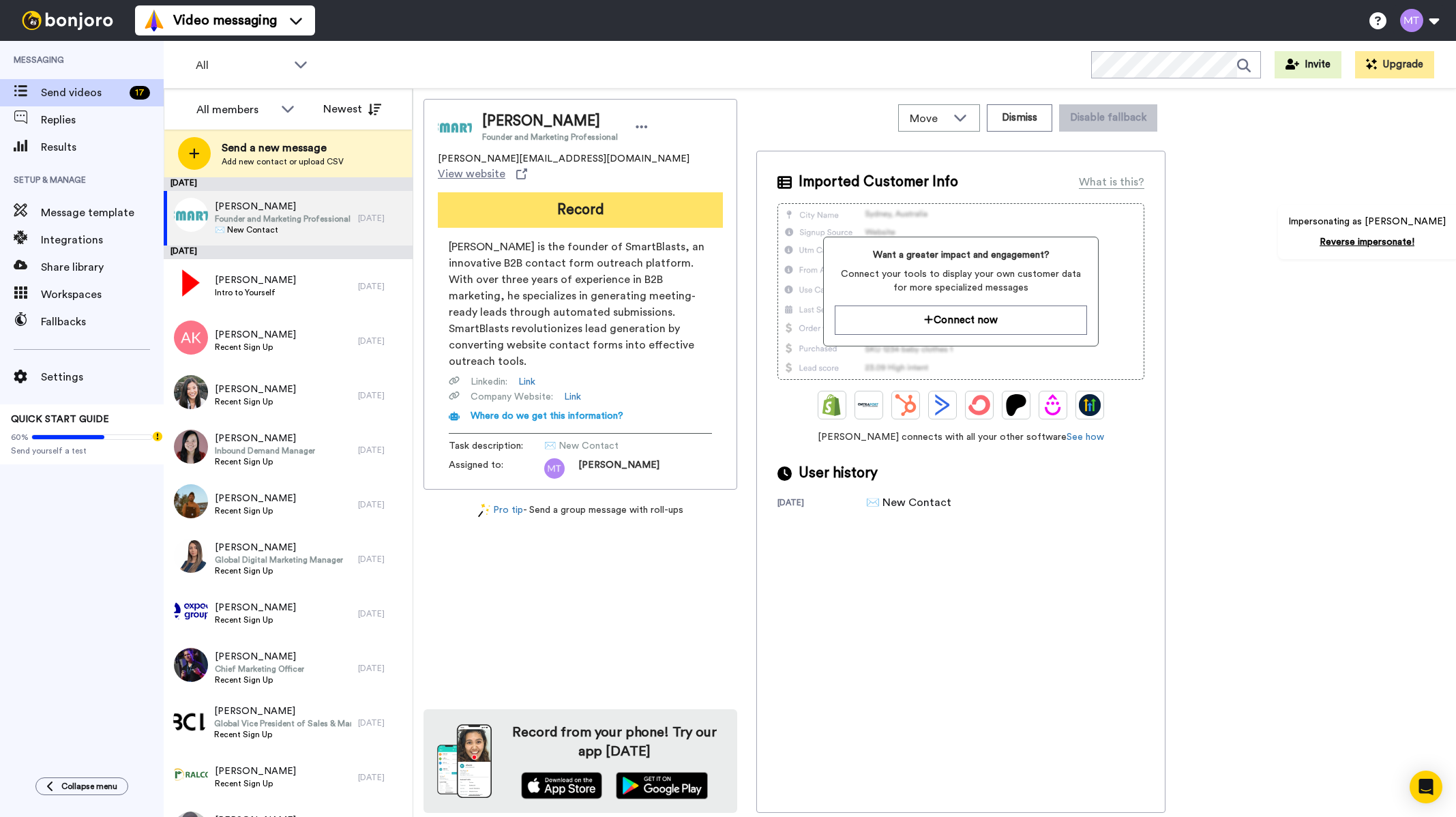
click at [587, 196] on button "Record" at bounding box center [580, 209] width 285 height 35
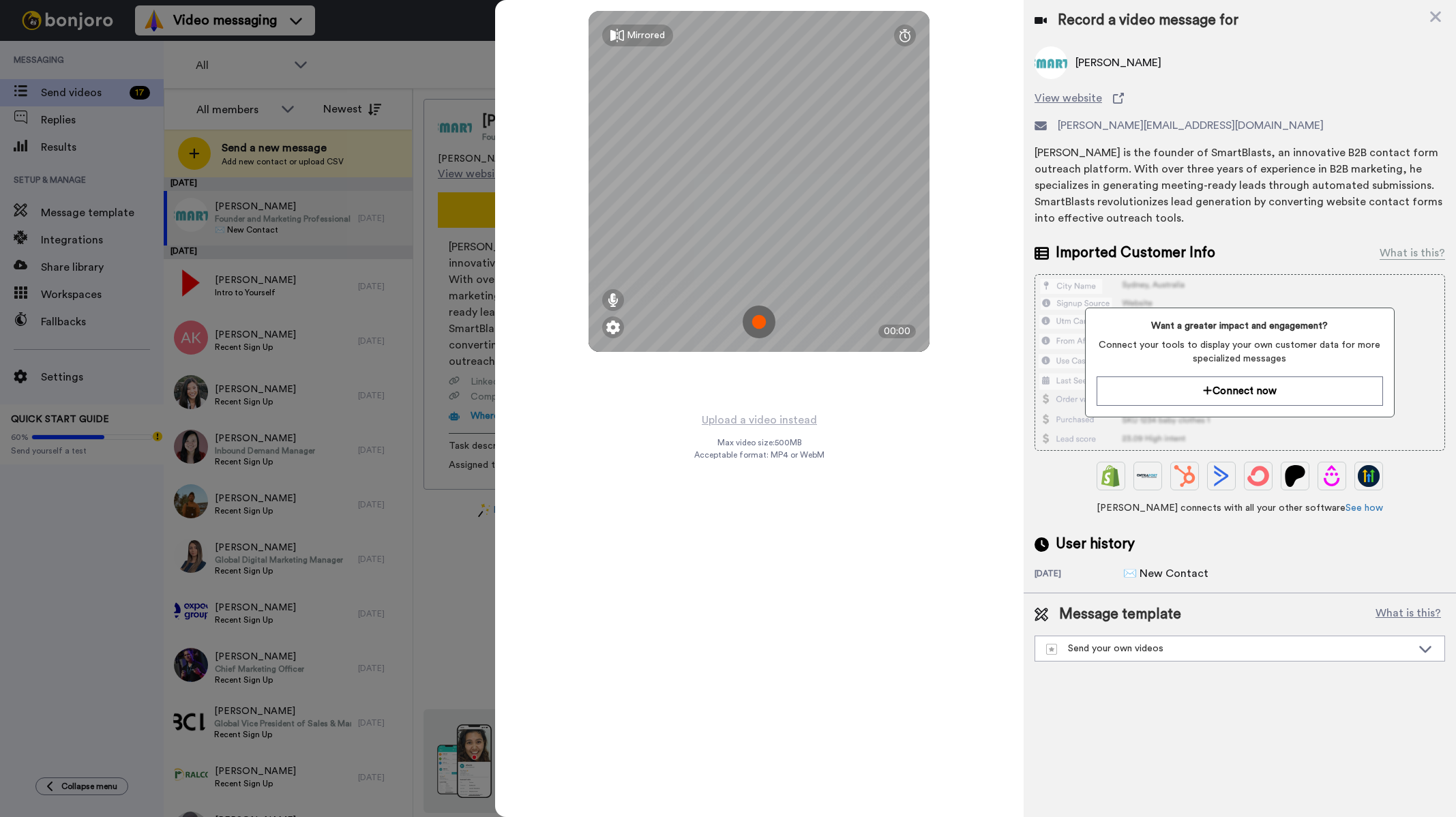
click at [764, 319] on img at bounding box center [758, 321] width 32 height 33
click at [762, 329] on img at bounding box center [758, 321] width 32 height 33
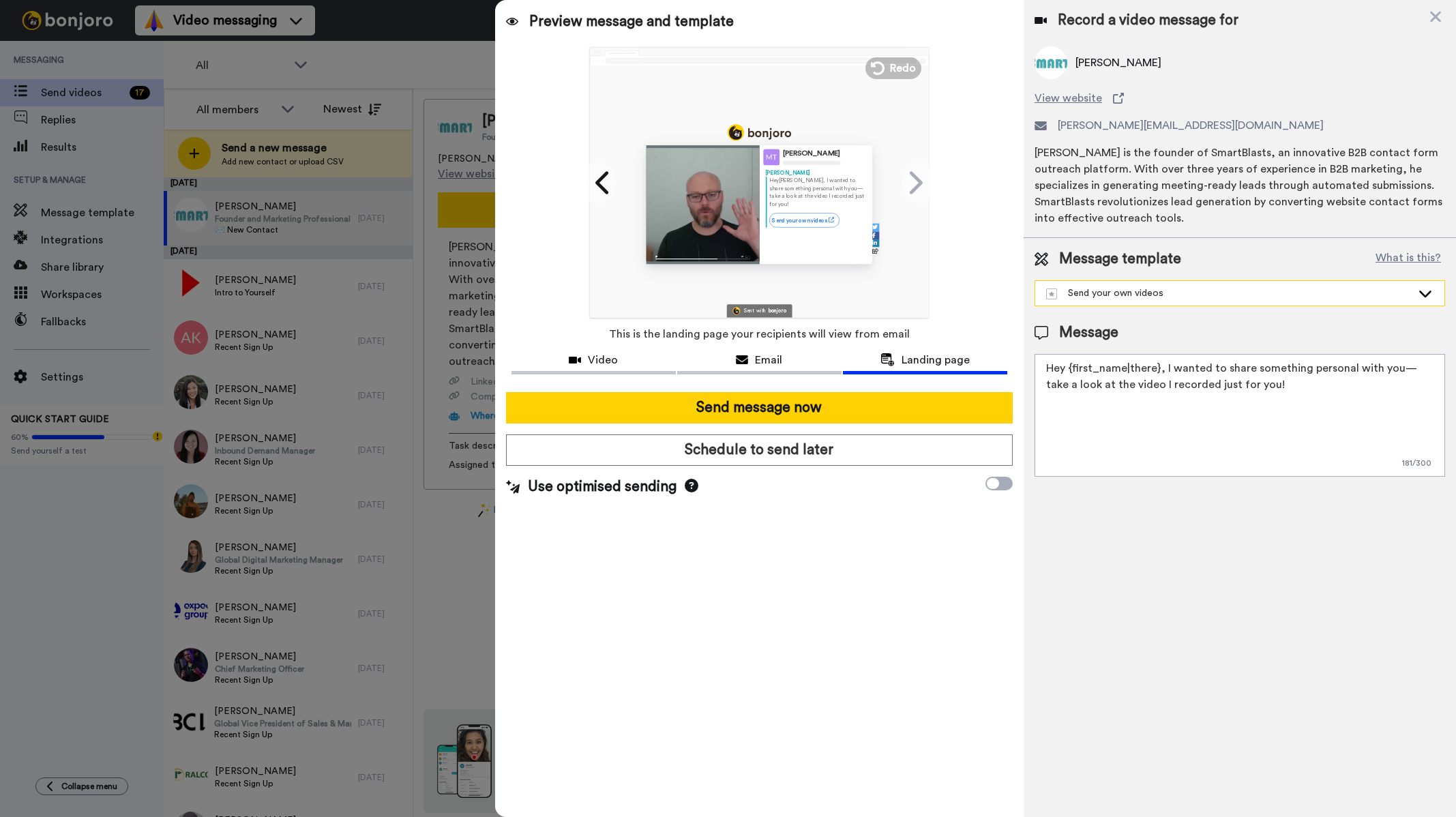
click at [1216, 295] on div "Send your own videos" at bounding box center [1228, 293] width 365 height 14
click at [1112, 322] on div "Lead template" at bounding box center [1086, 324] width 85 height 14
type textarea "Hey {first_name|there}, I recorded a quick video for you—let me know what you t…"
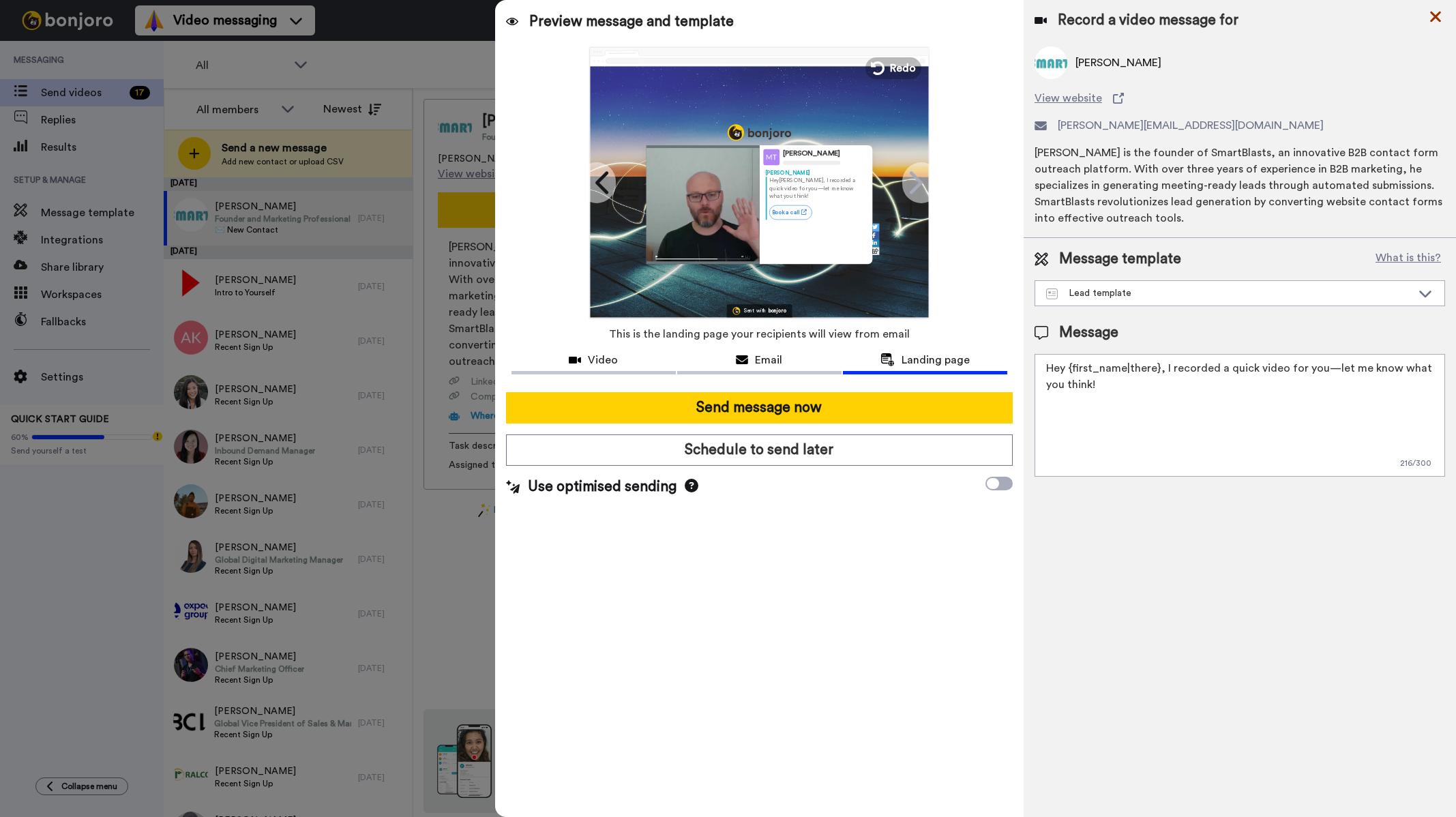
click at [1436, 18] on icon at bounding box center [1435, 17] width 11 height 11
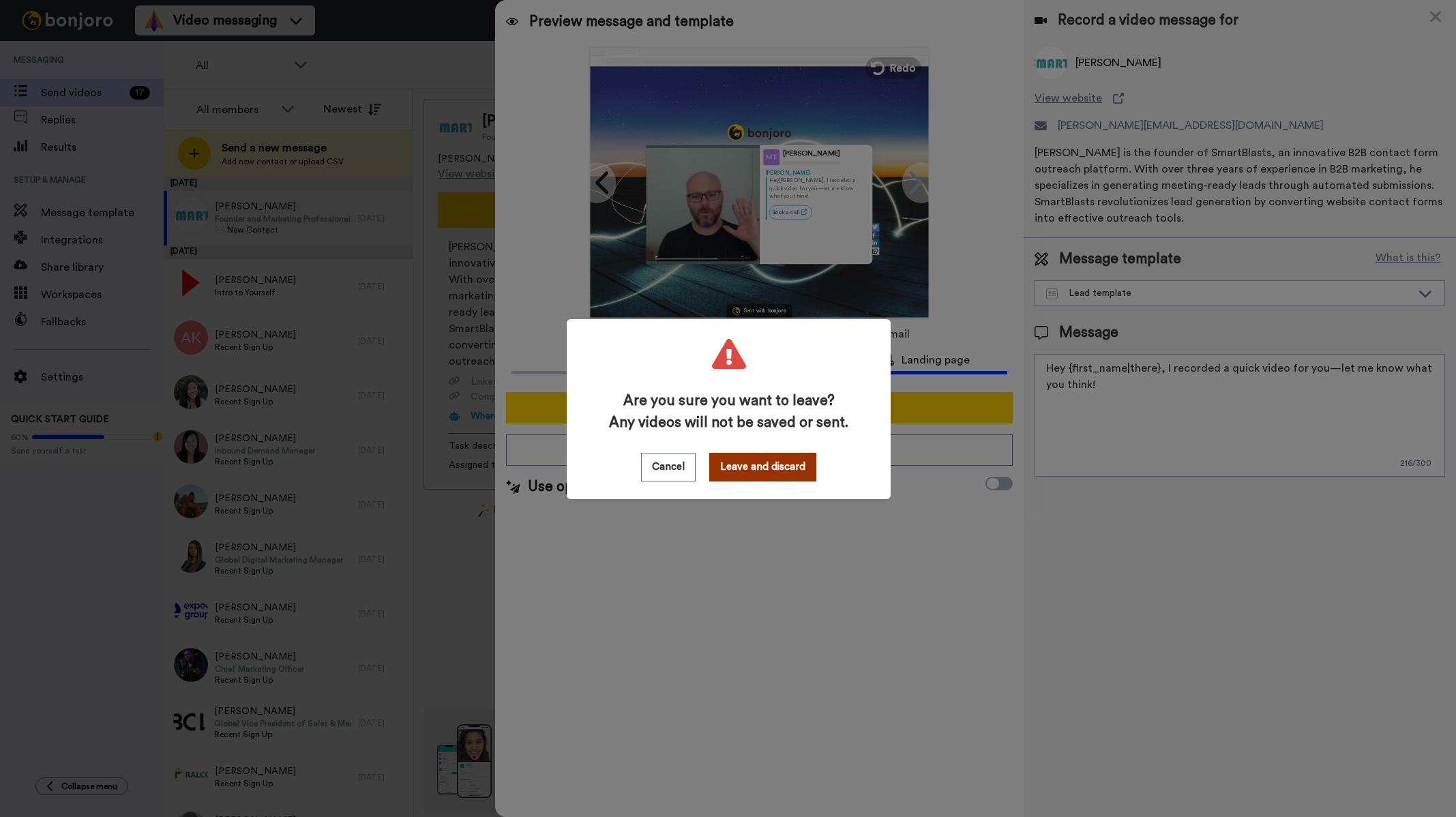
click at [761, 472] on button "Leave and discard" at bounding box center [763, 467] width 107 height 29
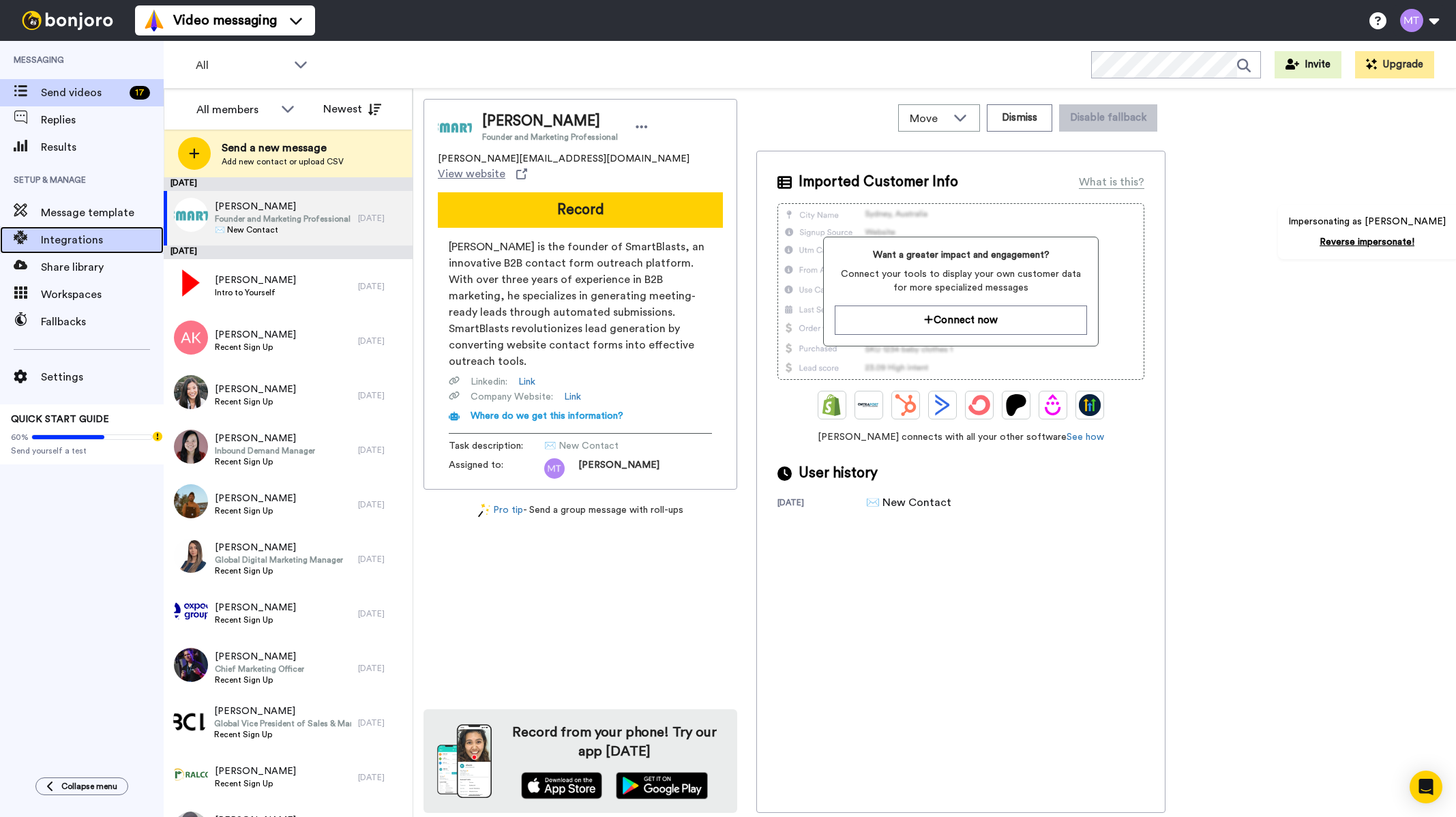
click at [77, 236] on span "Integrations" at bounding box center [103, 240] width 123 height 17
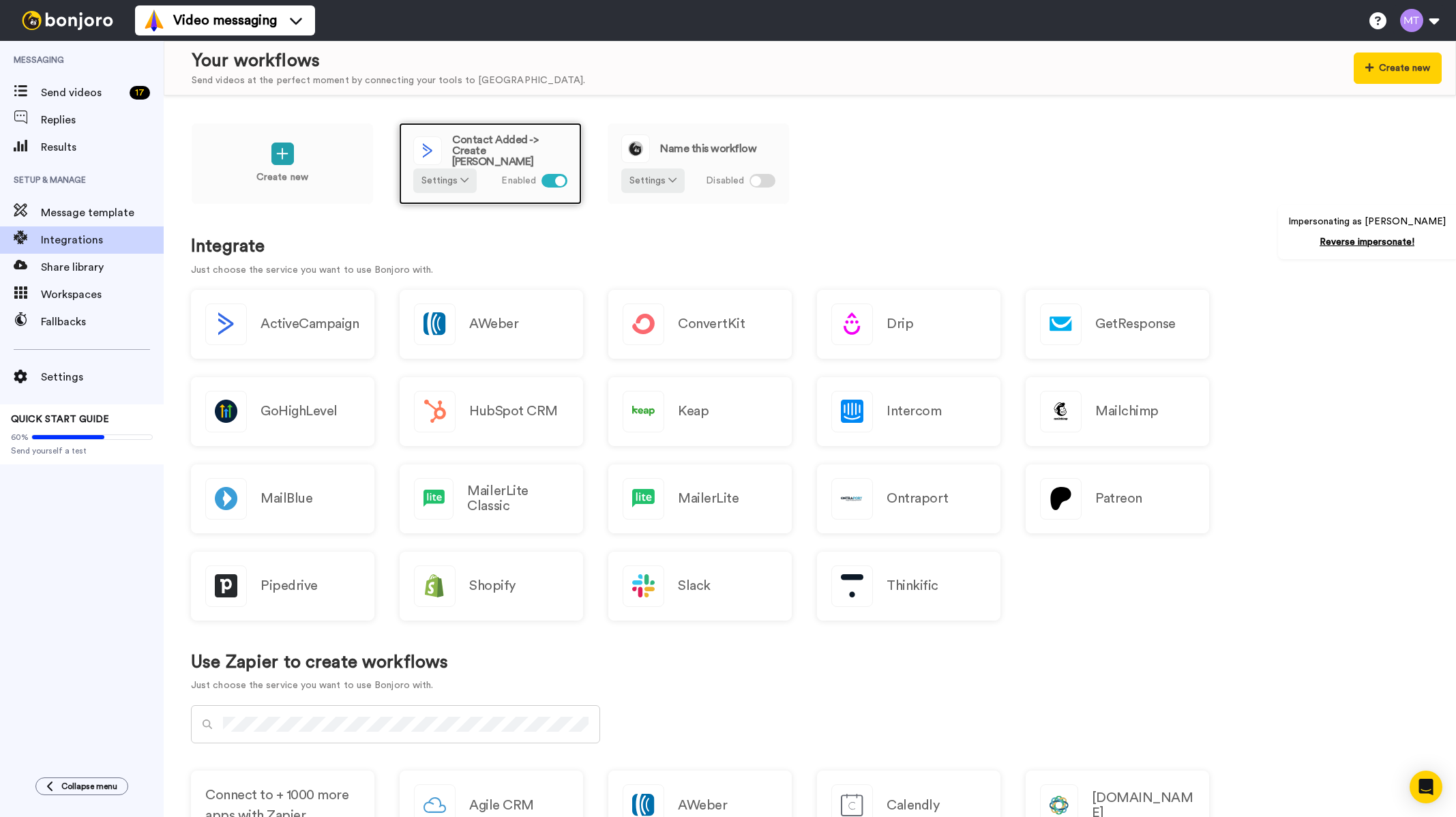
click at [514, 165] on div "Contact Added -> Create Bonjoro Settings Enabled" at bounding box center [490, 163] width 183 height 82
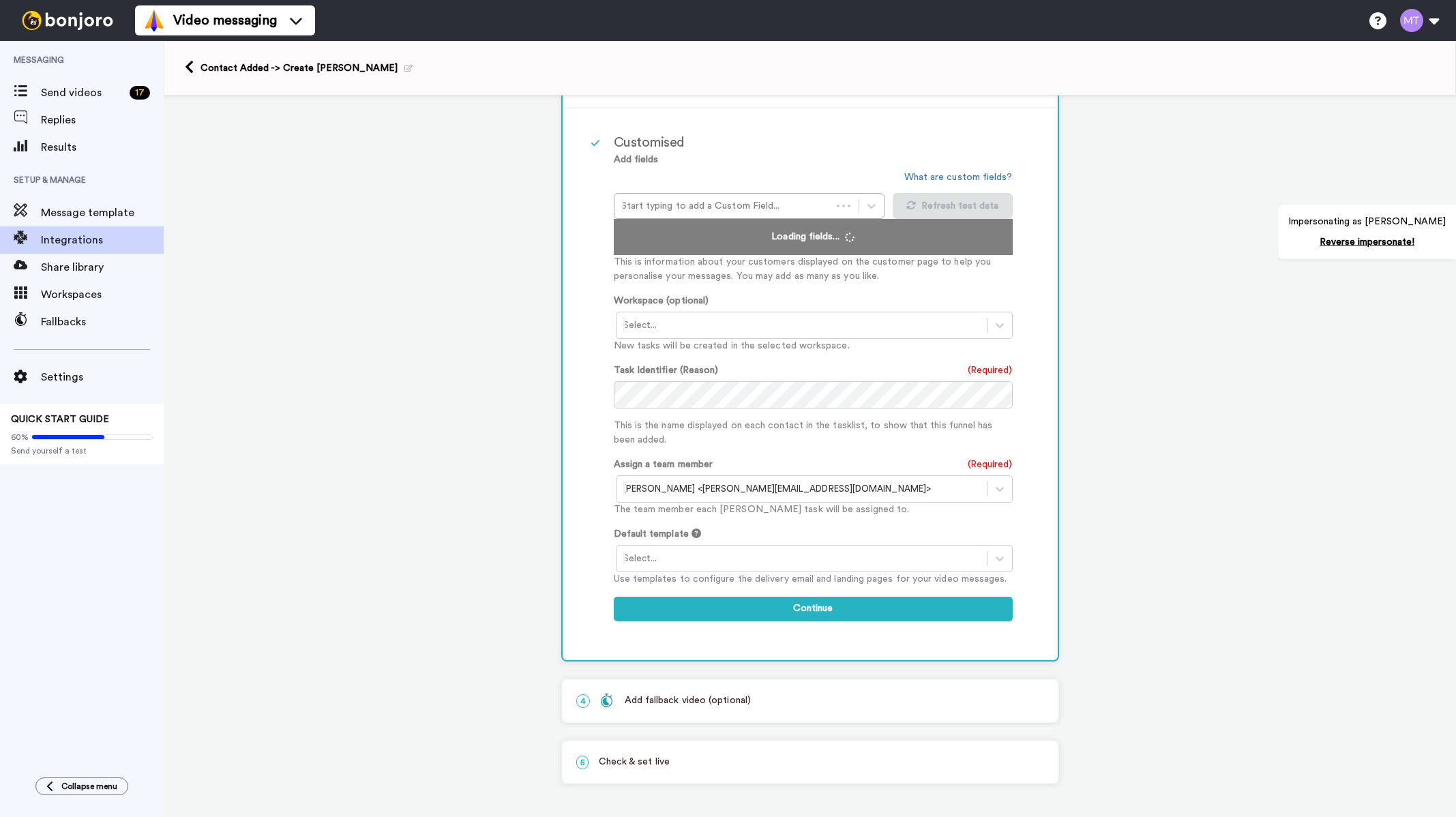
scroll to position [313, 0]
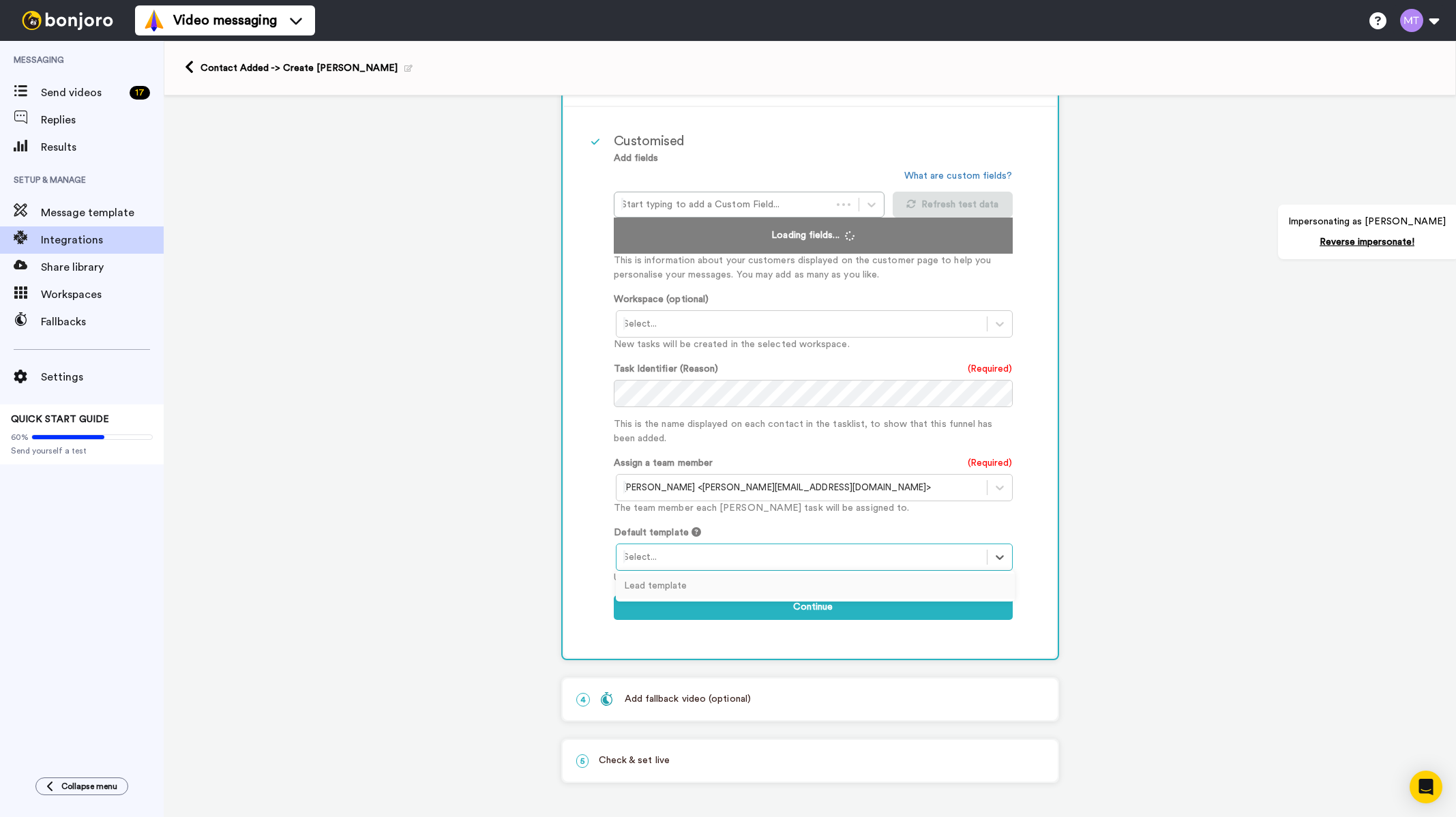
click at [749, 557] on div at bounding box center [802, 557] width 357 height 17
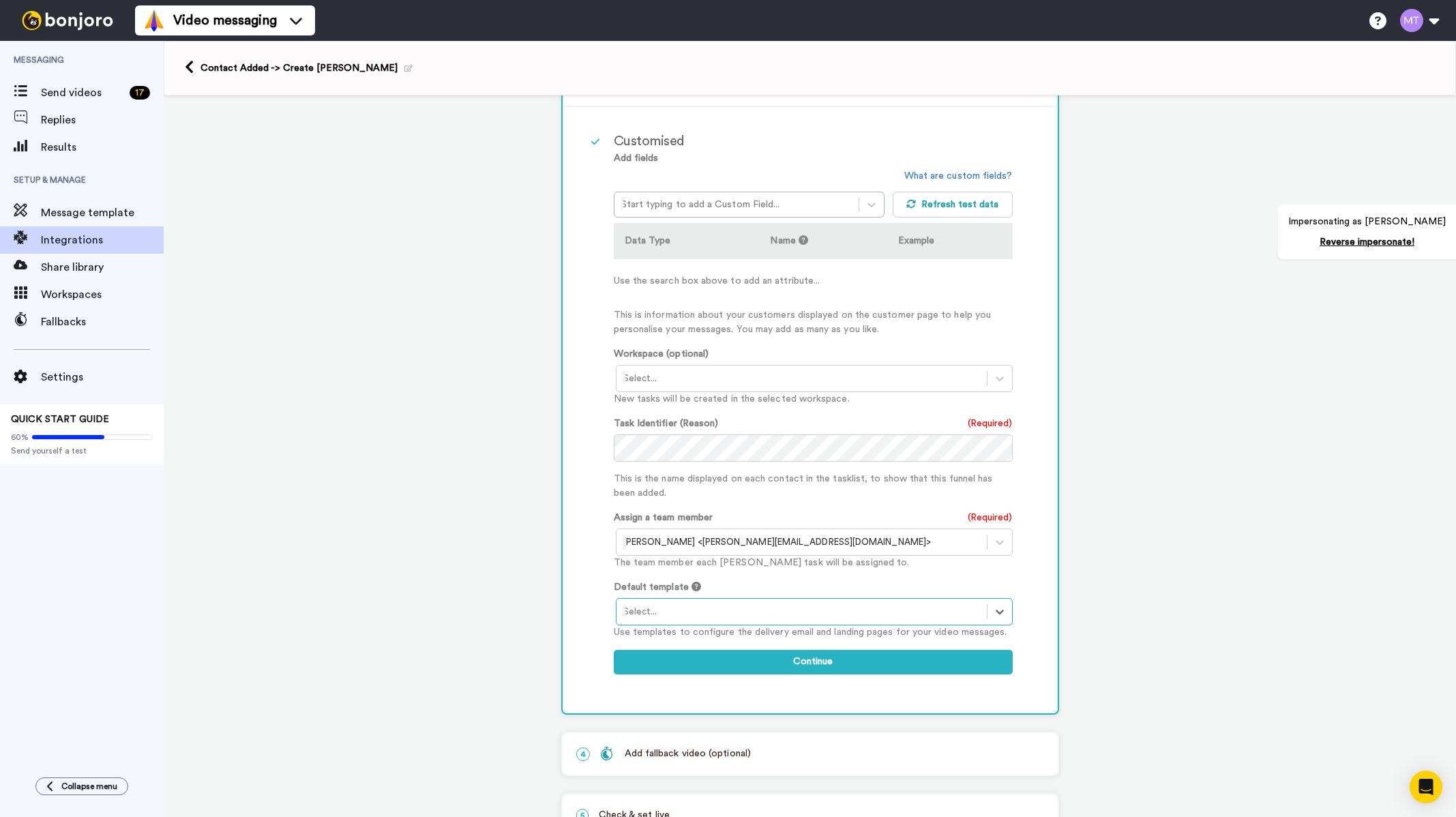
click at [702, 615] on div at bounding box center [802, 612] width 357 height 17
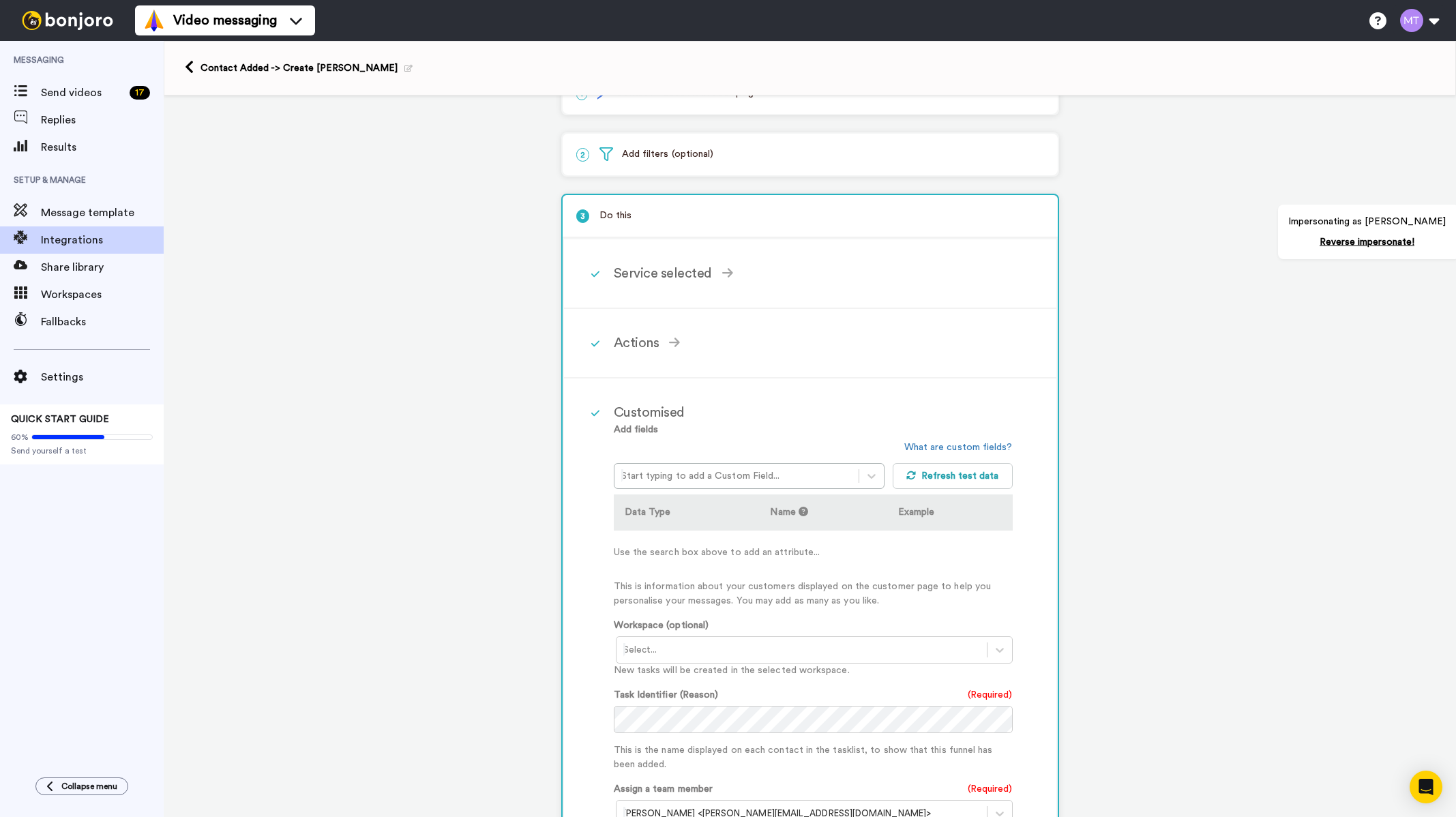
scroll to position [0, 0]
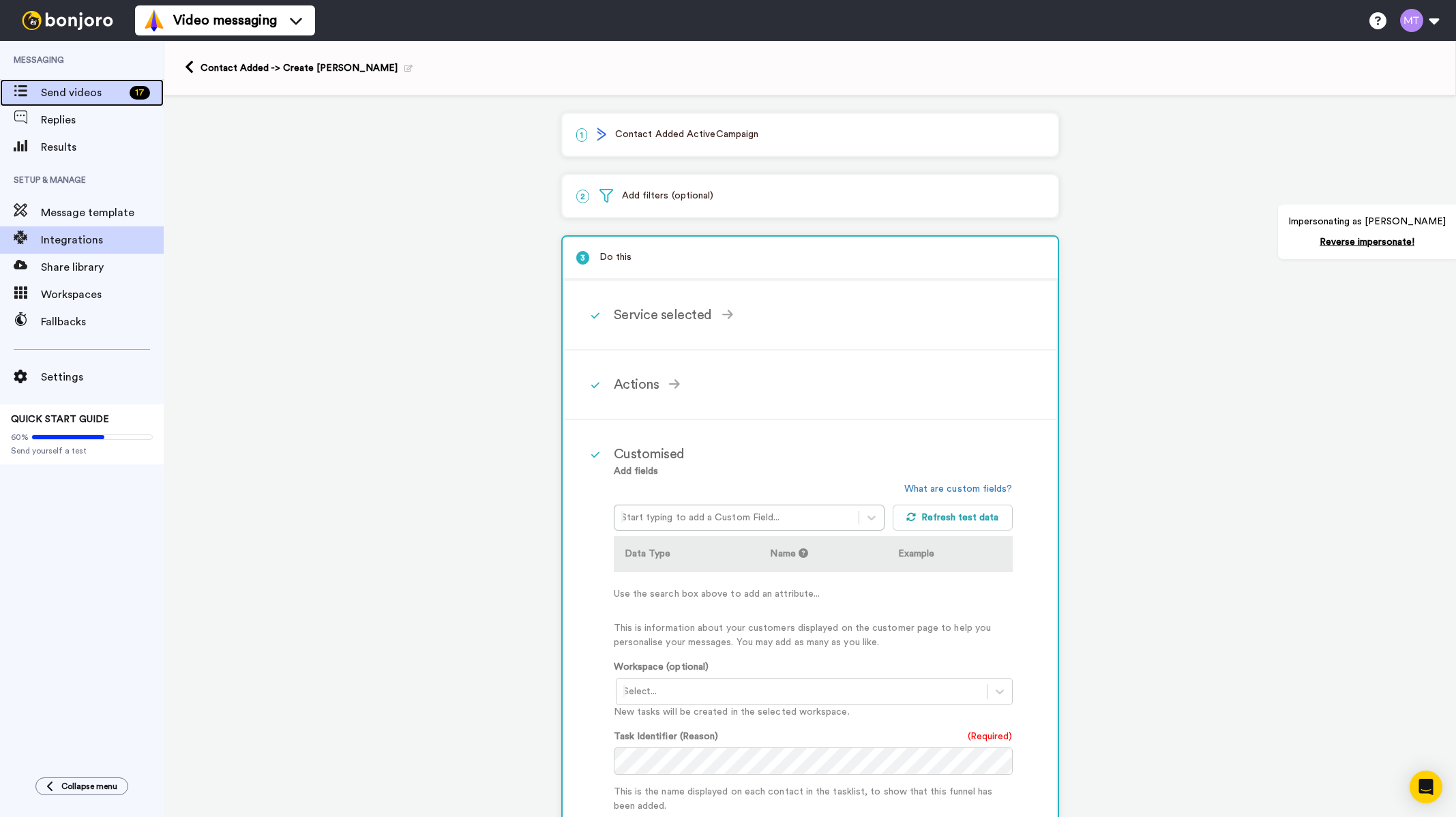
click at [74, 89] on span "Send videos" at bounding box center [82, 92] width 83 height 17
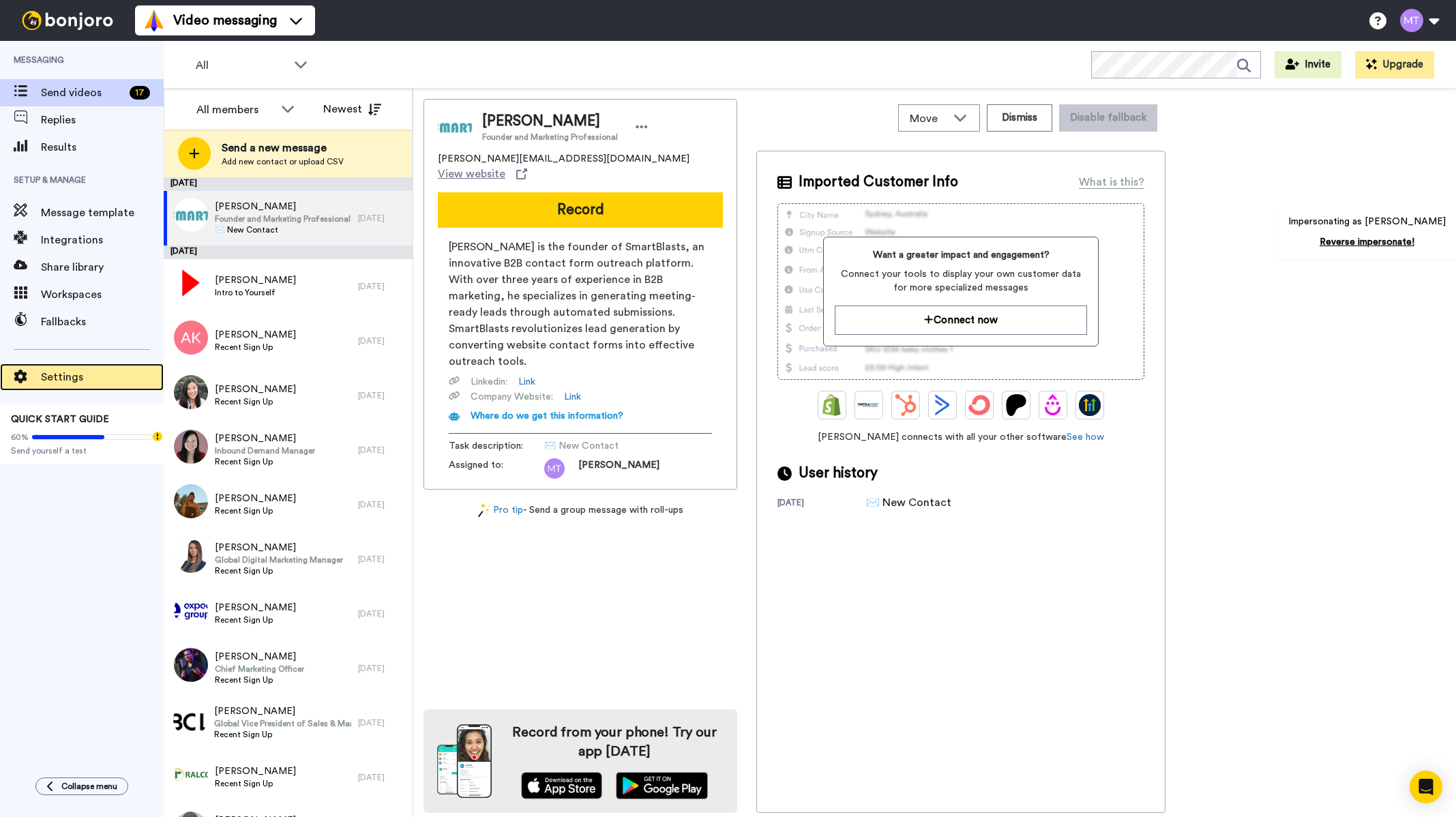
click at [73, 380] on span "Settings" at bounding box center [103, 377] width 123 height 17
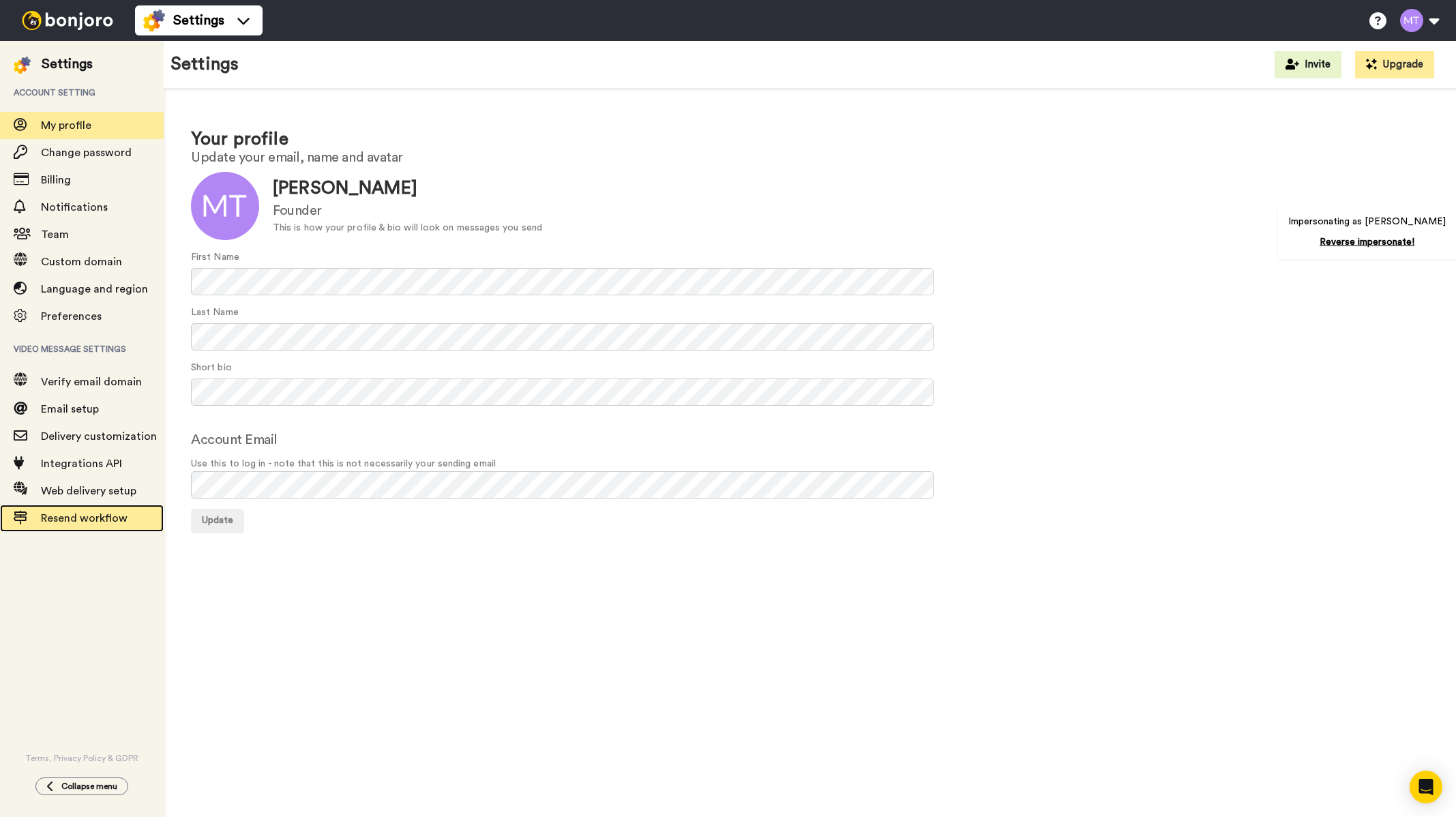
click at [119, 522] on span "Resend workflow" at bounding box center [84, 518] width 87 height 11
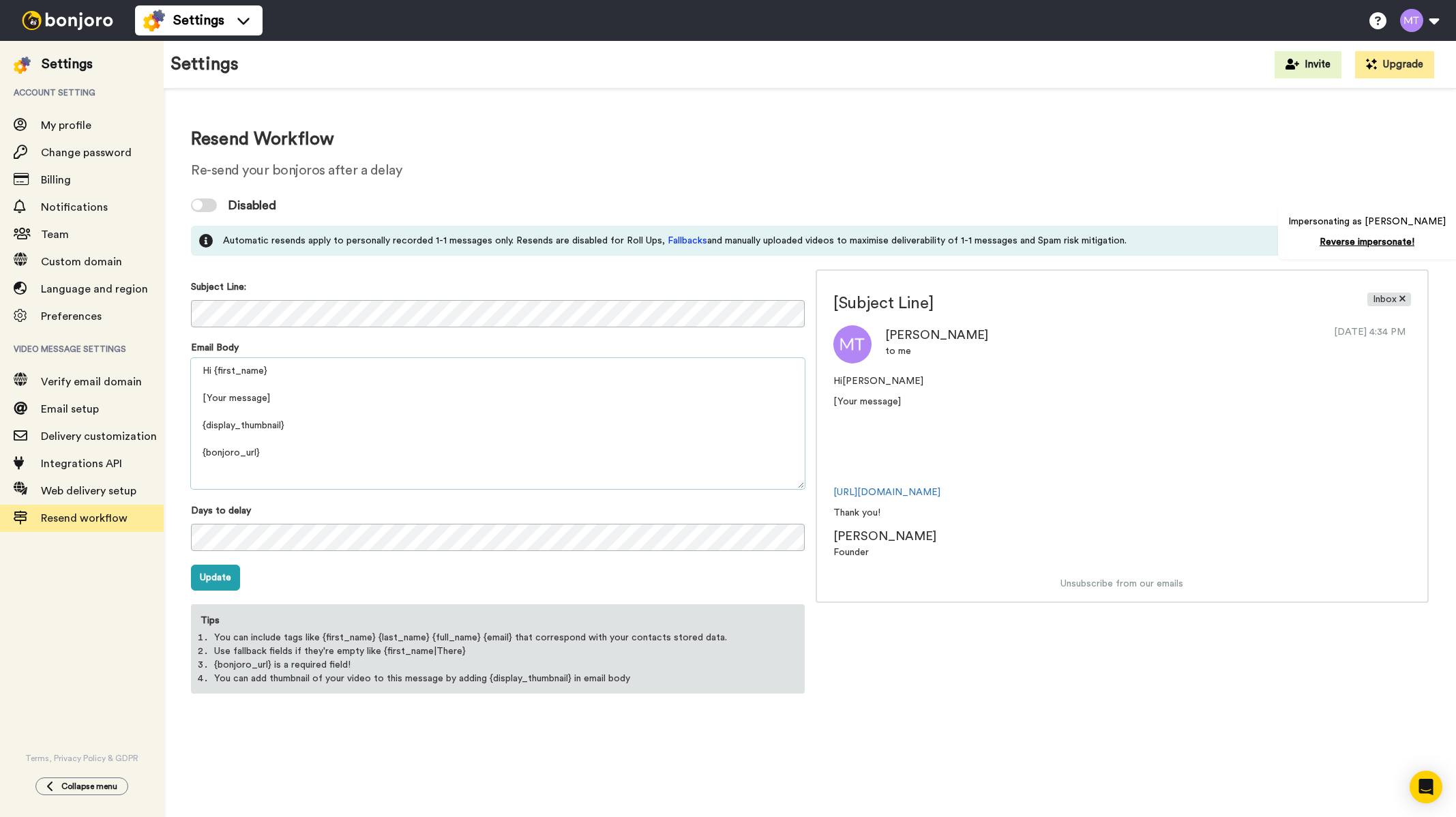
click at [512, 441] on textarea "Hi {first_name} [Your message] {display_thumbnail} {bonjoro_url} Thank you! {pr…" at bounding box center [498, 423] width 614 height 131
drag, startPoint x: 277, startPoint y: 396, endPoint x: 176, endPoint y: 394, distance: 101.0
click at [176, 394] on div "Resend Workflow Re-send your bonjoros after a delay Disabled Automatic resends …" at bounding box center [810, 410] width 1292 height 643
type textarea "Hi {first_name} sldkf sal;kdjf asldkfj asld;kfj asdl;k jfasdlk;fj asdlkfj asdlk…"
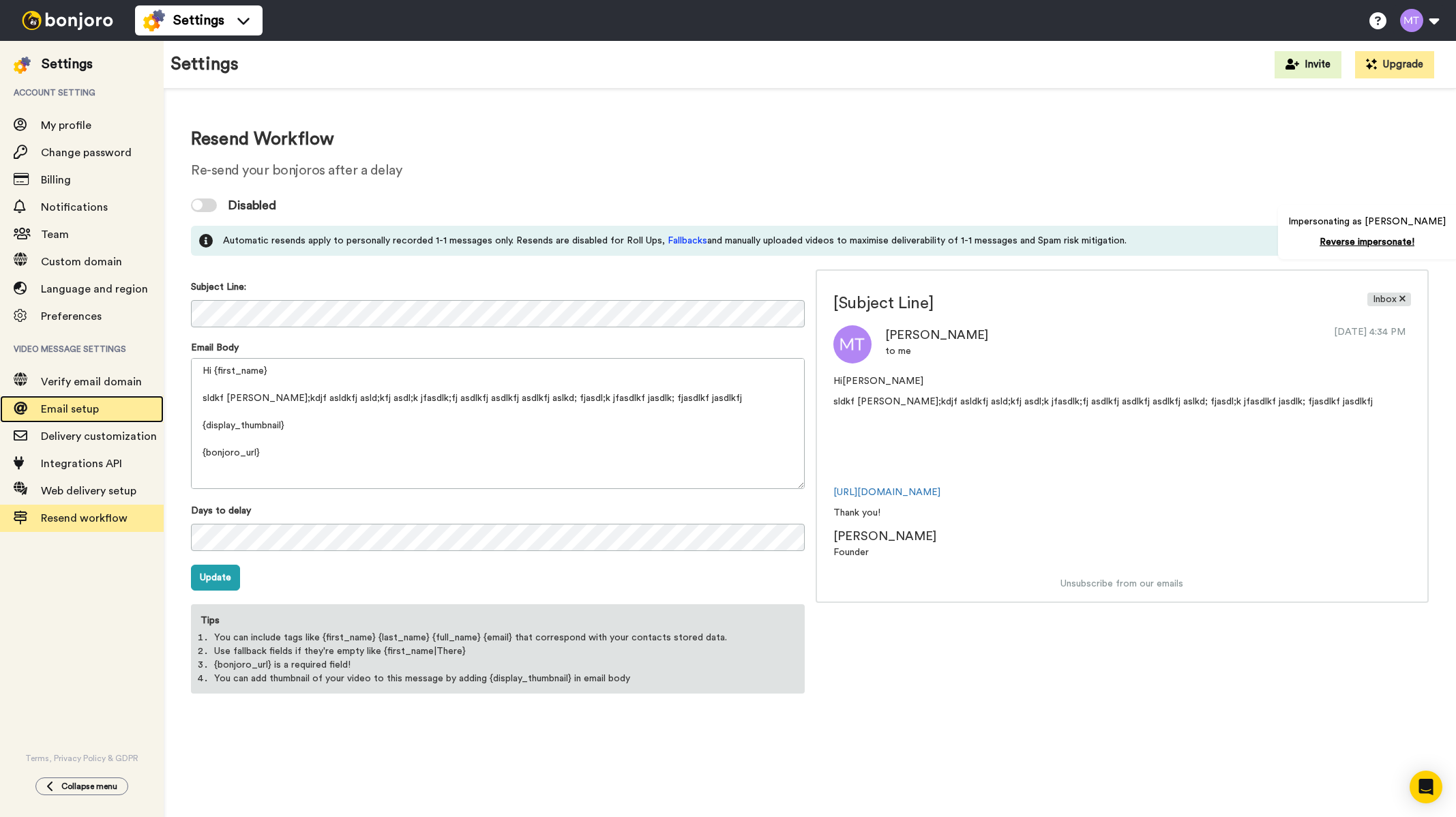
click at [82, 412] on span "Email setup" at bounding box center [70, 409] width 58 height 11
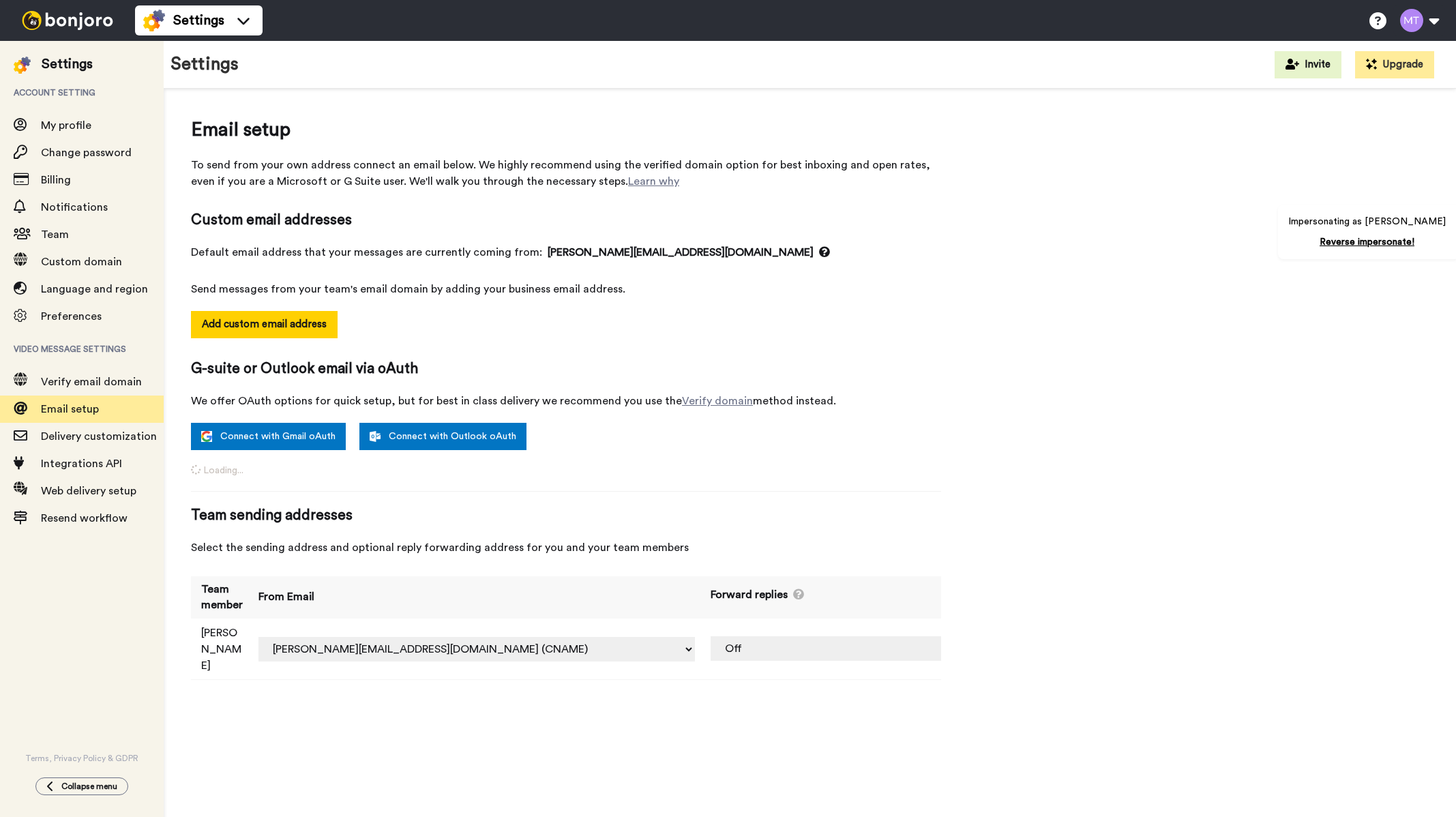
select select "164093"
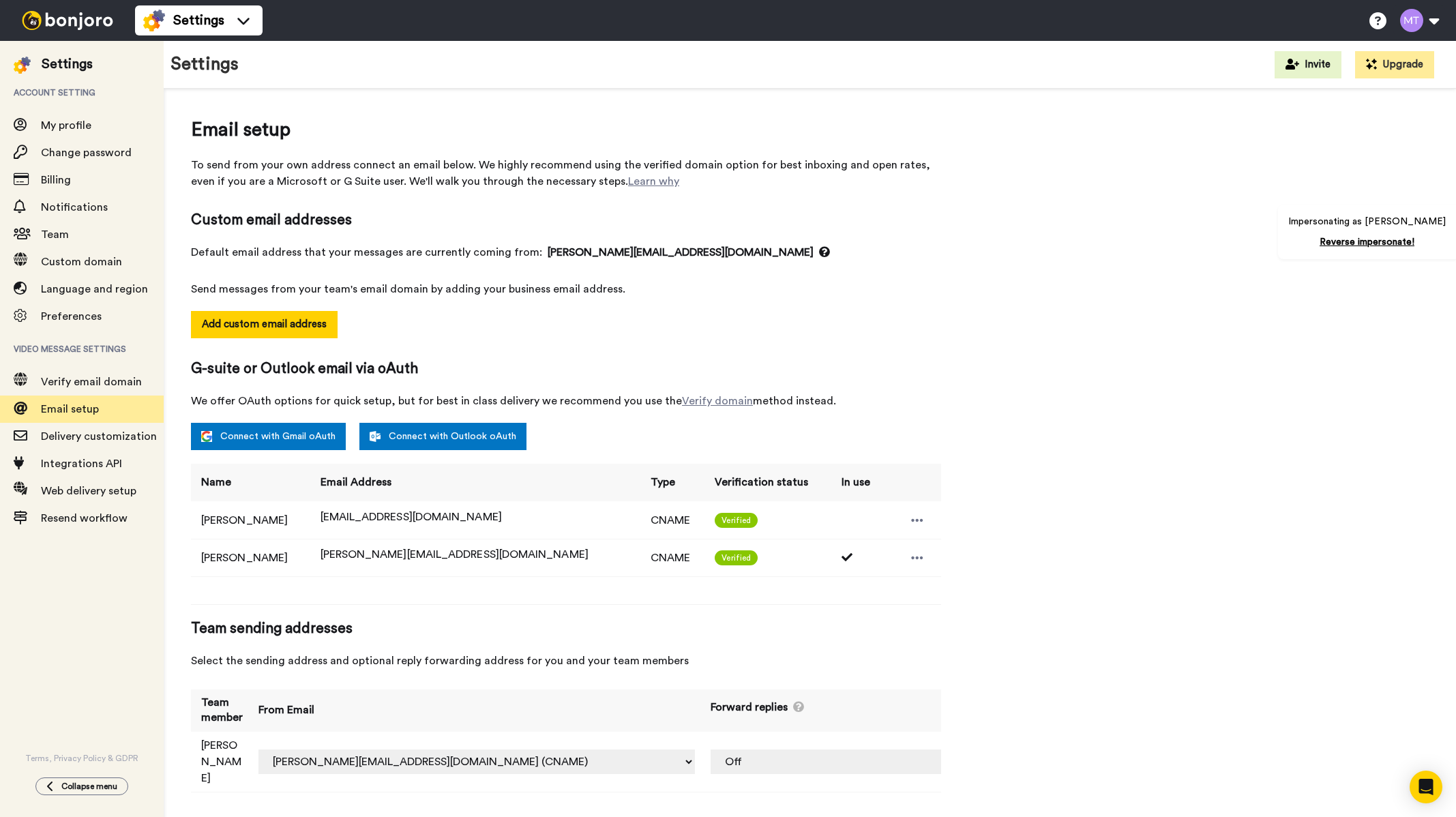
click at [92, 26] on img at bounding box center [68, 20] width 103 height 19
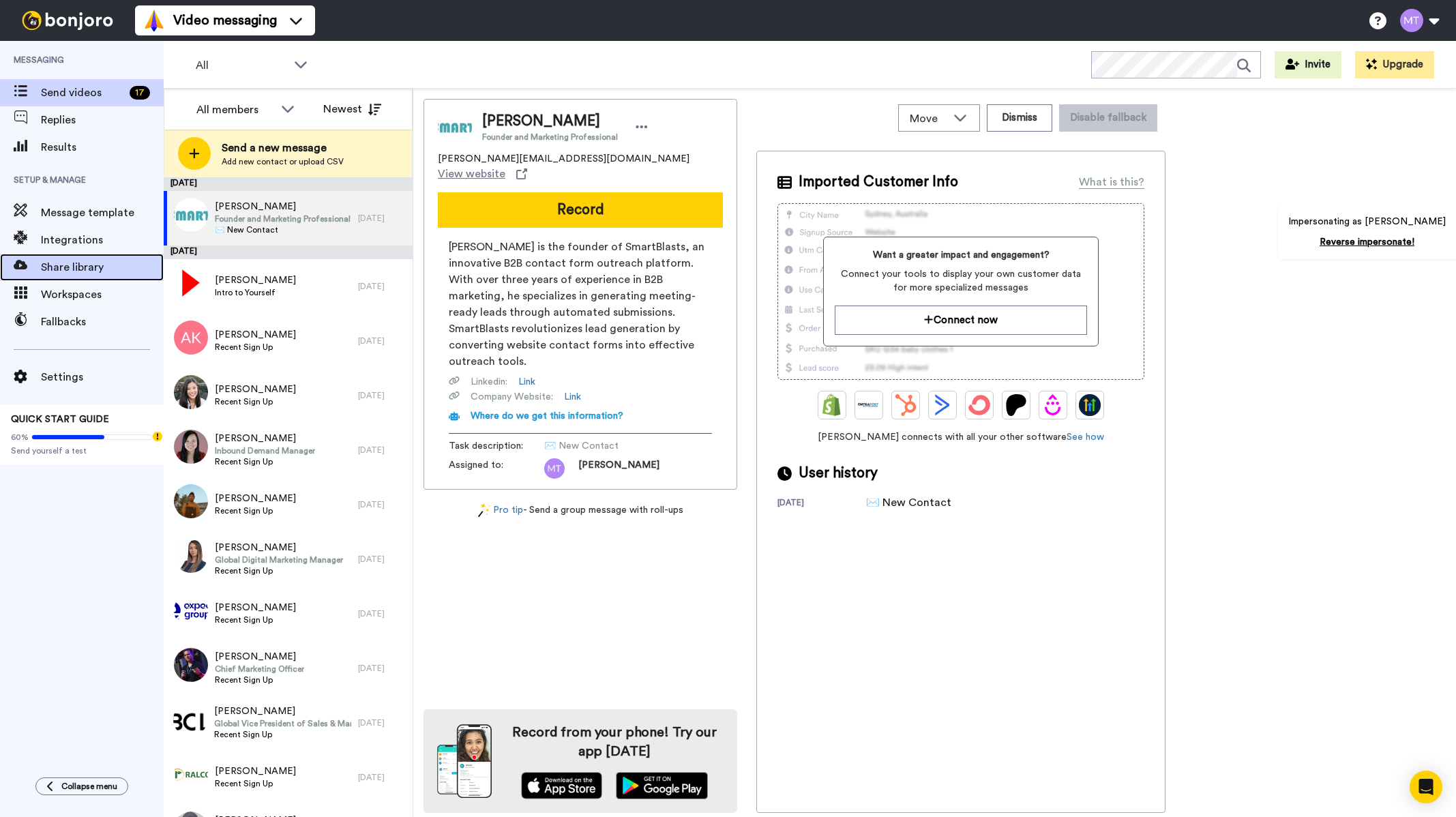
click at [78, 275] on span "Share library" at bounding box center [103, 267] width 123 height 17
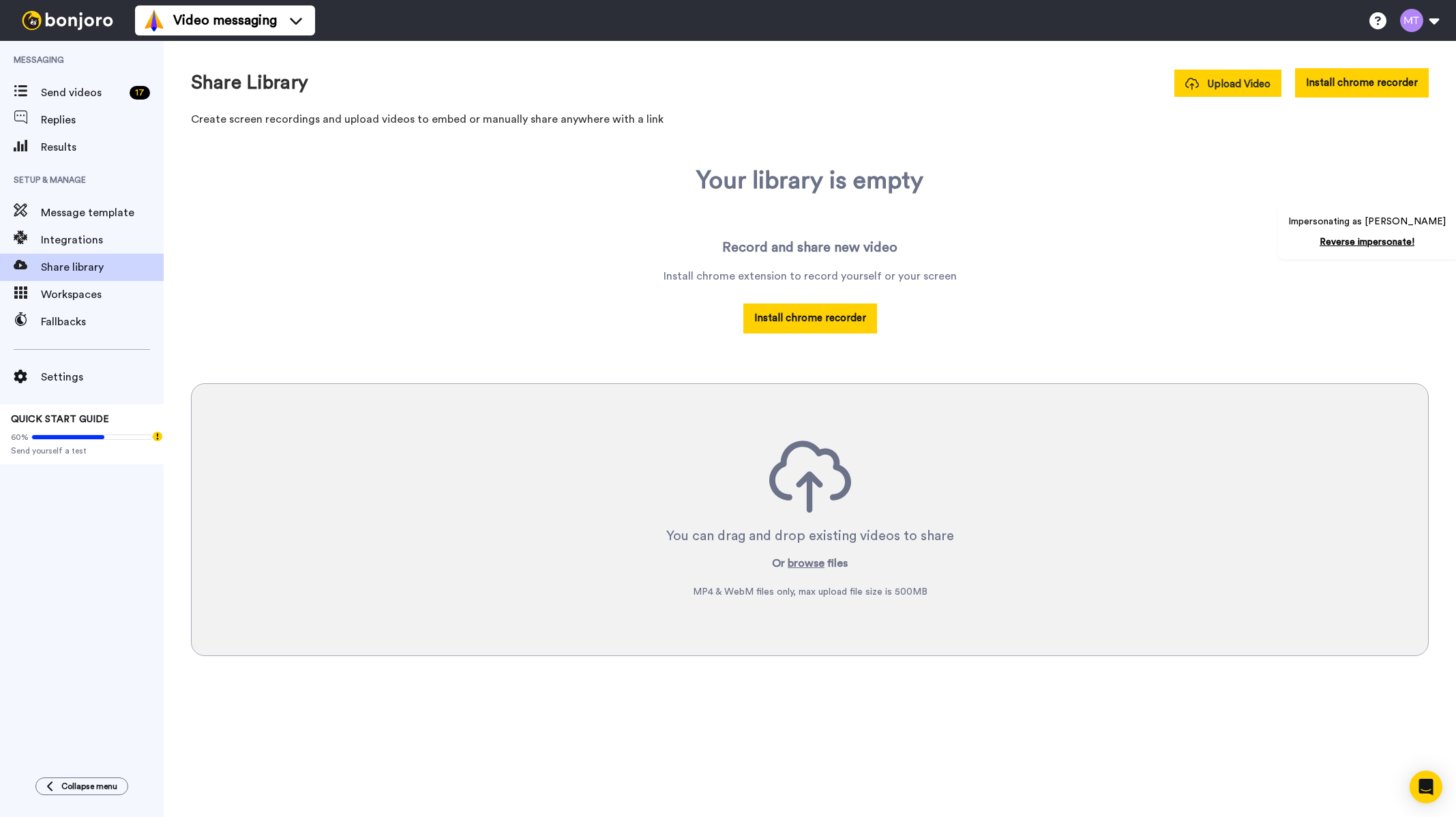
click at [1237, 79] on span "Upload Video" at bounding box center [1228, 85] width 85 height 14
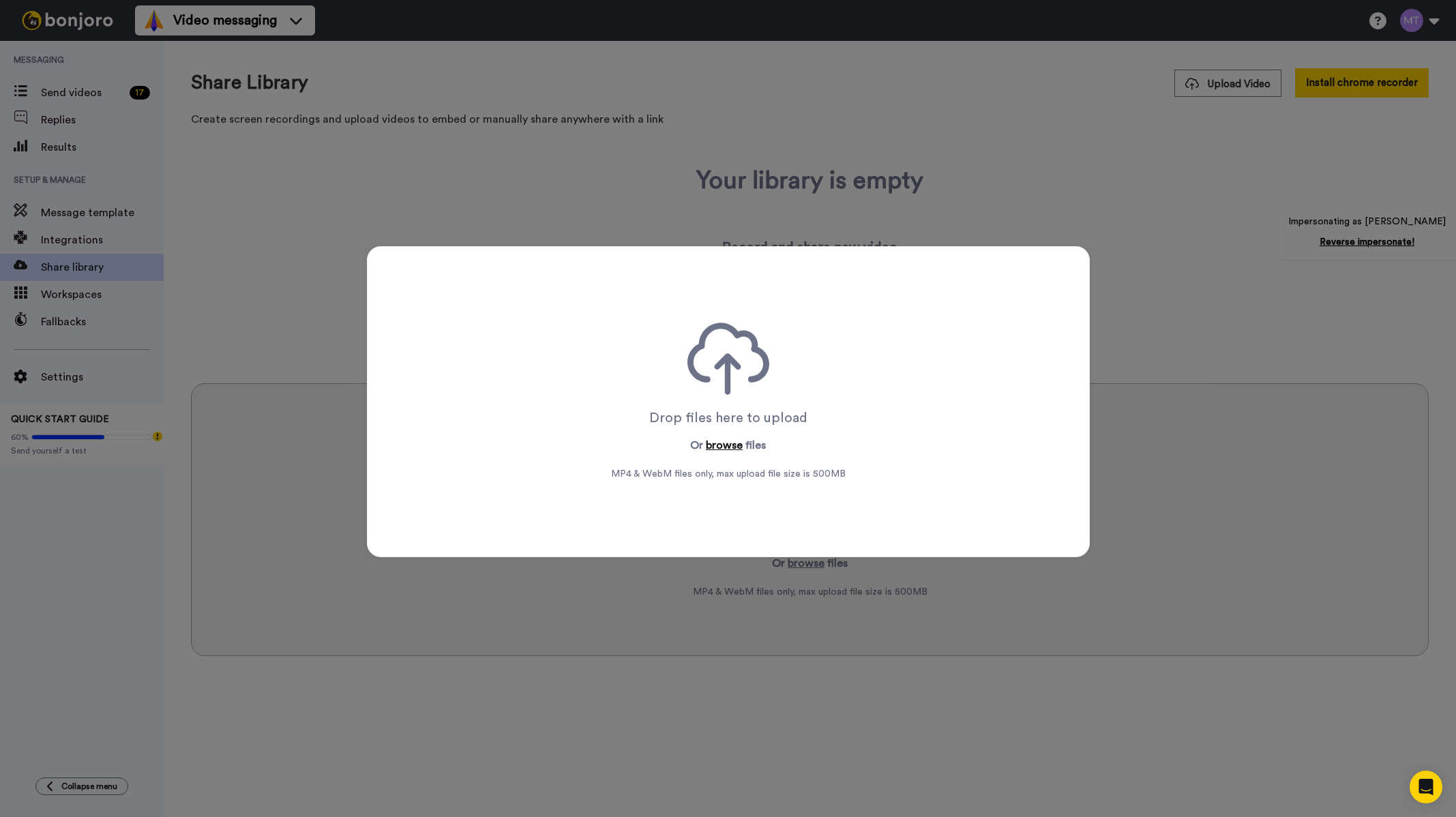
click at [715, 440] on button "browse" at bounding box center [724, 445] width 37 height 17
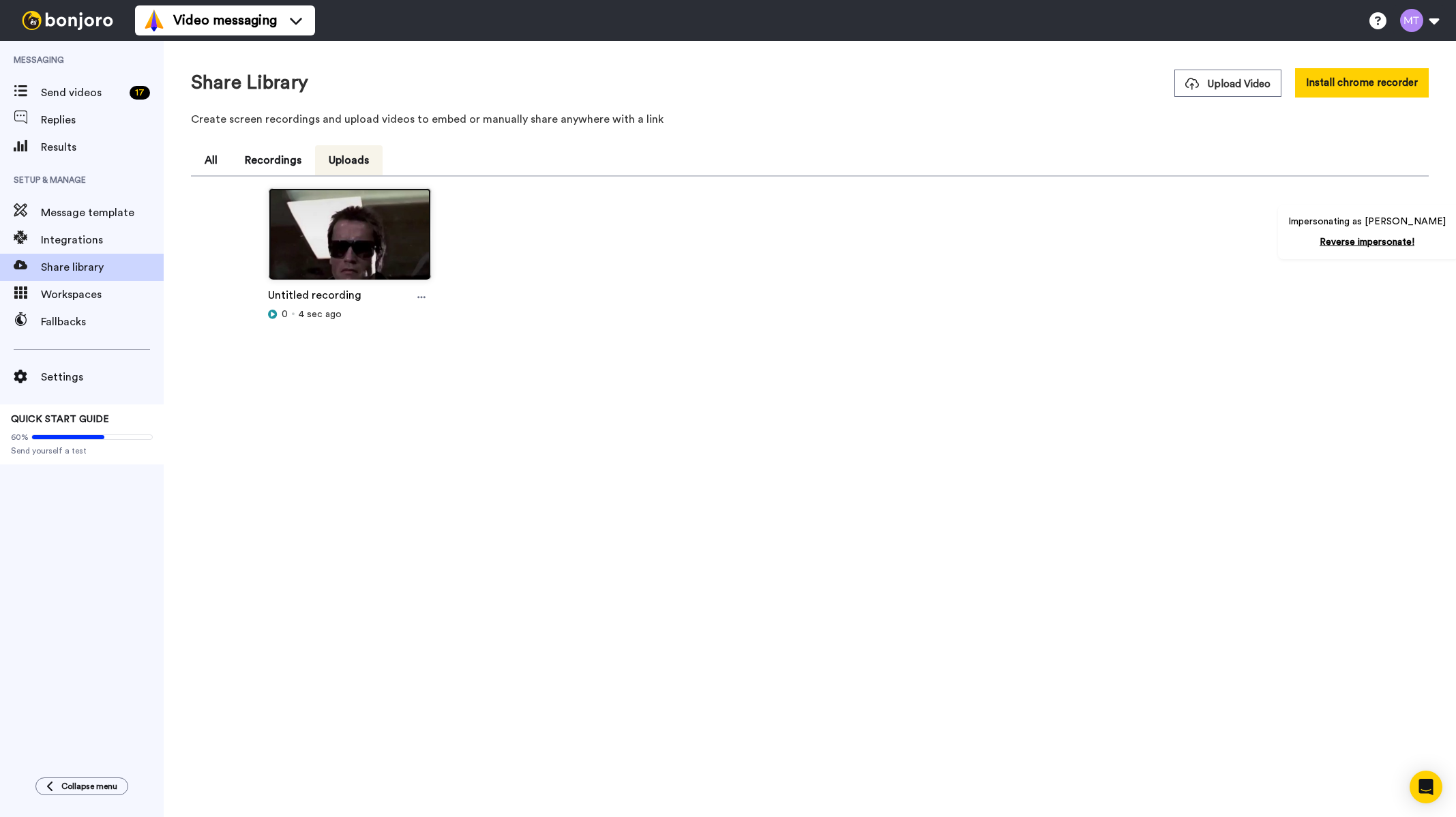
click at [354, 221] on img at bounding box center [350, 240] width 162 height 103
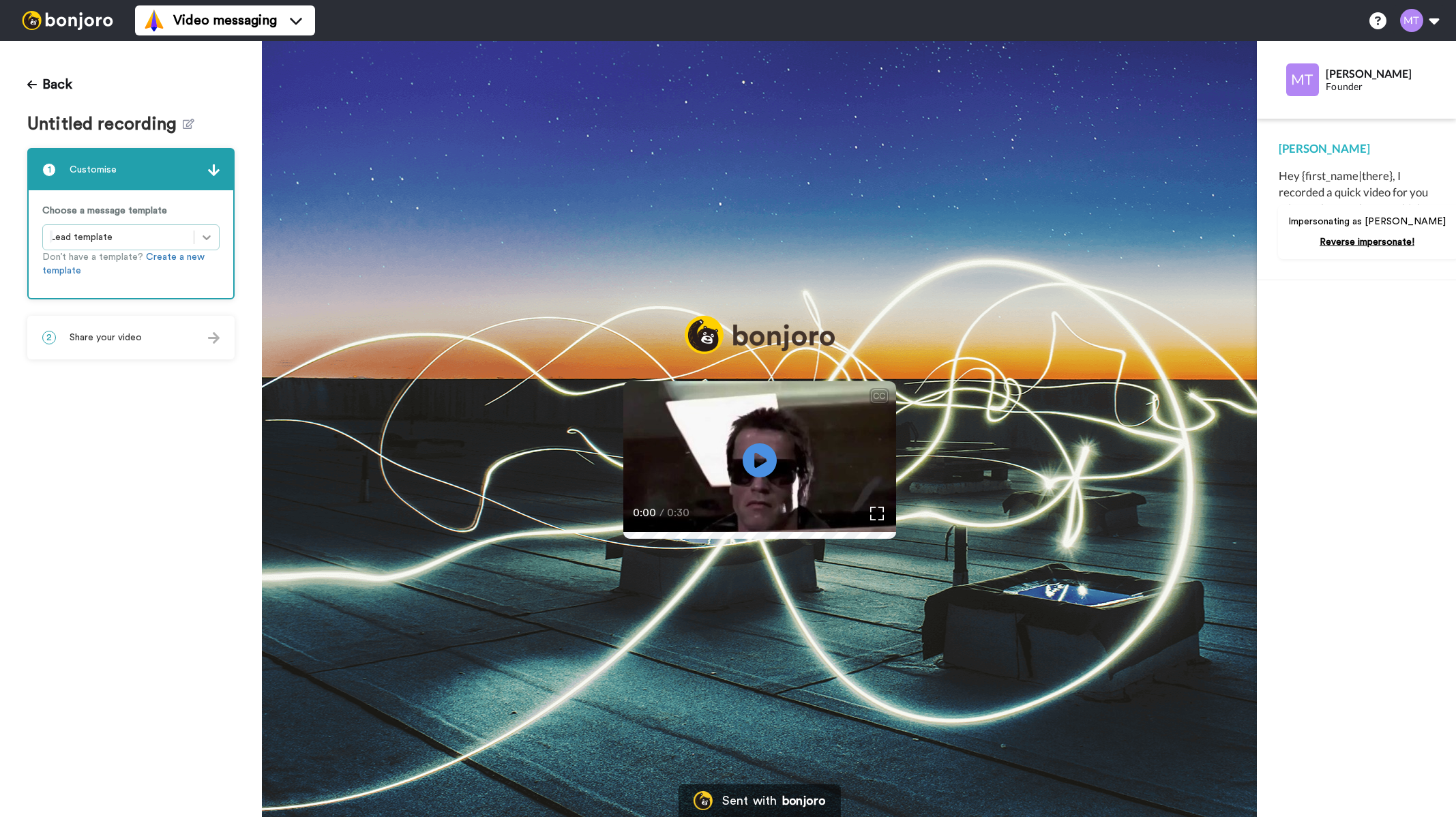
click at [202, 225] on div at bounding box center [207, 238] width 25 height 25
click at [227, 249] on div "Choose a message template Lead template Don’t have a template? Create a new tem…" at bounding box center [131, 243] width 204 height 108
click at [160, 352] on div "2 Share your video" at bounding box center [131, 337] width 204 height 41
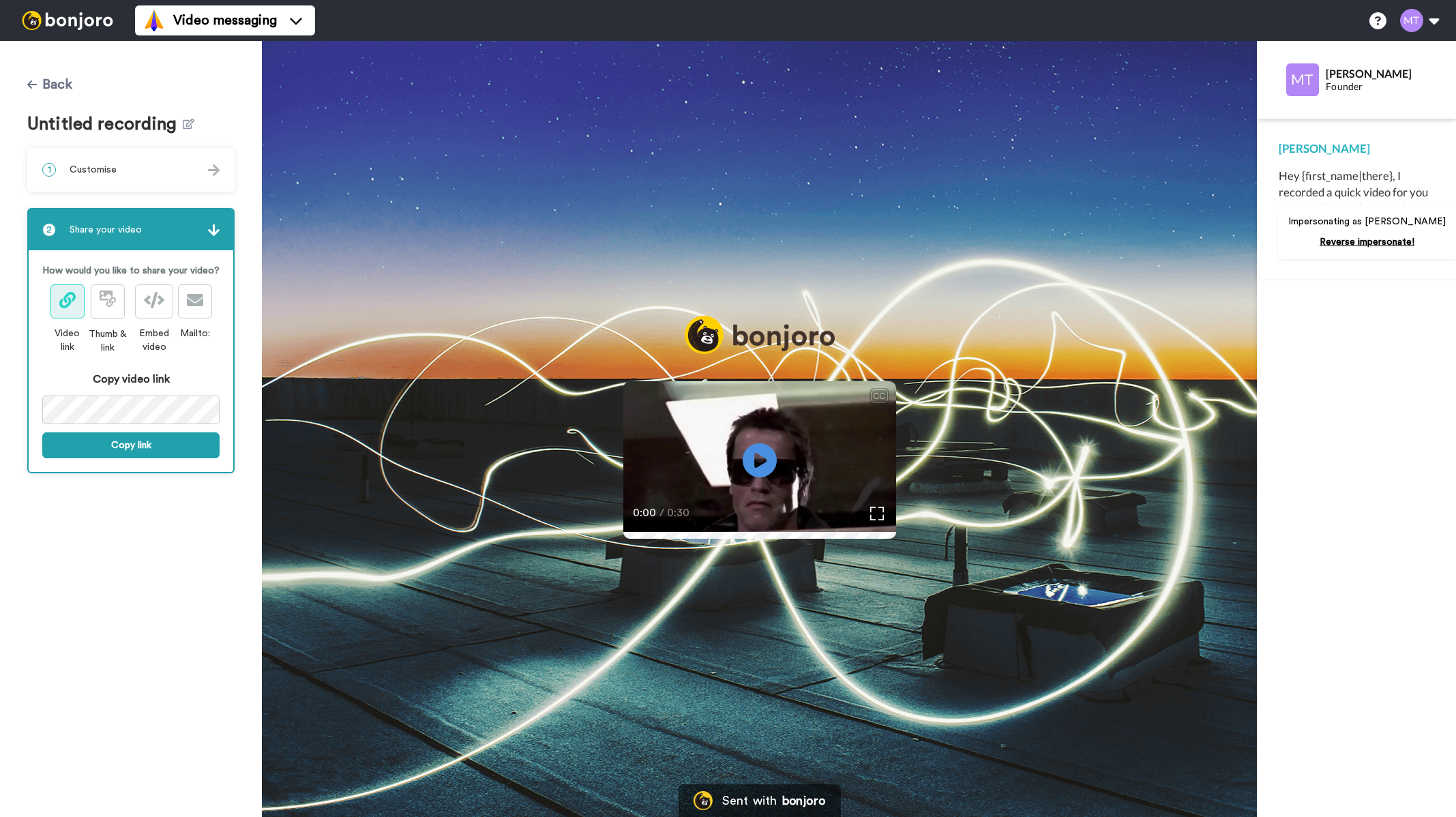
click at [30, 79] on icon at bounding box center [32, 85] width 9 height 11
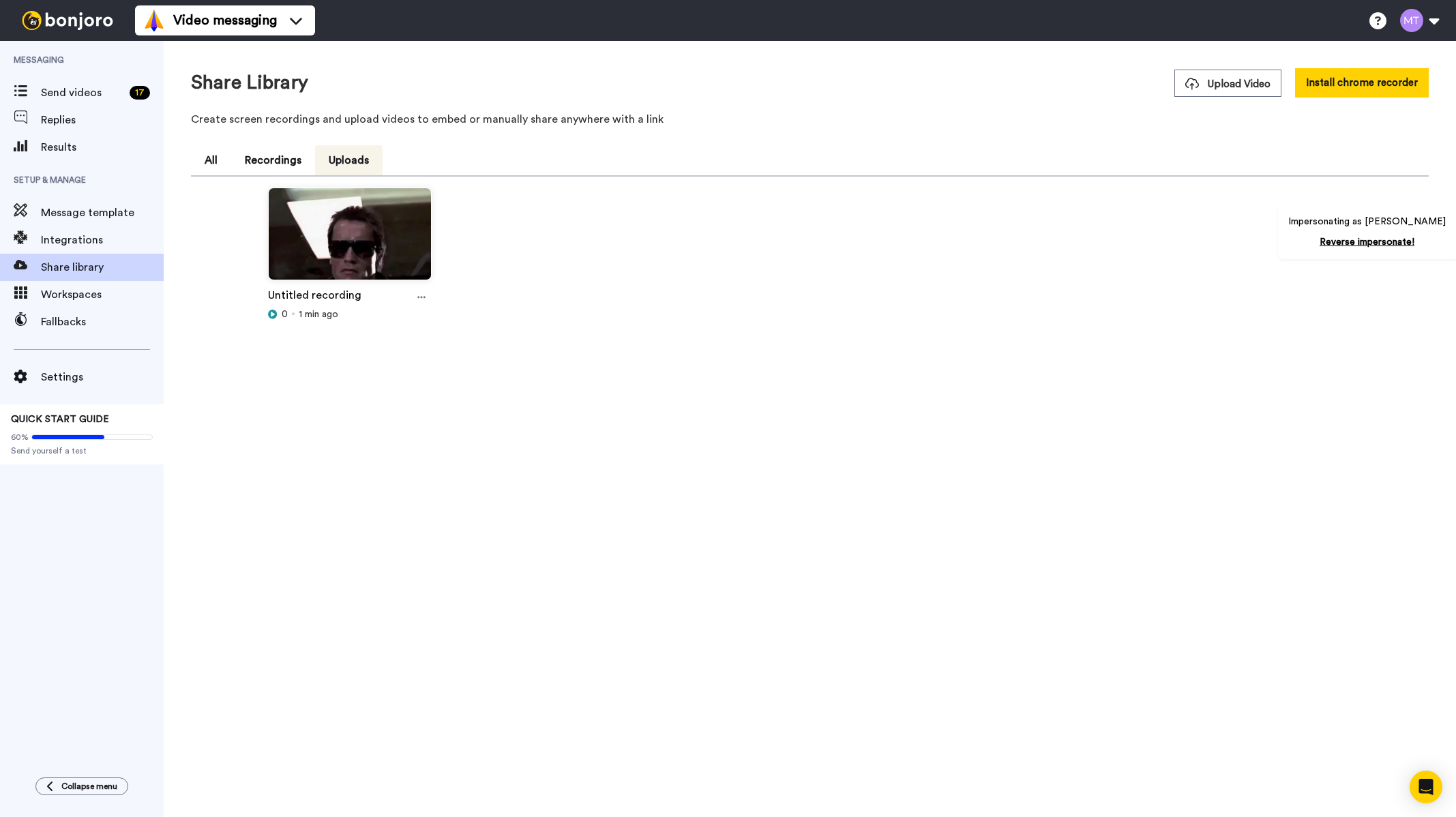
click at [96, 22] on img at bounding box center [68, 20] width 103 height 19
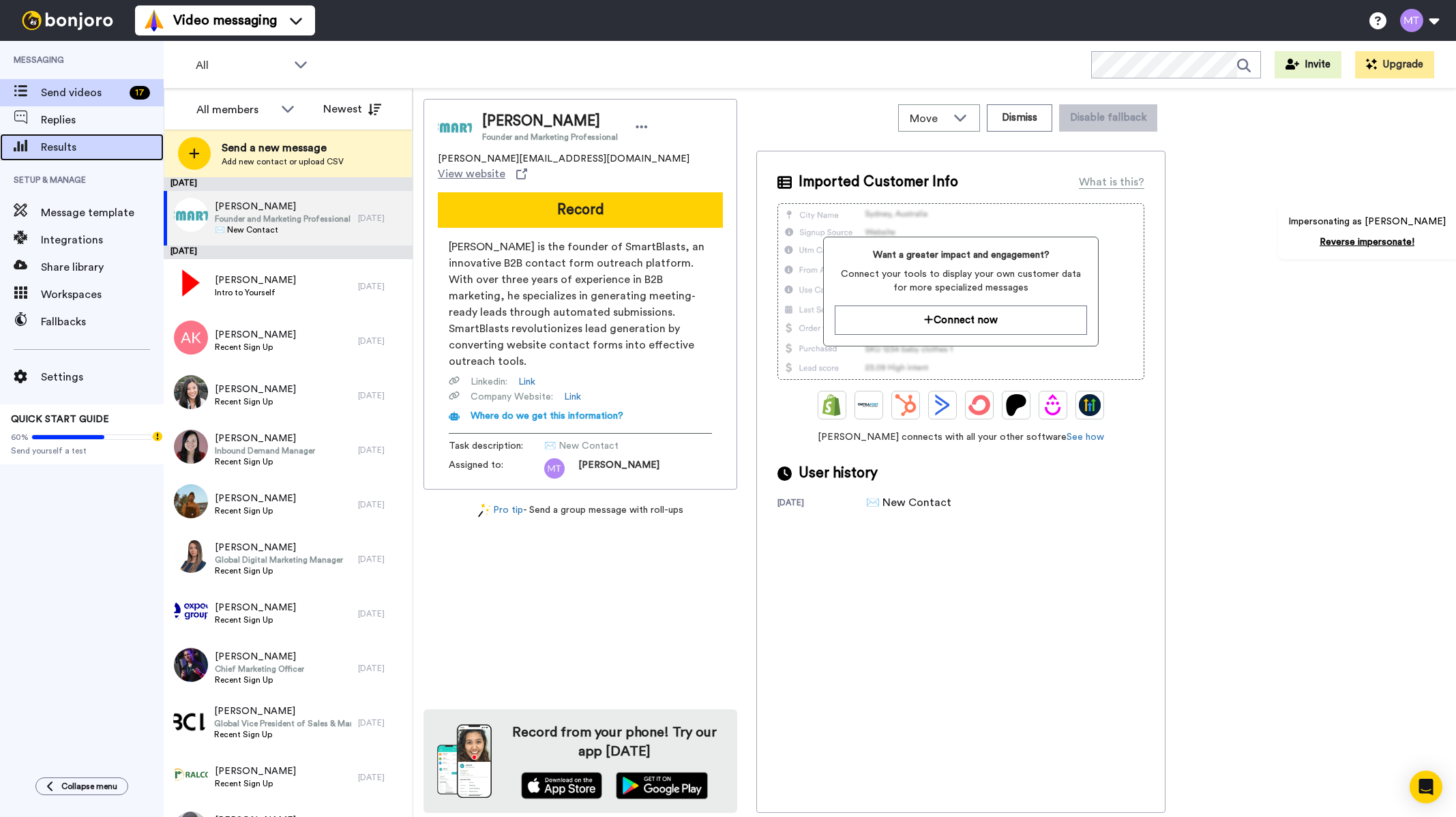
click at [76, 145] on span "Results" at bounding box center [103, 147] width 123 height 17
